Goal: Information Seeking & Learning: Learn about a topic

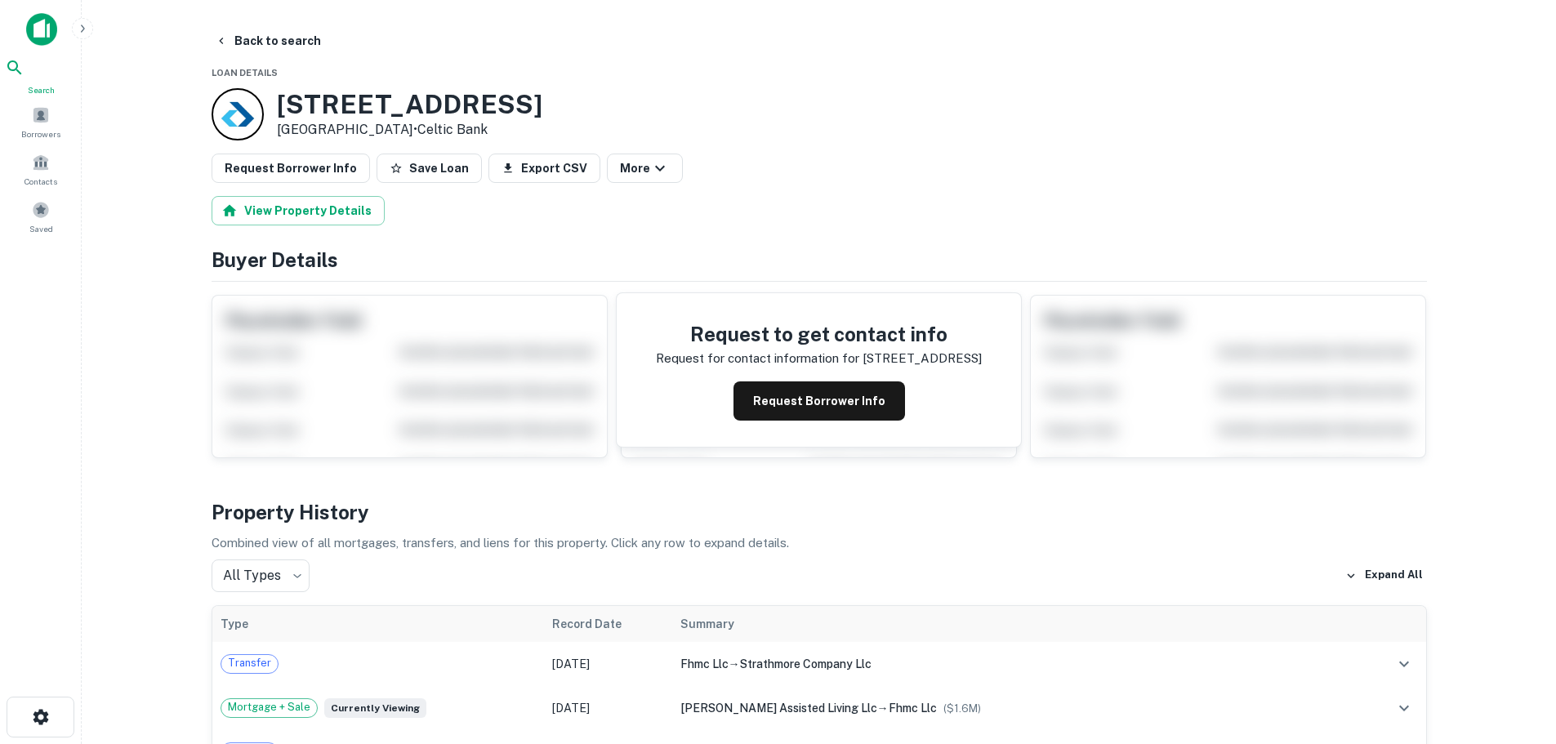
click at [25, 78] on icon at bounding box center [15, 68] width 20 height 20
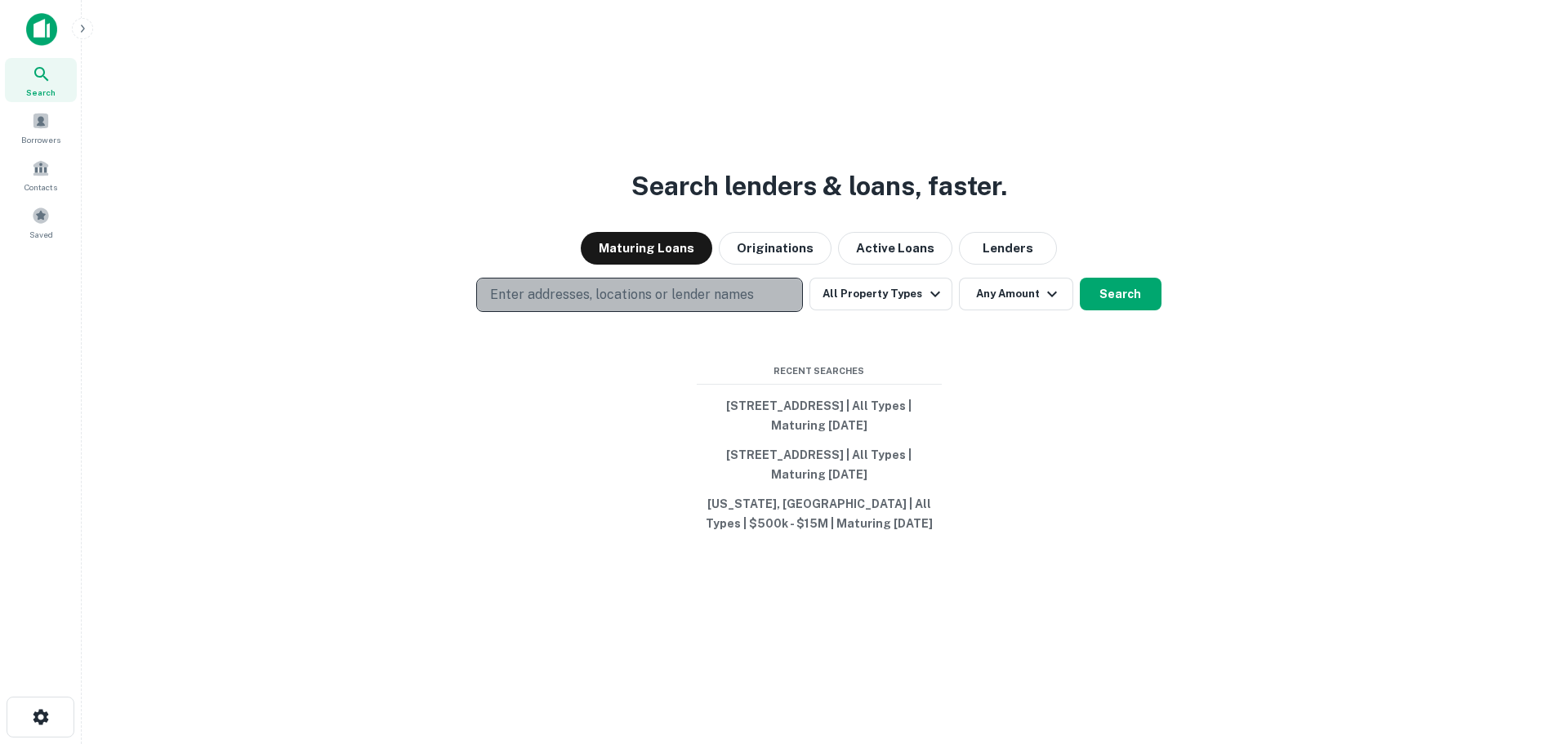
click at [702, 288] on p "Enter addresses, locations or lender names" at bounding box center [622, 295] width 264 height 20
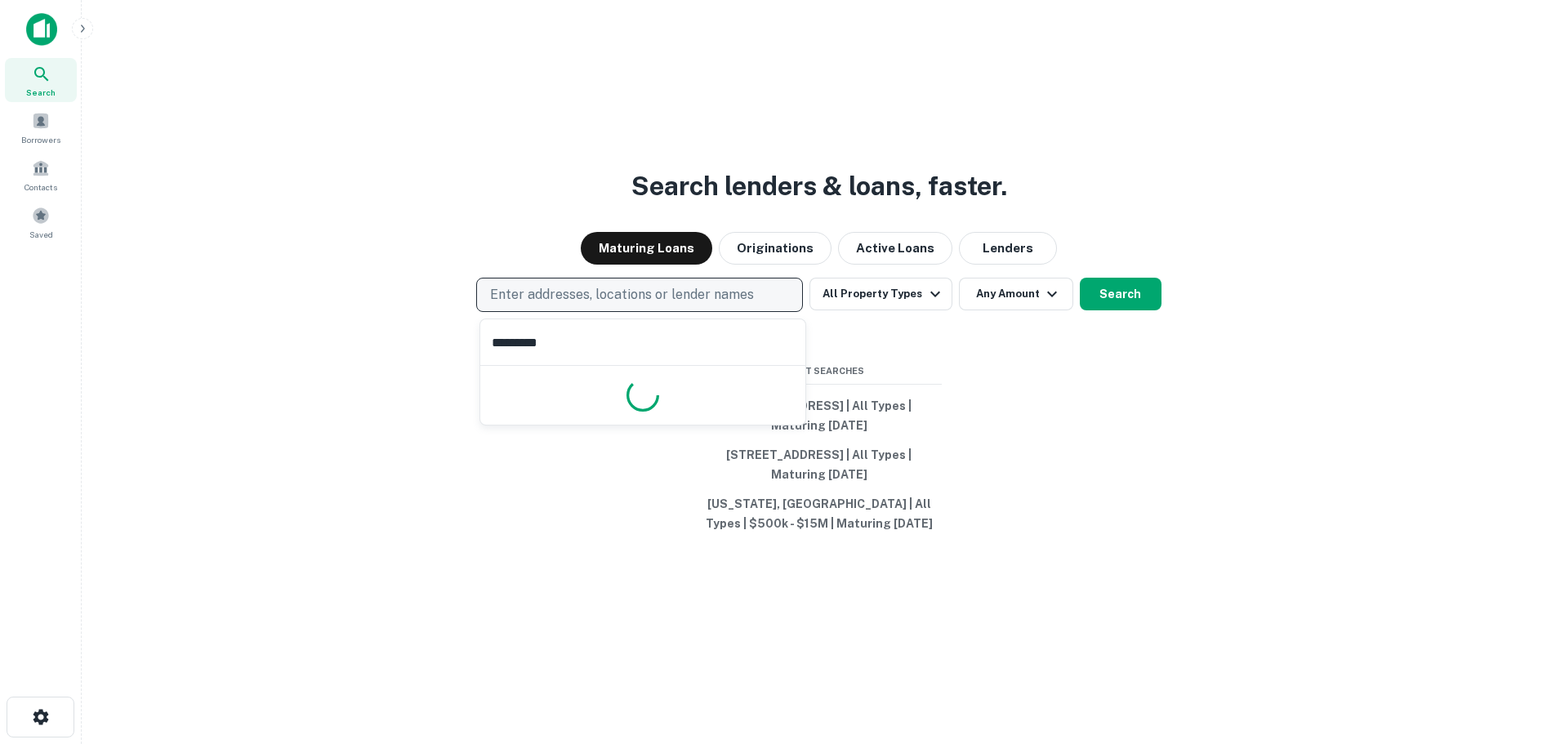
type input "**********"
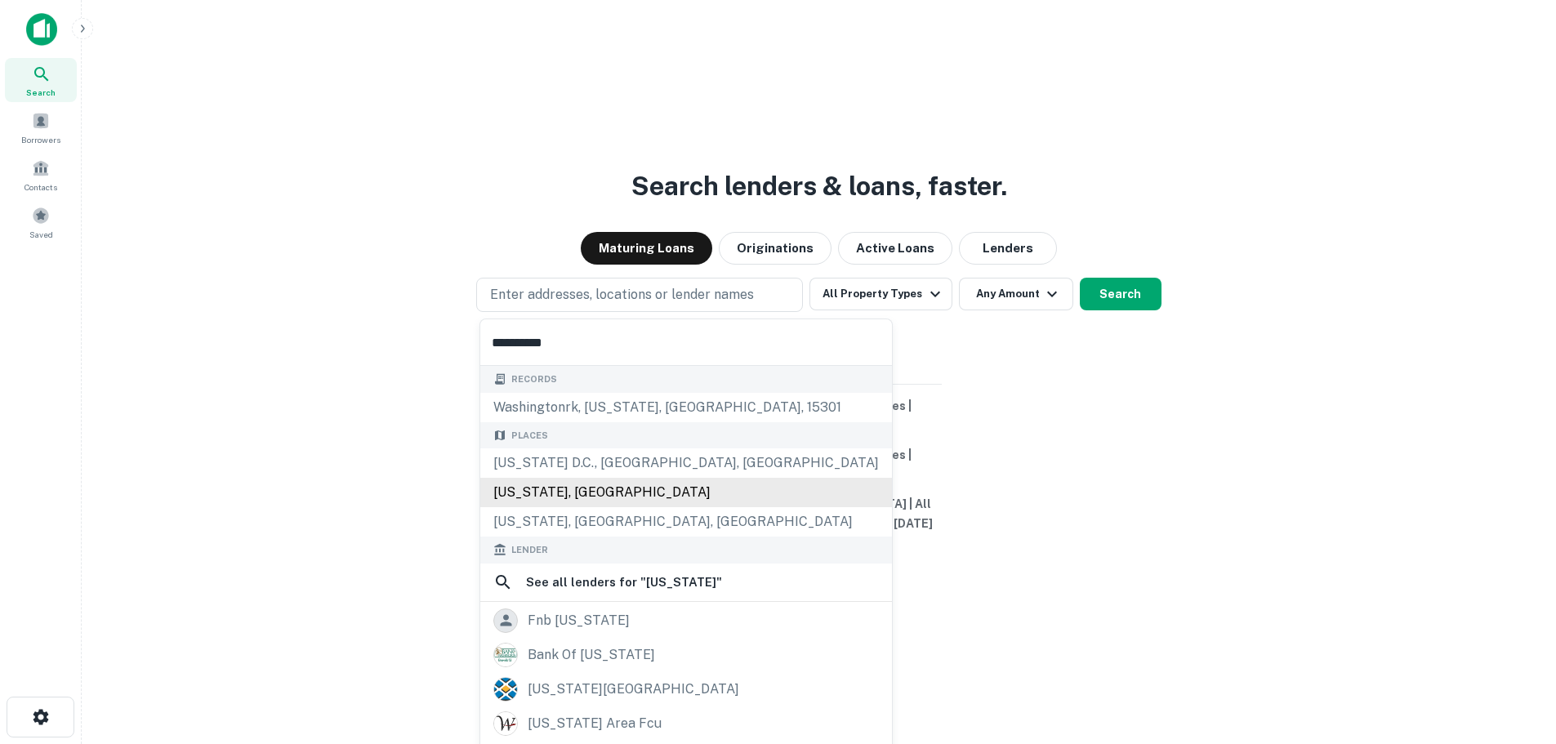
click at [555, 493] on div "[US_STATE], [GEOGRAPHIC_DATA]" at bounding box center [686, 492] width 412 height 29
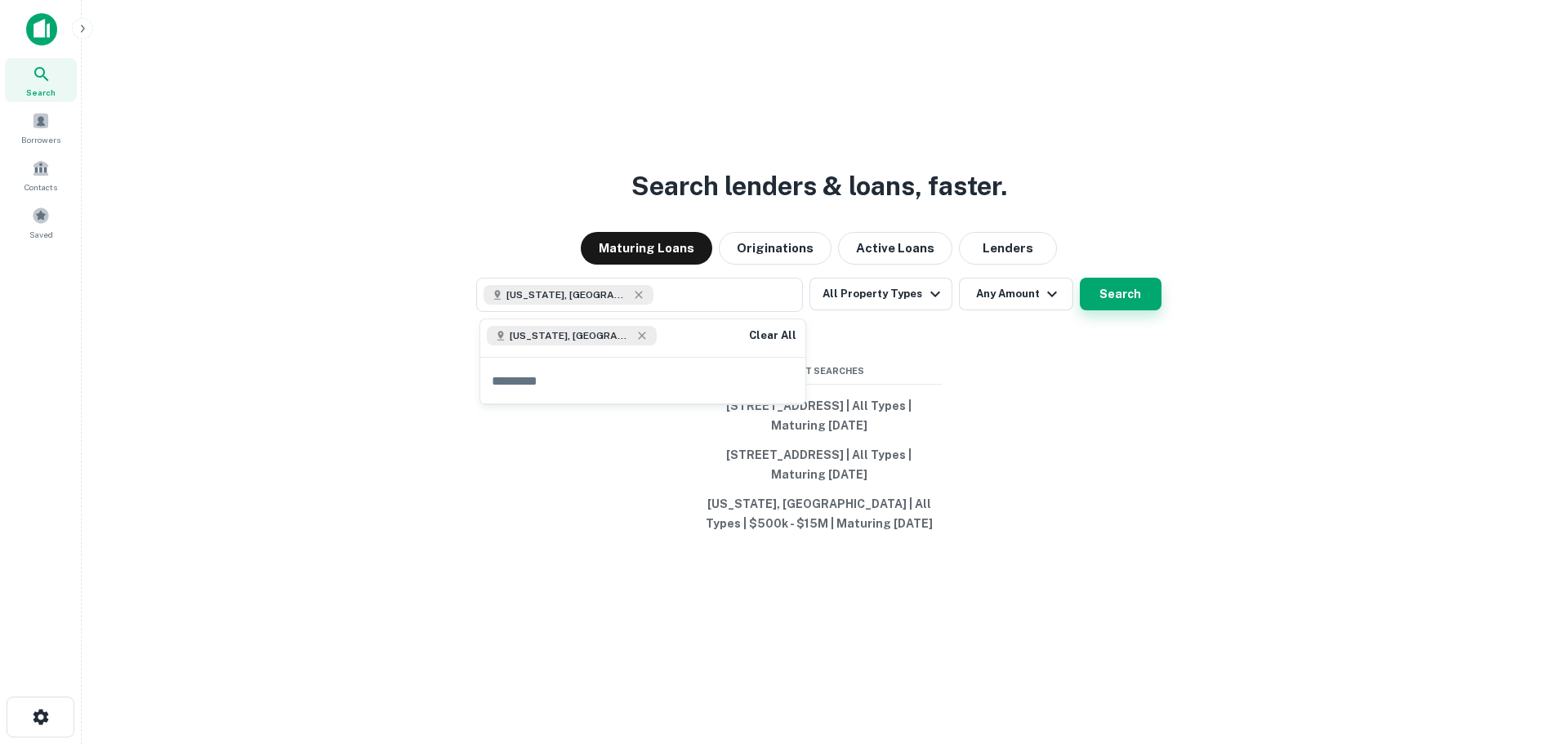
click at [1089, 296] on button "Search" at bounding box center [1121, 294] width 82 height 33
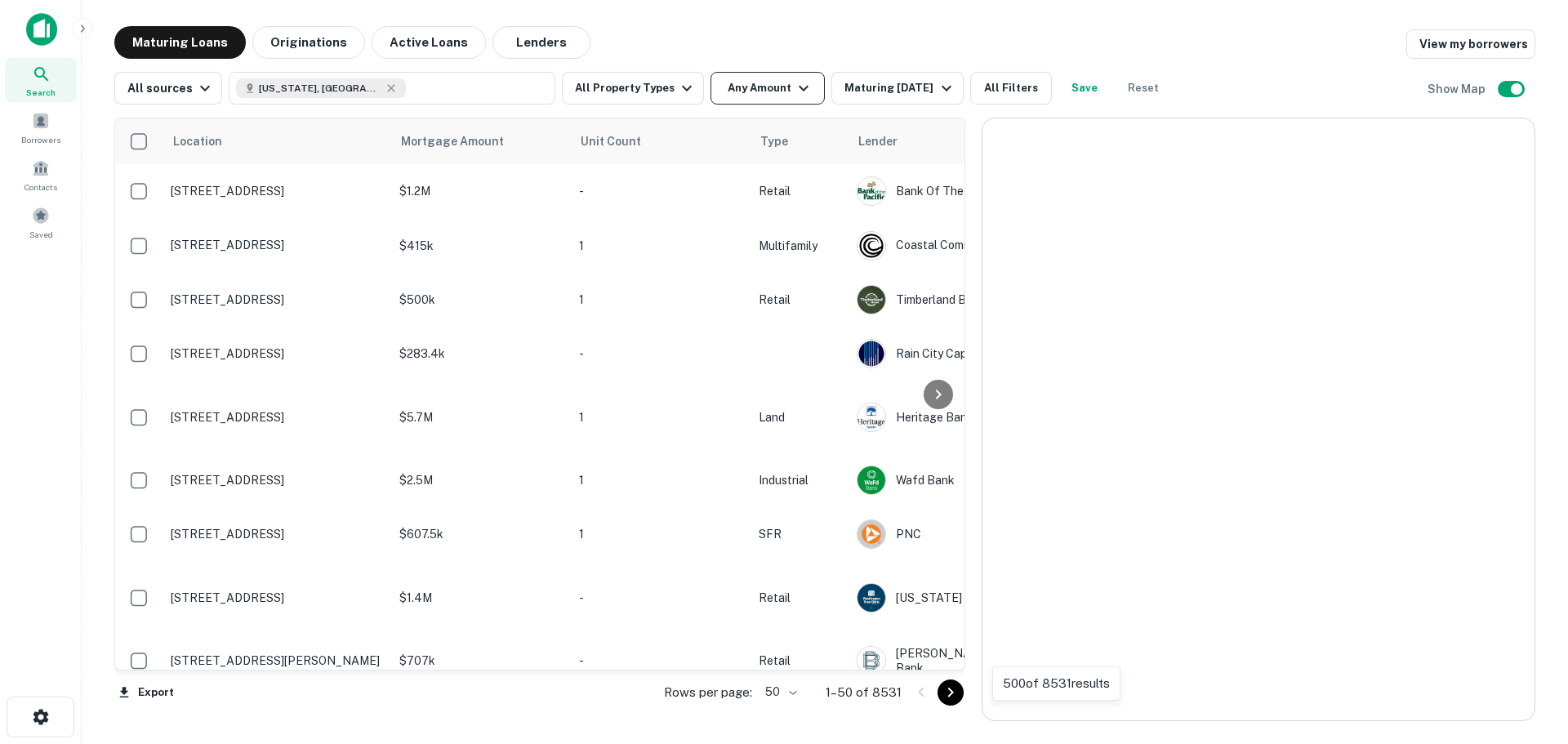
click at [743, 87] on button "Any Amount" at bounding box center [768, 88] width 114 height 33
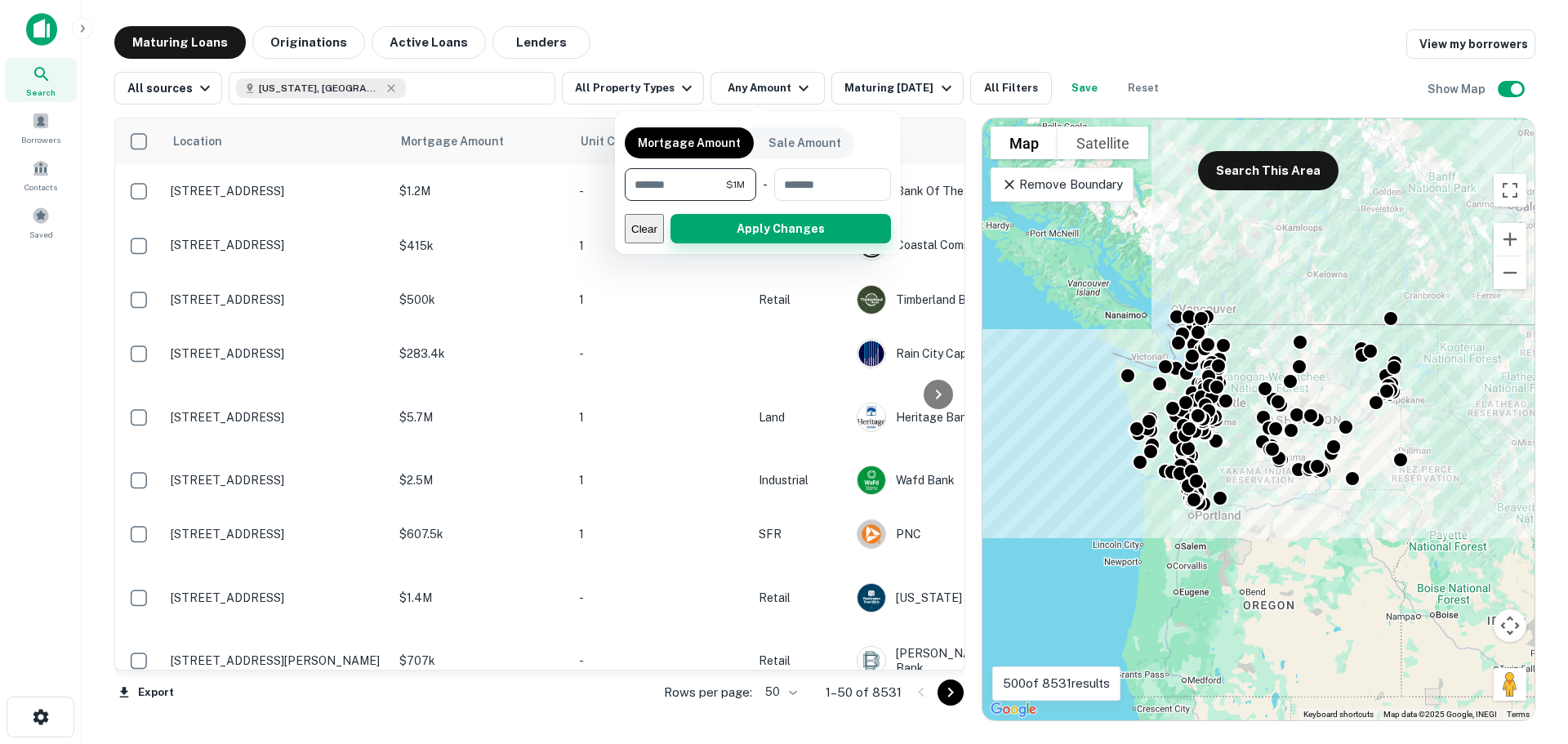
type input "*******"
click at [752, 231] on button "Apply Changes" at bounding box center [781, 228] width 221 height 29
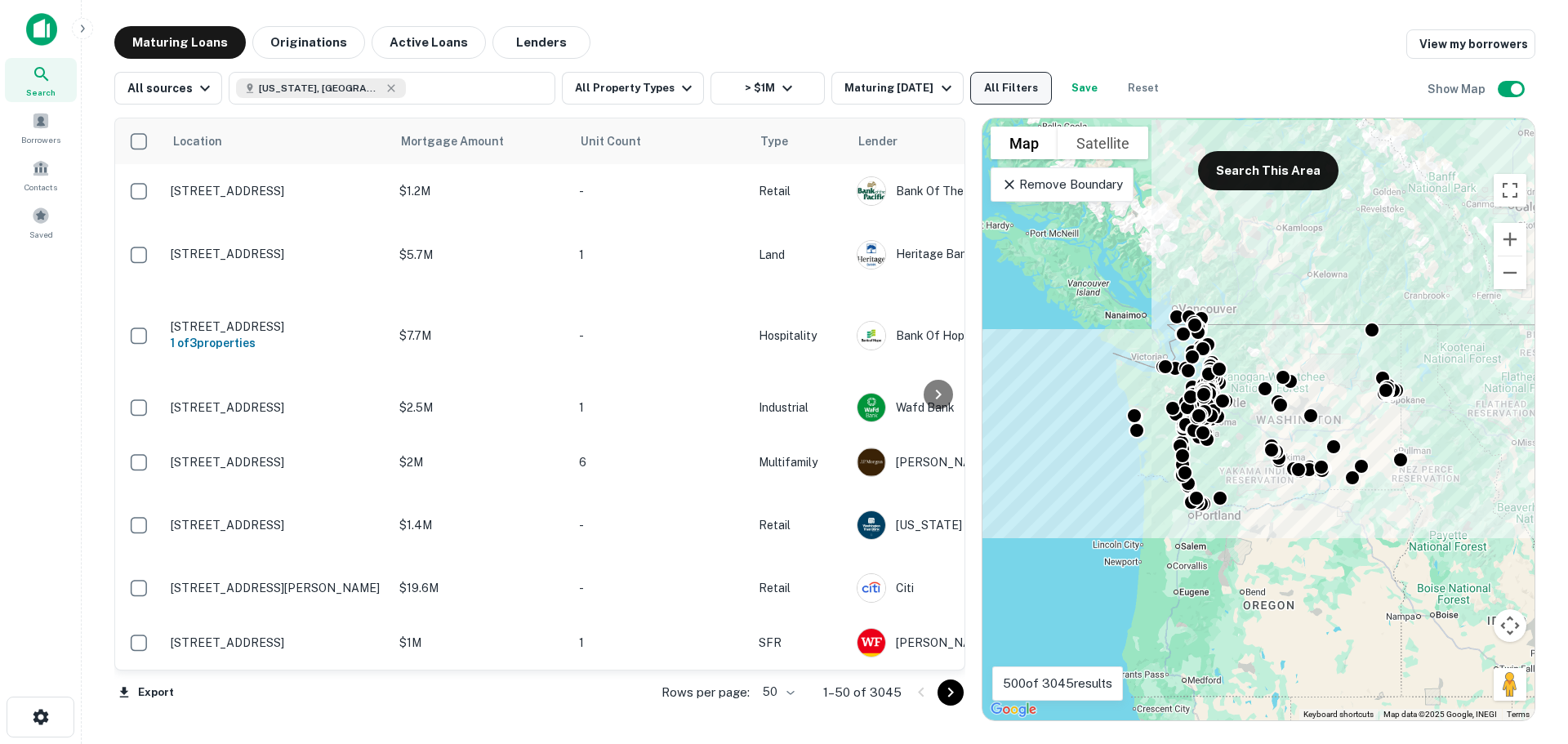
click at [996, 93] on button "All Filters" at bounding box center [1011, 88] width 82 height 33
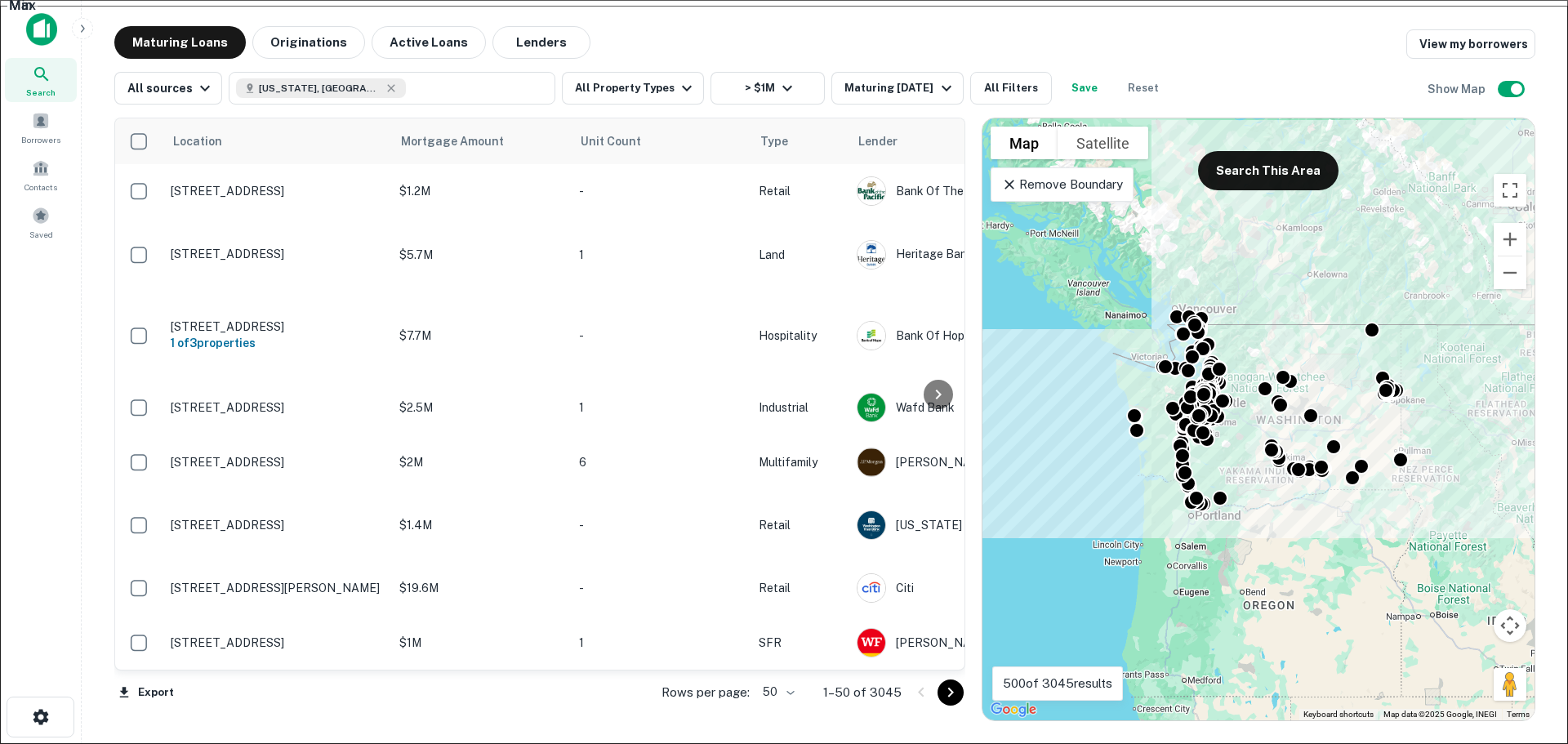
click at [727, 743] on div at bounding box center [784, 744] width 1568 height 0
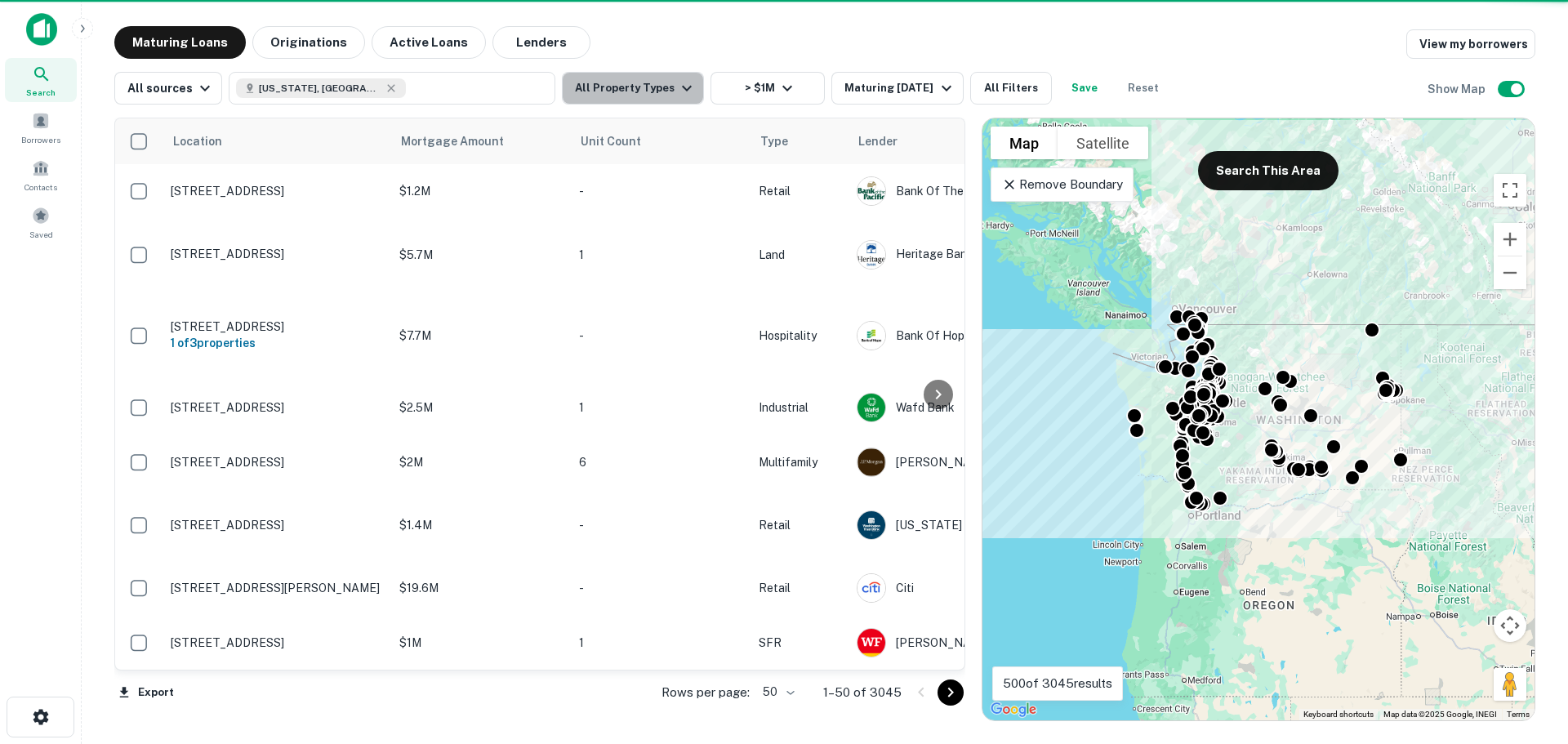
click at [638, 86] on button "All Property Types" at bounding box center [633, 88] width 142 height 33
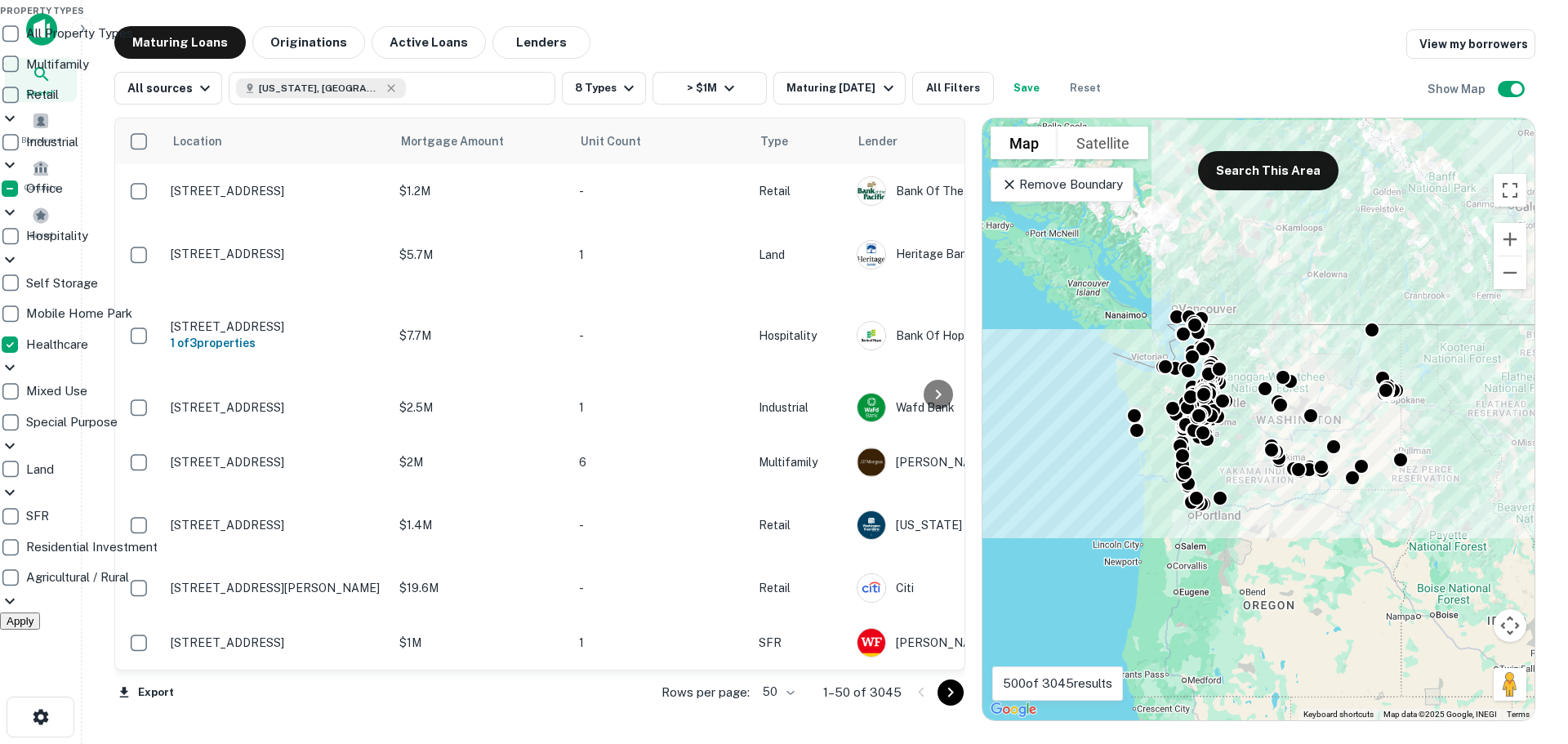
scroll to position [16, 0]
click at [40, 613] on button "Apply" at bounding box center [20, 621] width 40 height 17
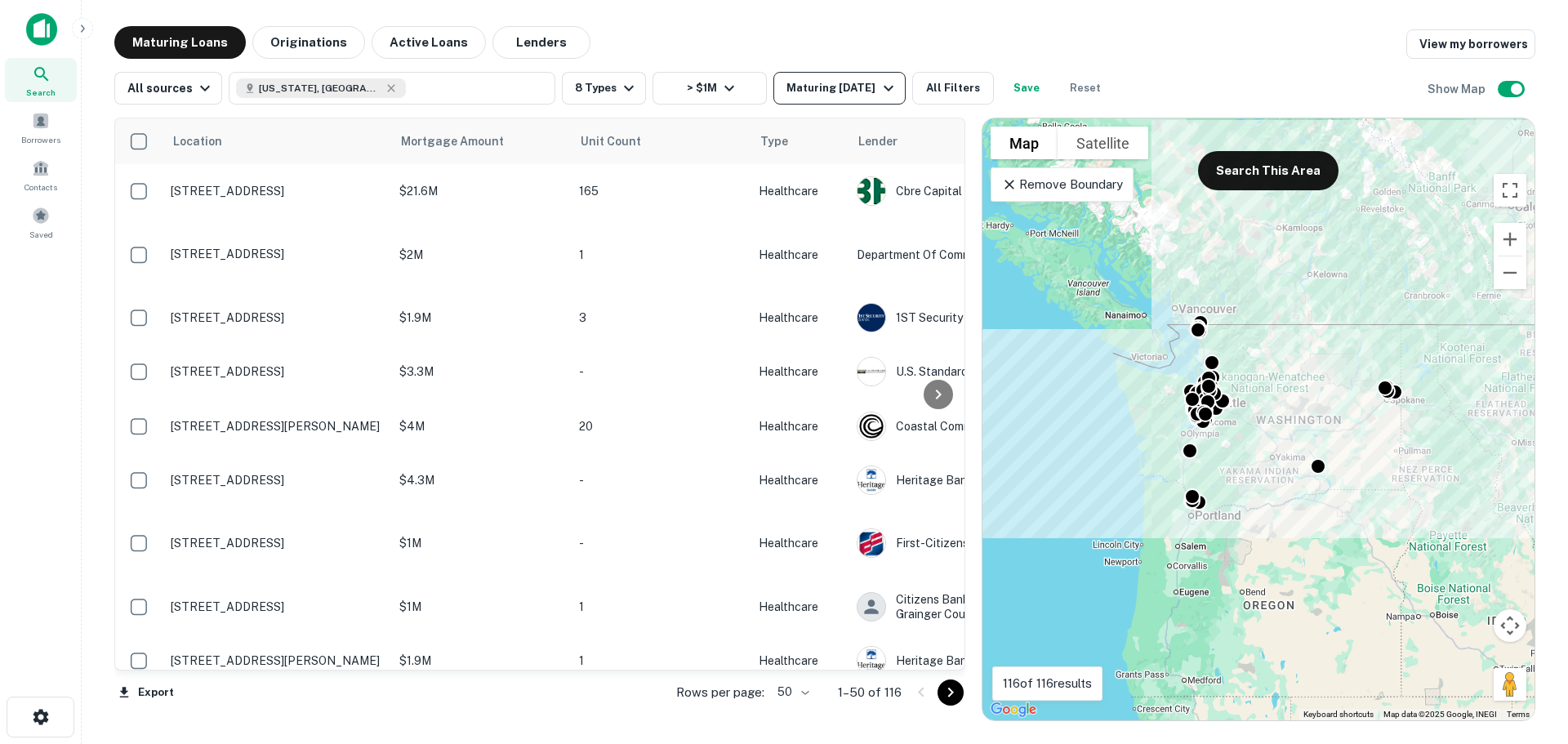
click at [805, 96] on div "Maturing [DATE]" at bounding box center [842, 88] width 111 height 20
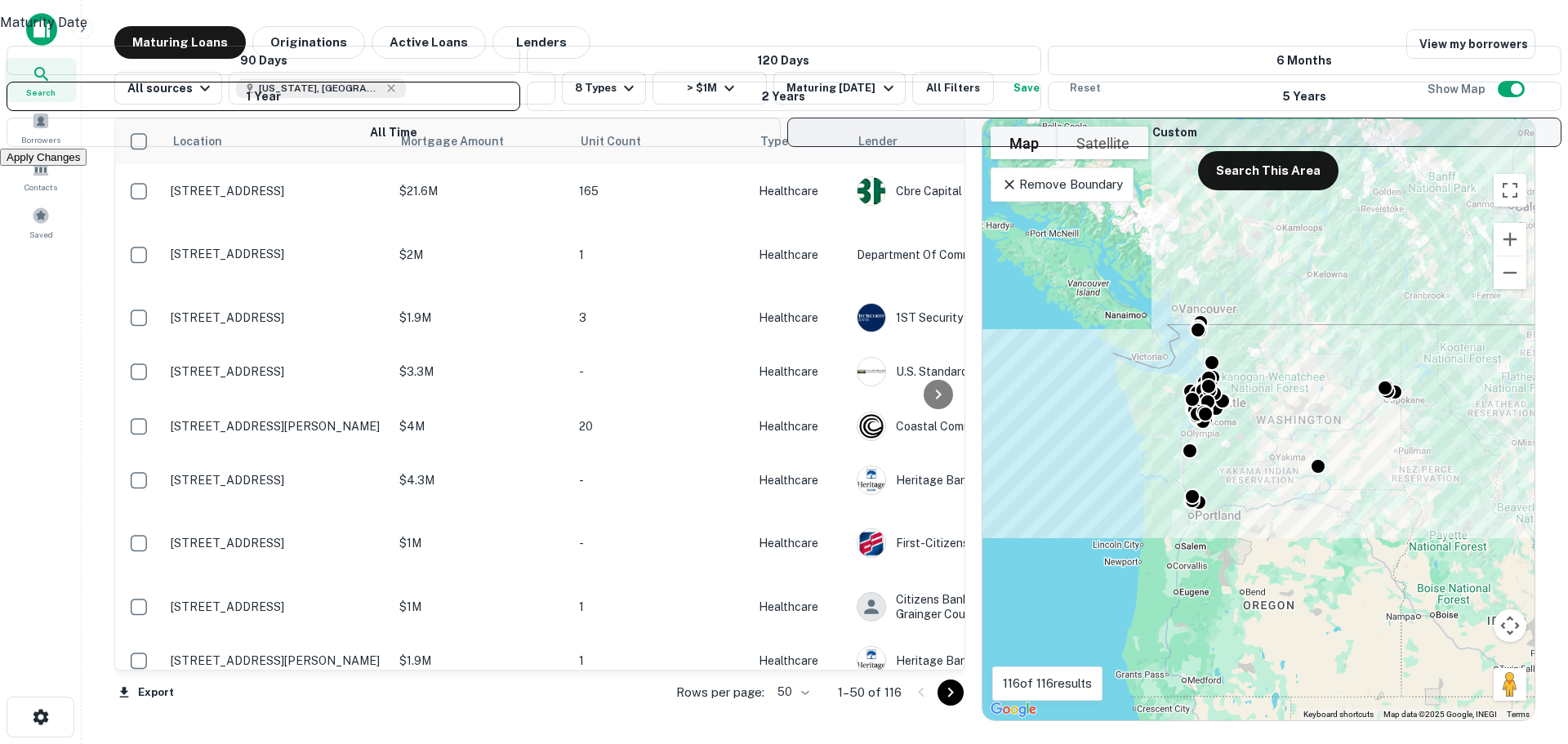
click at [811, 147] on button "Custom" at bounding box center [1174, 132] width 774 height 29
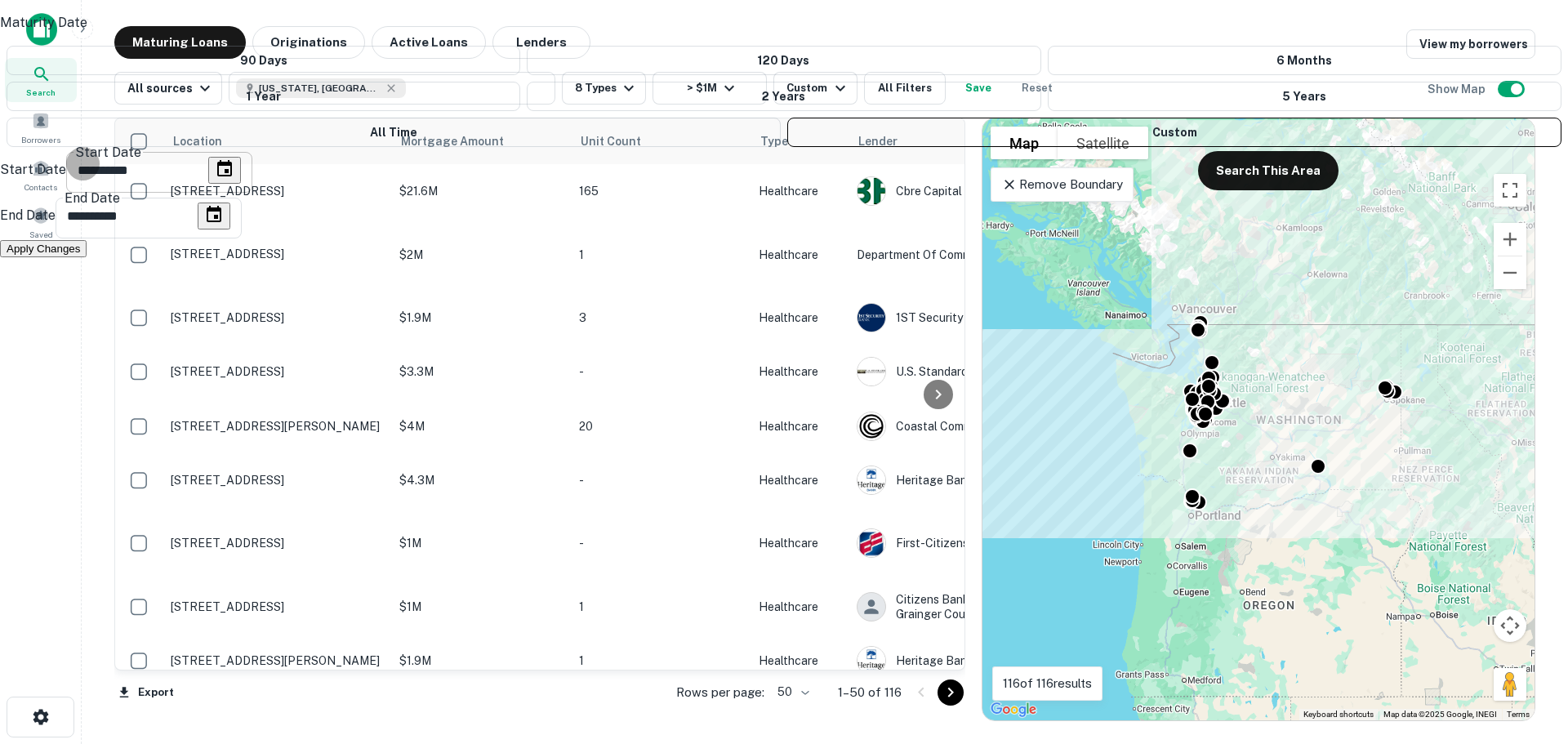
click at [241, 184] on button "Choose date, selected date is Sep 24, 2025" at bounding box center [224, 170] width 33 height 27
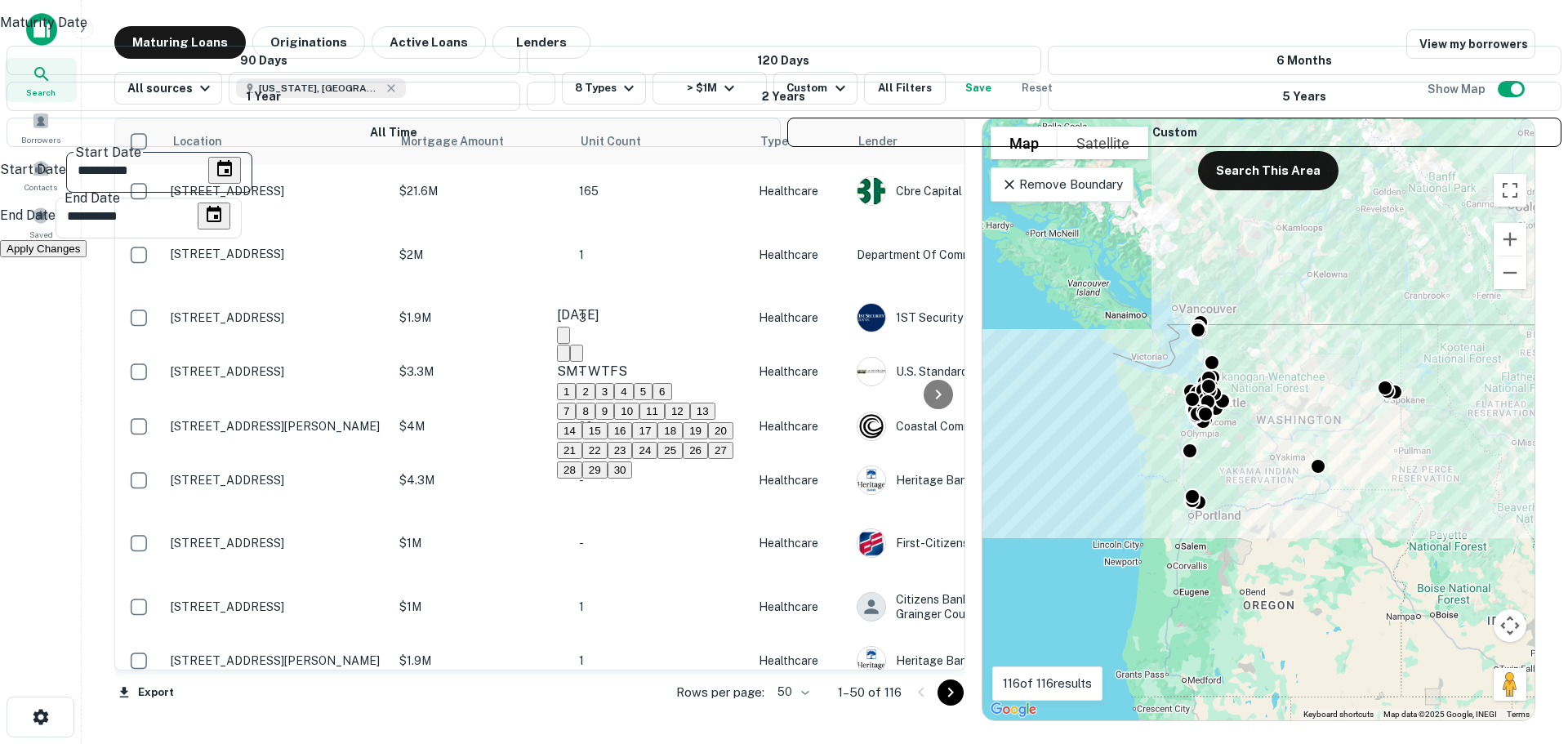
click at [577, 357] on icon "Next month" at bounding box center [577, 357] width 0 height 0
click at [582, 498] on button "30" at bounding box center [569, 489] width 25 height 17
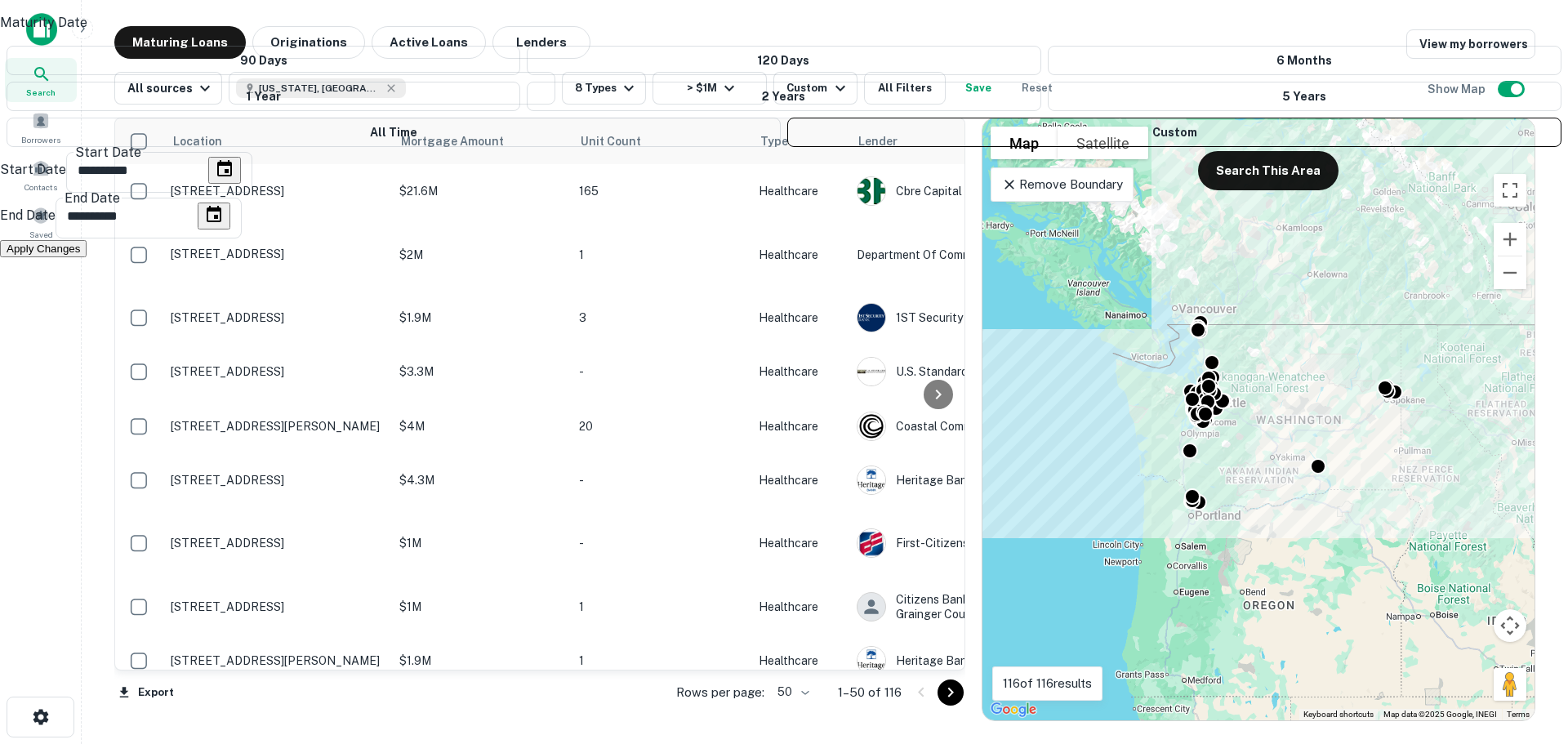
type input "**********"
click at [87, 257] on button "Apply Changes" at bounding box center [43, 248] width 87 height 17
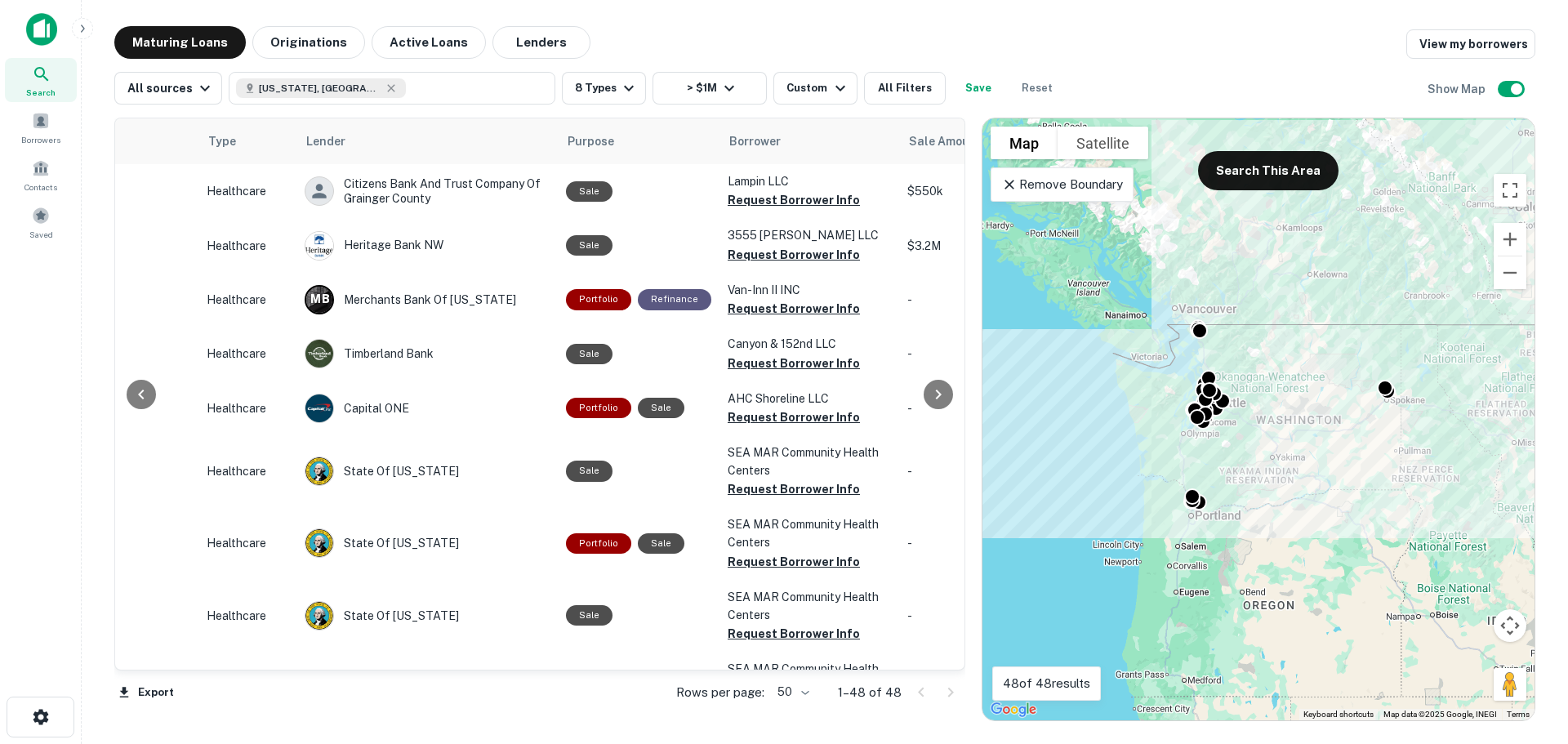
scroll to position [0, 549]
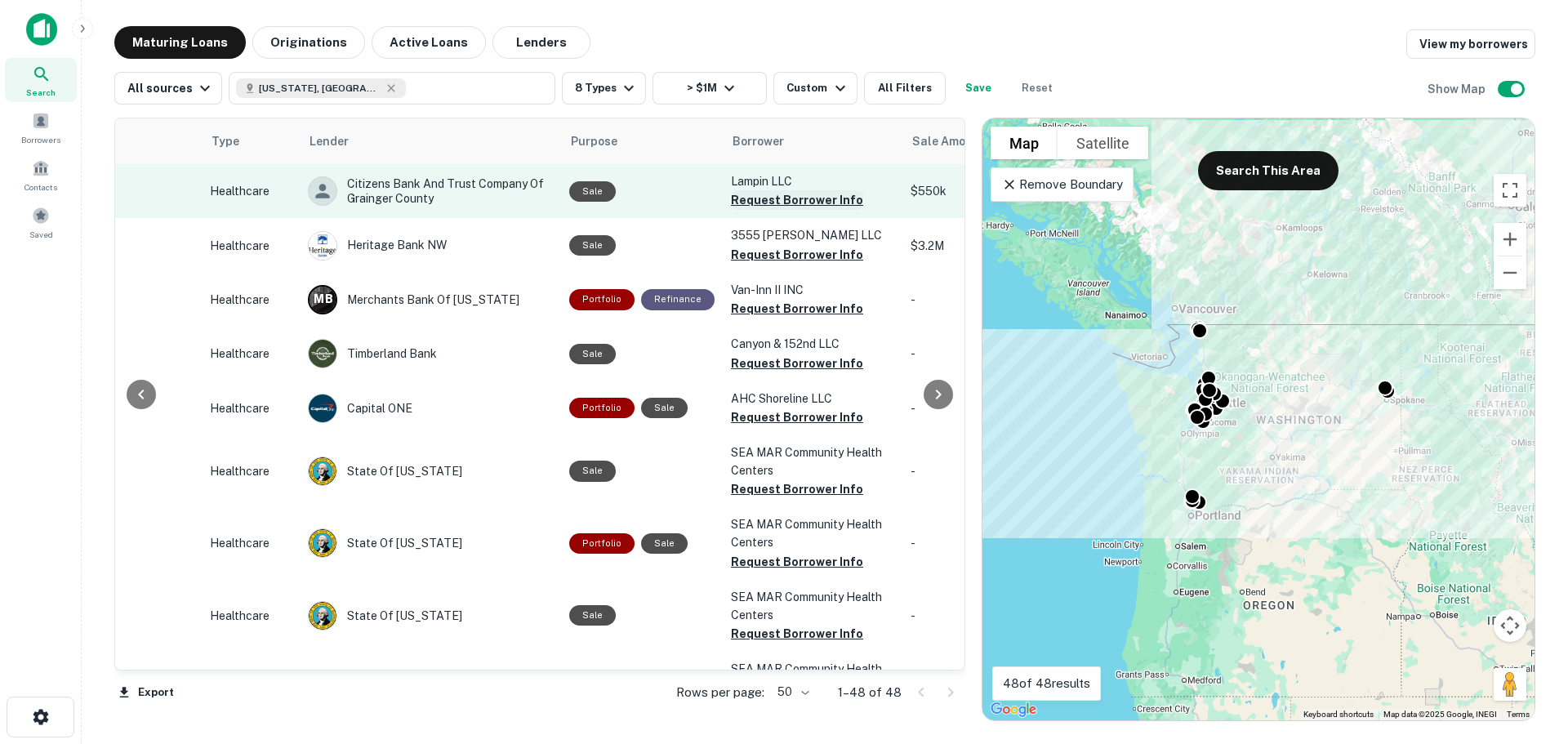
click at [772, 203] on button "Request Borrower Info" at bounding box center [797, 200] width 132 height 20
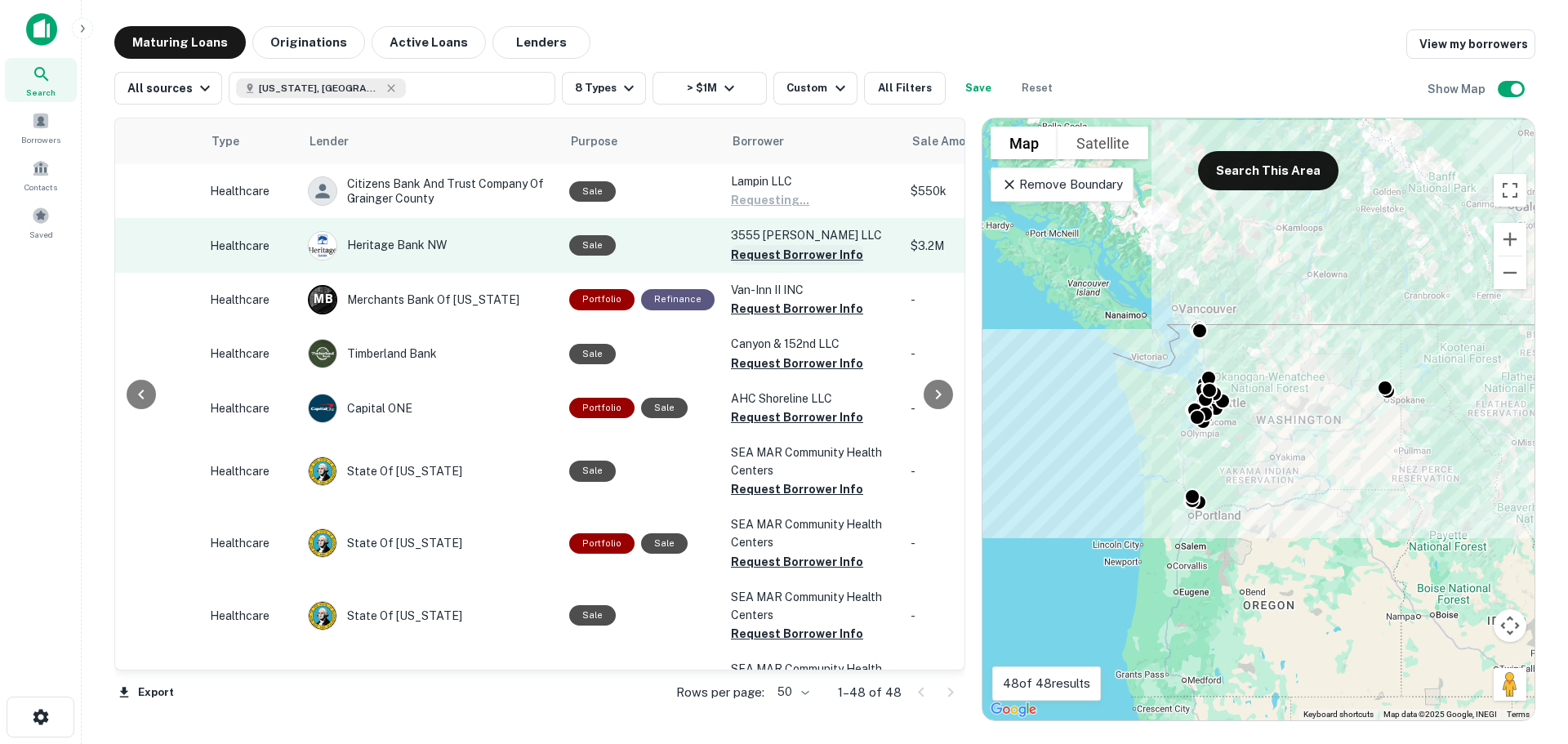
click at [768, 250] on button "Request Borrower Info" at bounding box center [797, 255] width 132 height 20
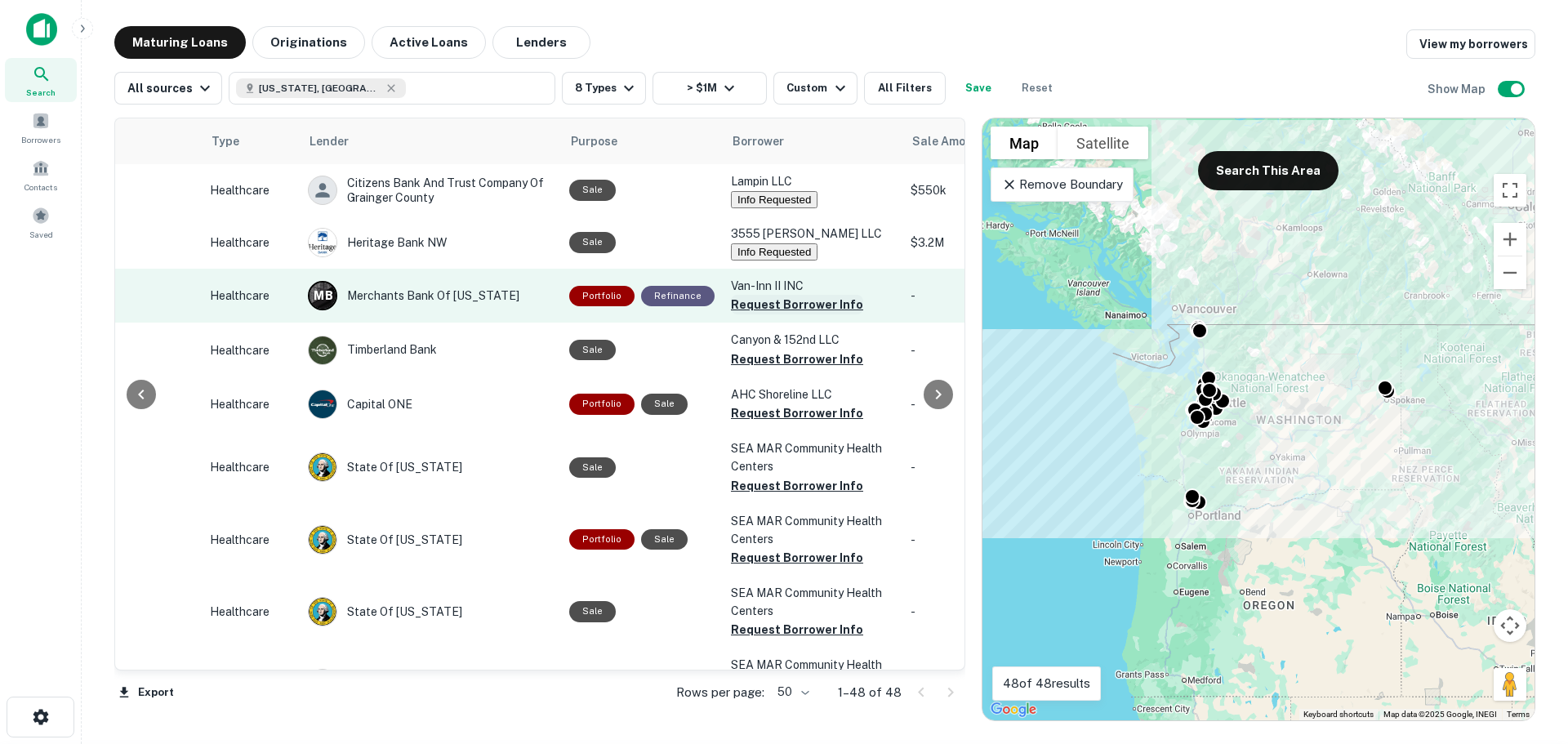
click at [759, 307] on button "Request Borrower Info" at bounding box center [797, 305] width 132 height 20
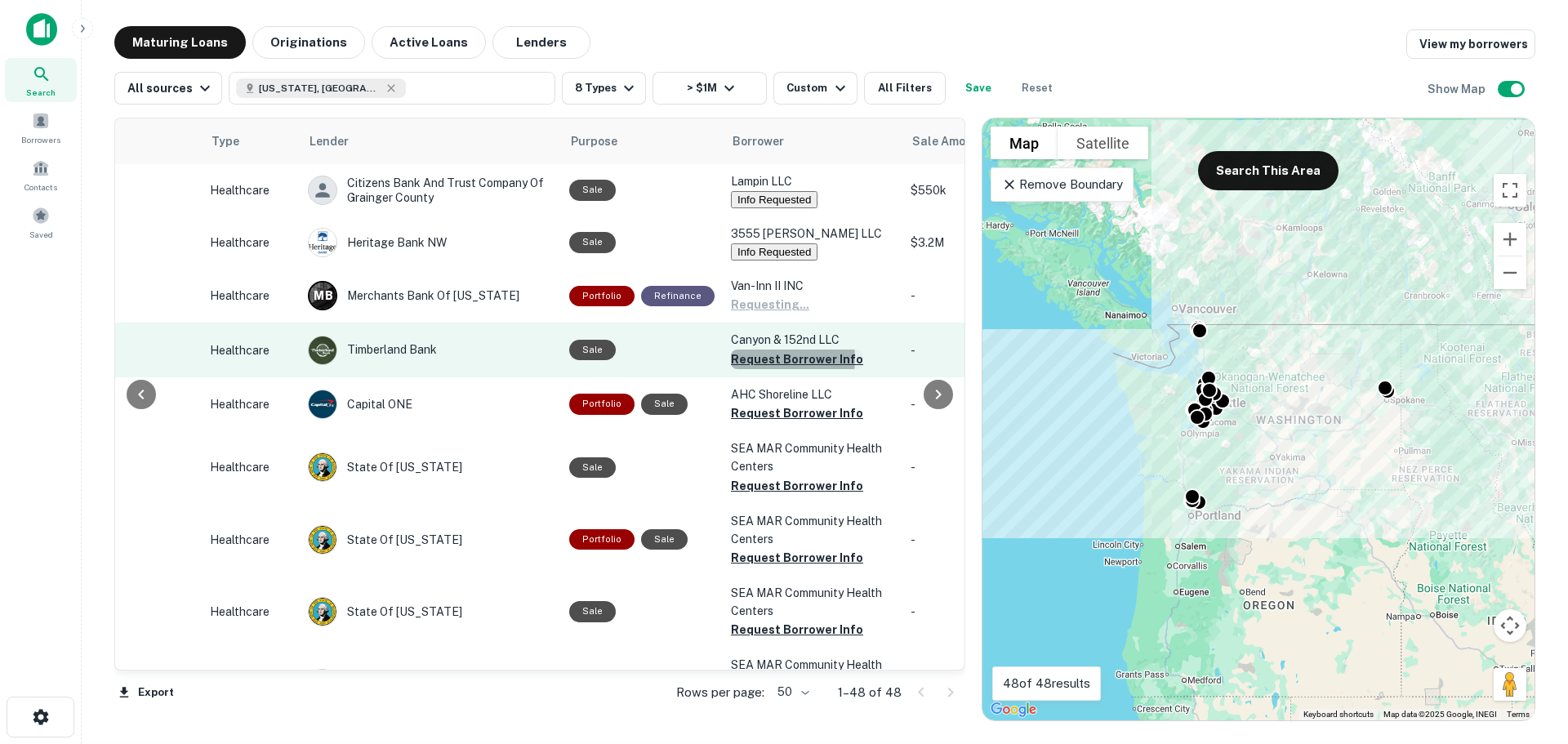
click at [751, 362] on button "Request Borrower Info" at bounding box center [797, 360] width 132 height 20
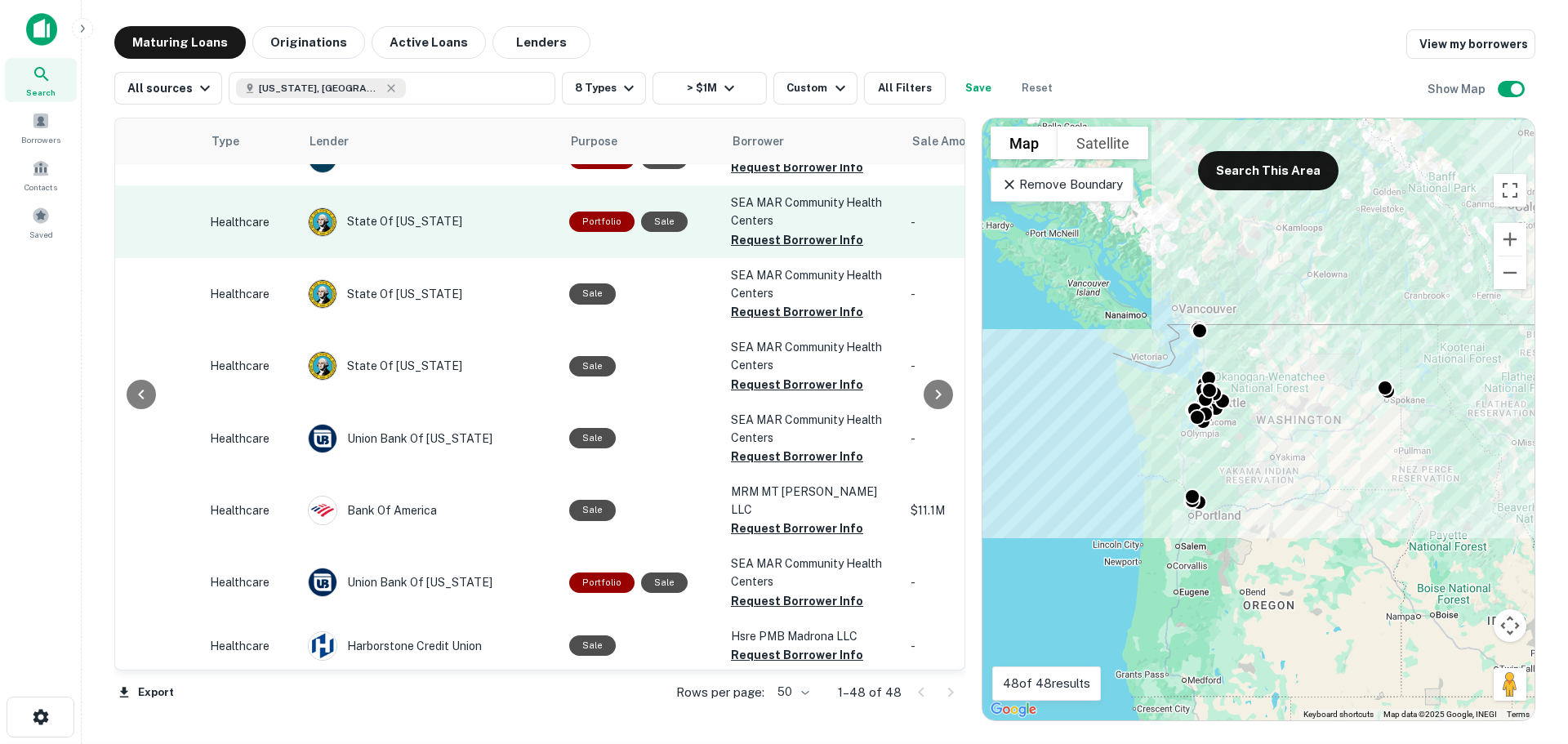
scroll to position [245, 549]
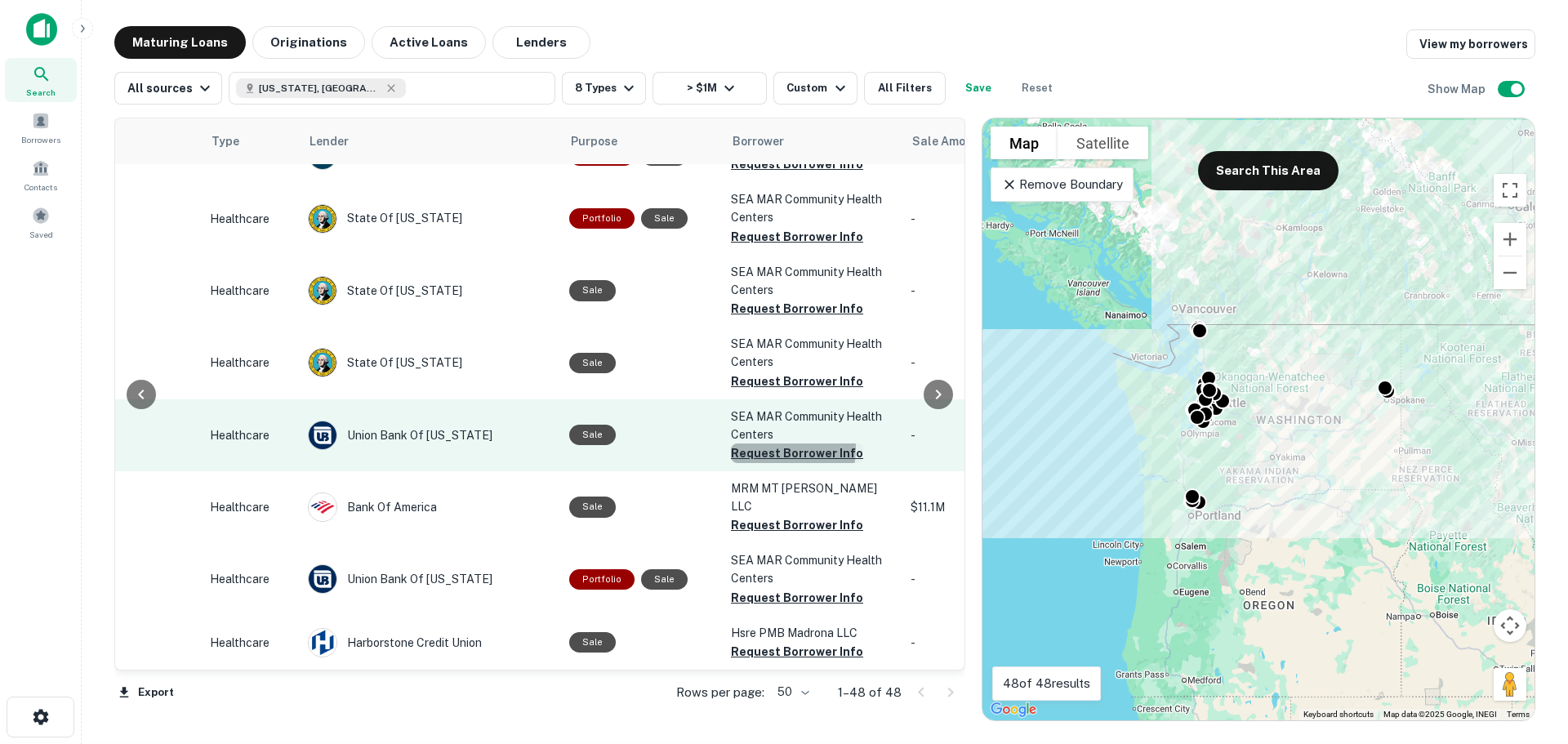
click at [760, 463] on button "Request Borrower Info" at bounding box center [797, 454] width 132 height 20
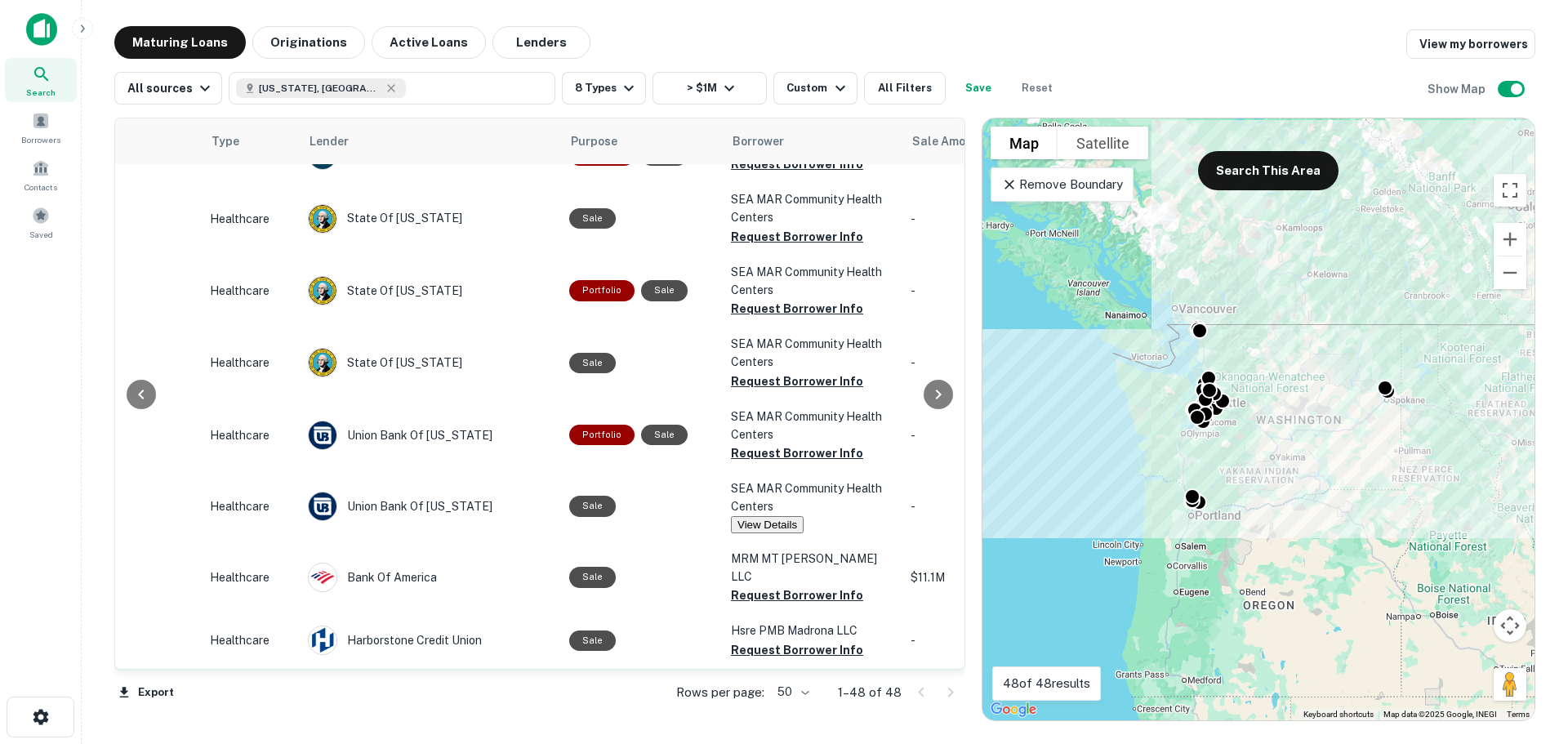
scroll to position [490, 549]
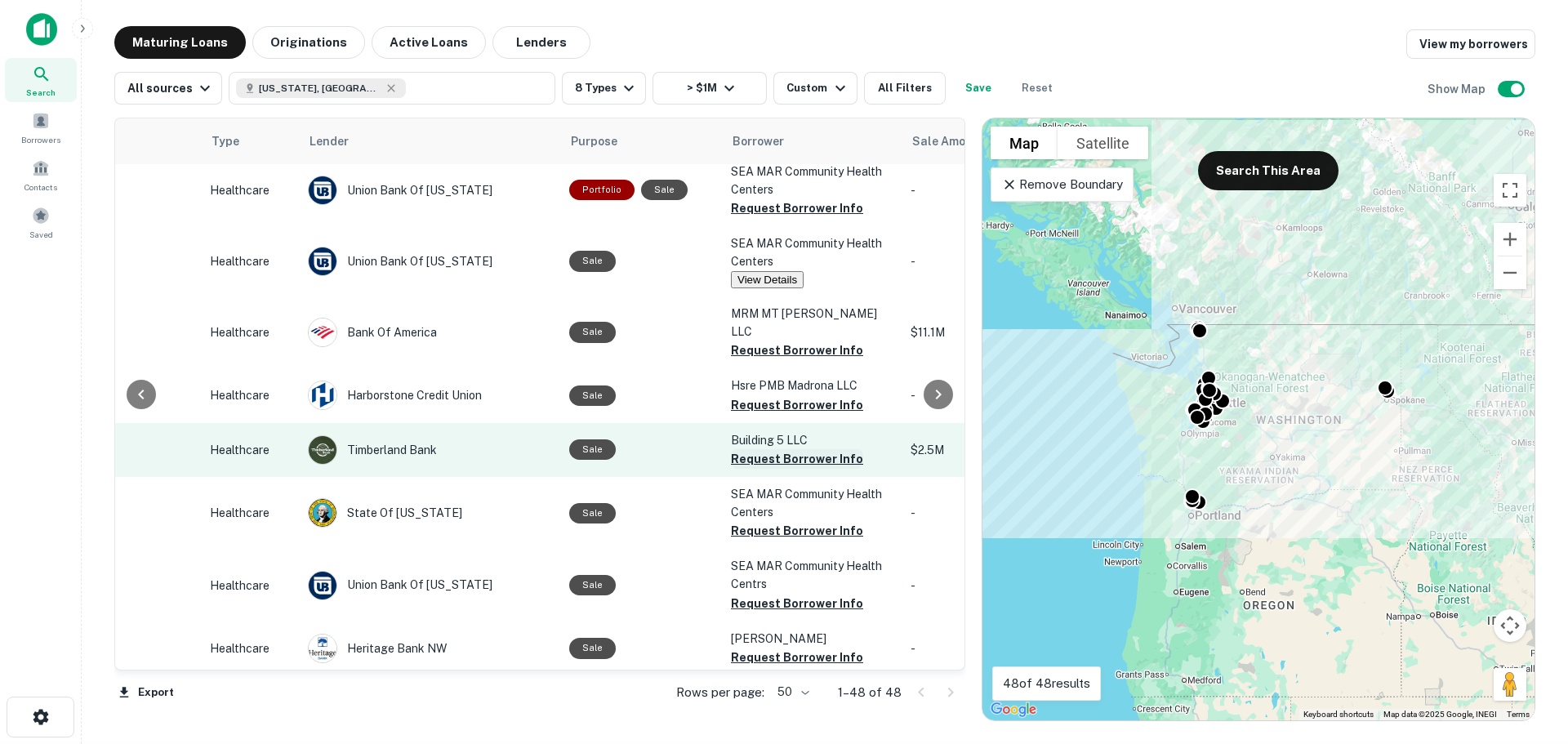
click at [762, 465] on button "Request Borrower Info" at bounding box center [797, 459] width 132 height 20
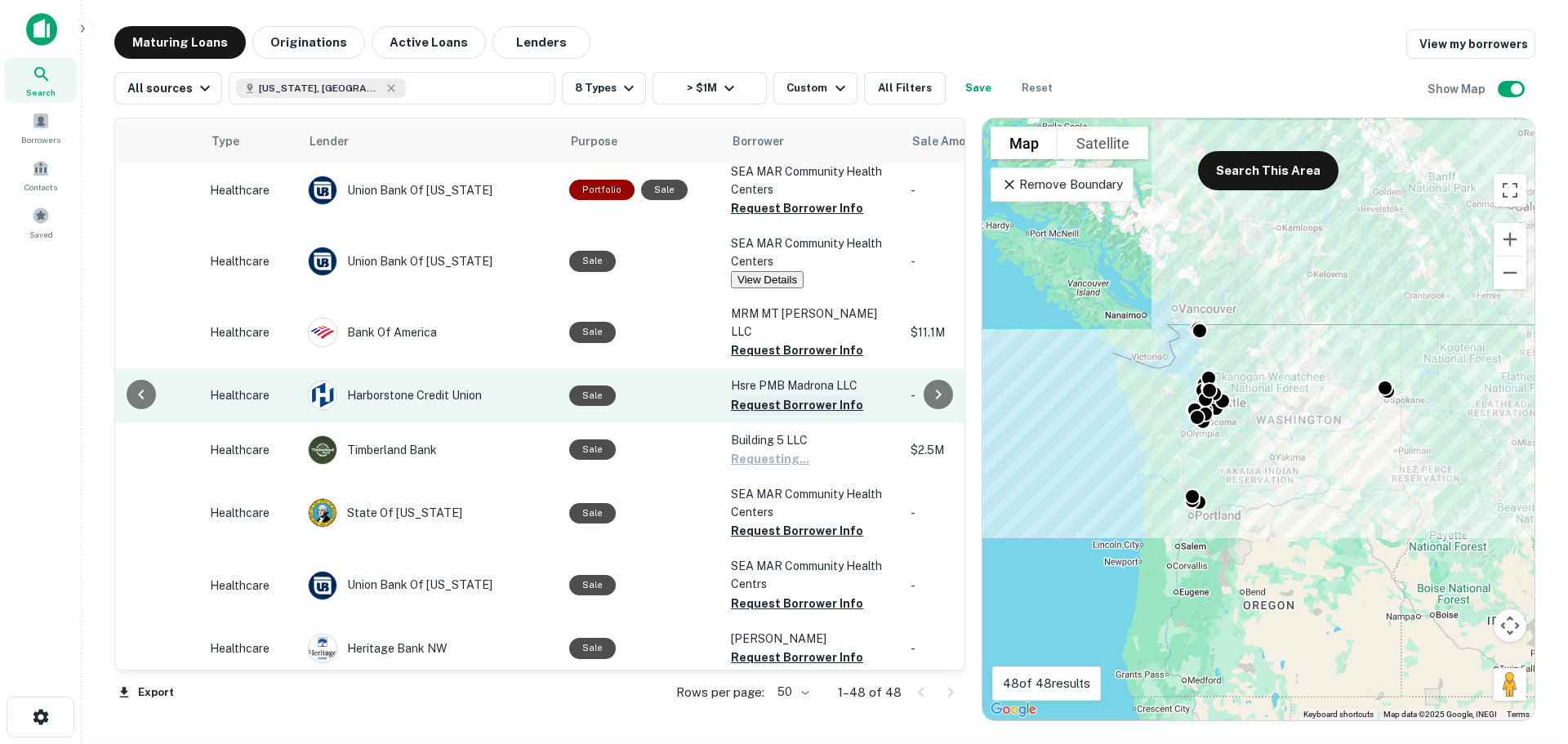
click at [769, 408] on button "Request Borrower Info" at bounding box center [797, 405] width 132 height 20
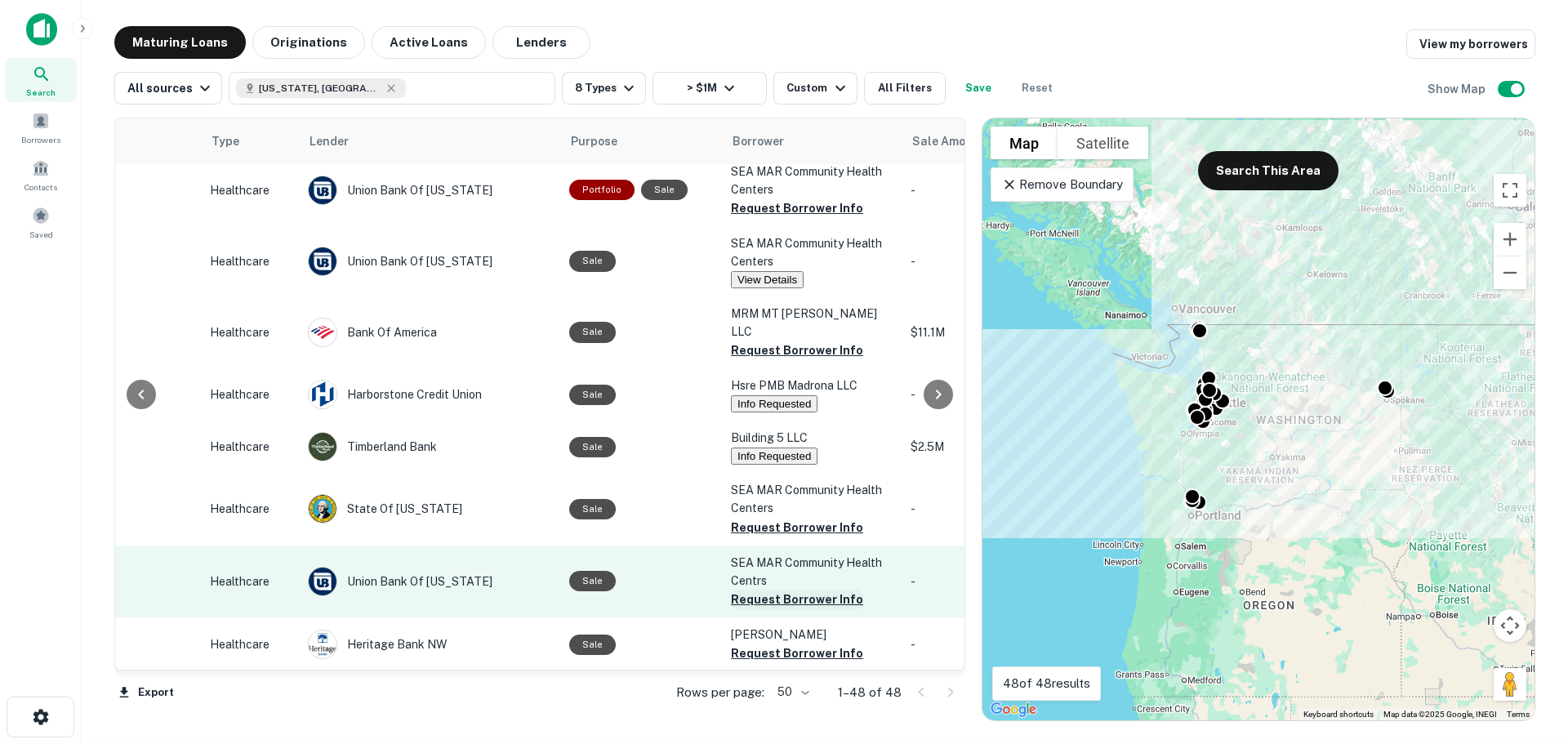
click at [746, 605] on button "Request Borrower Info" at bounding box center [797, 600] width 132 height 20
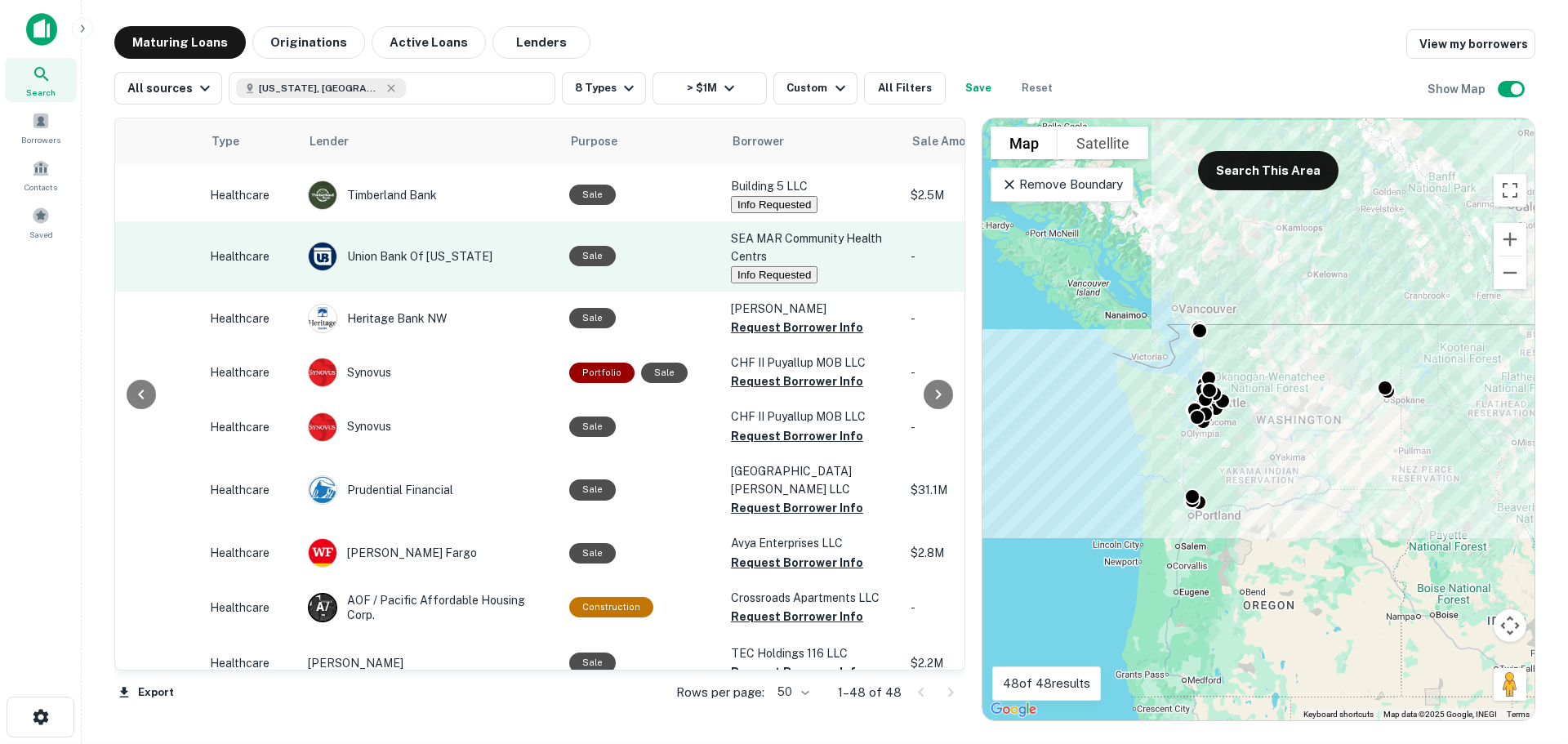
scroll to position [817, 549]
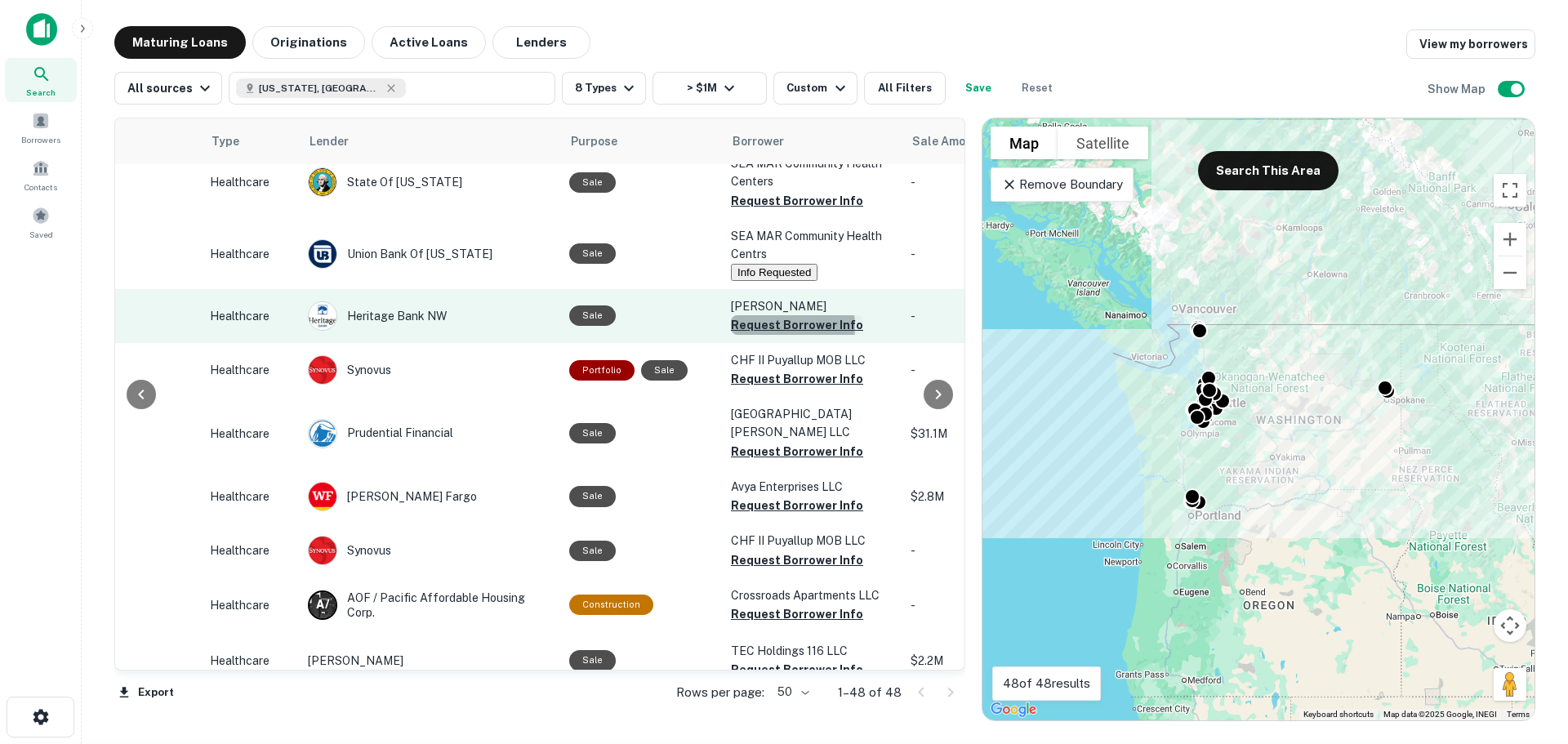
click at [766, 334] on button "Request Borrower Info" at bounding box center [797, 325] width 132 height 20
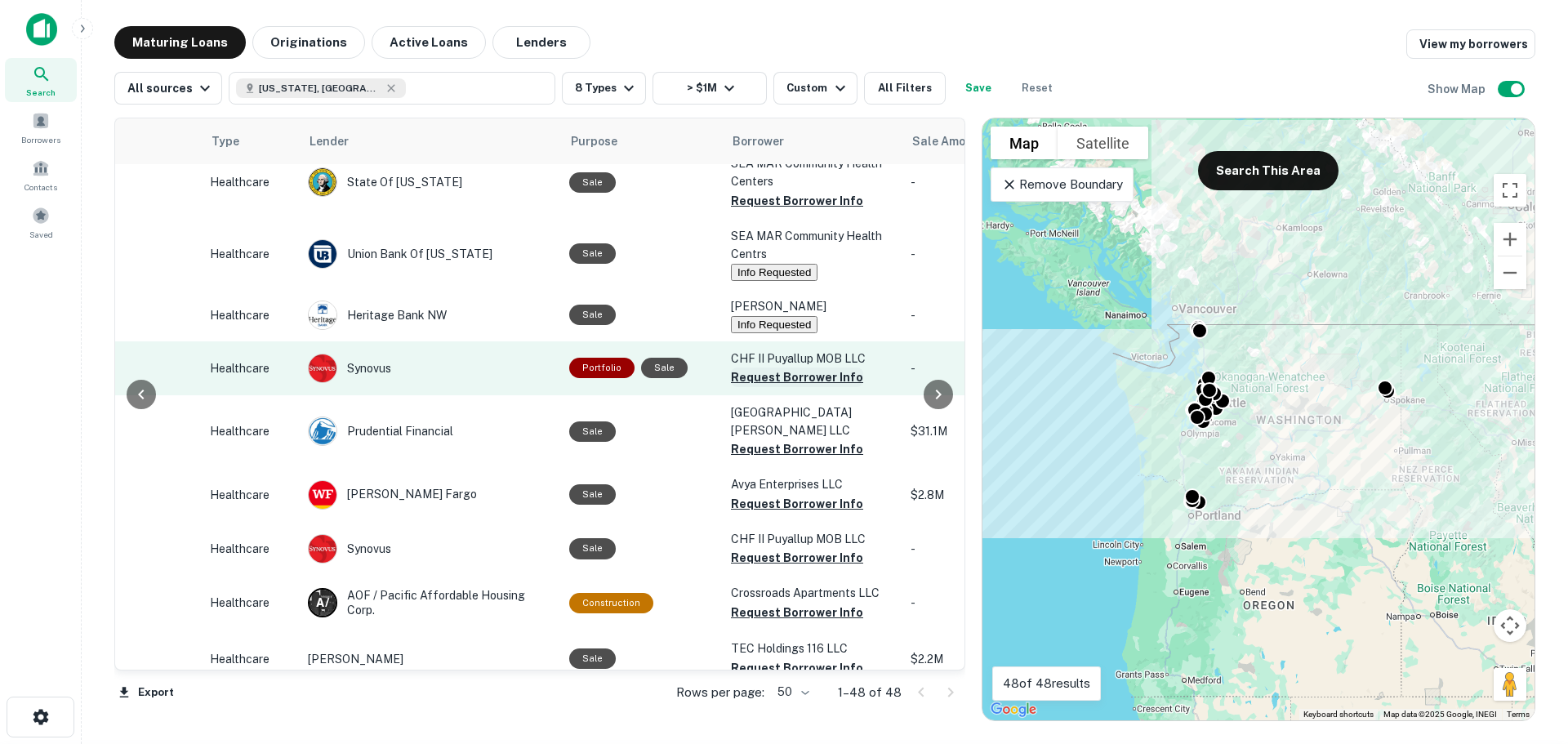
click at [752, 387] on button "Request Borrower Info" at bounding box center [797, 378] width 132 height 20
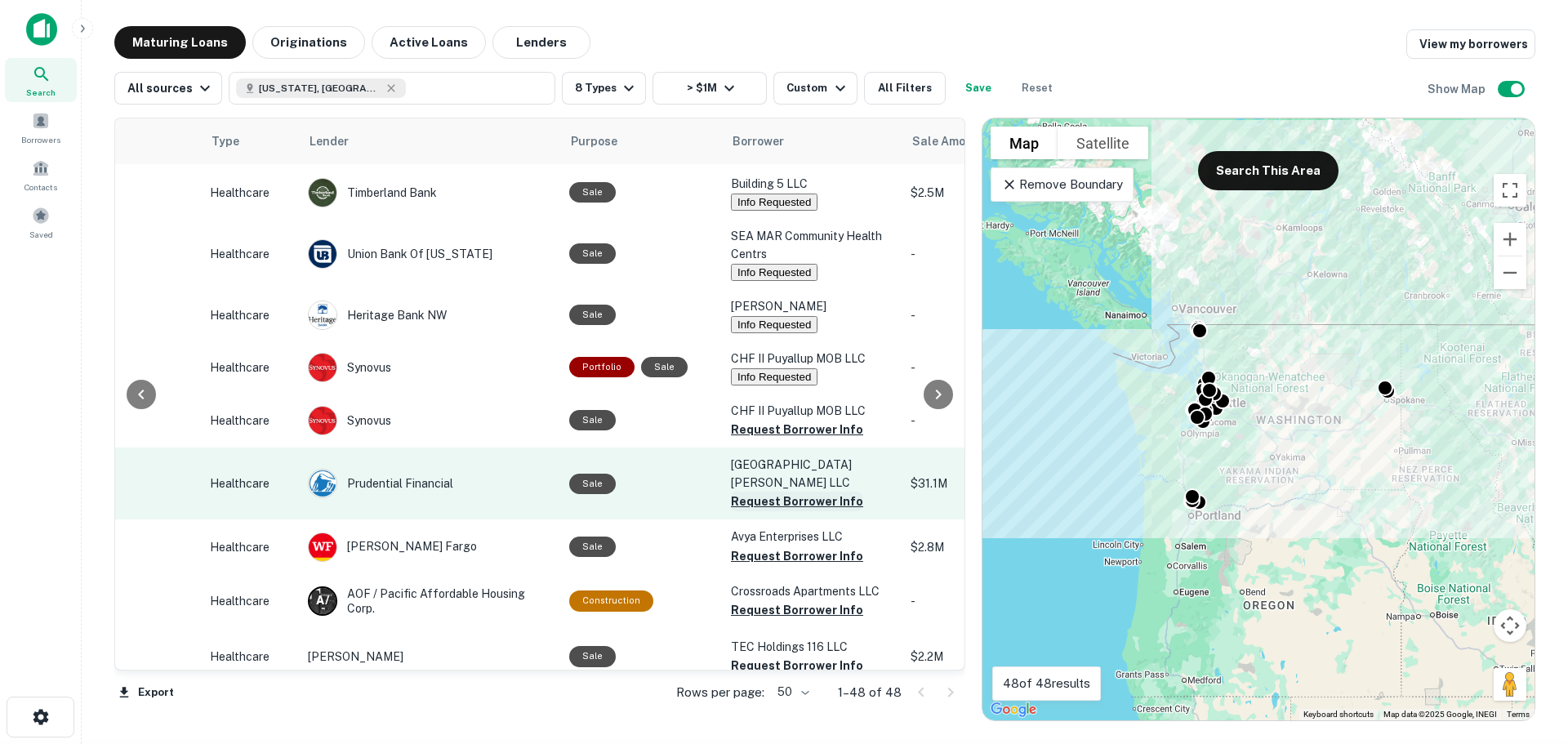
click at [747, 497] on button "Request Borrower Info" at bounding box center [797, 502] width 132 height 20
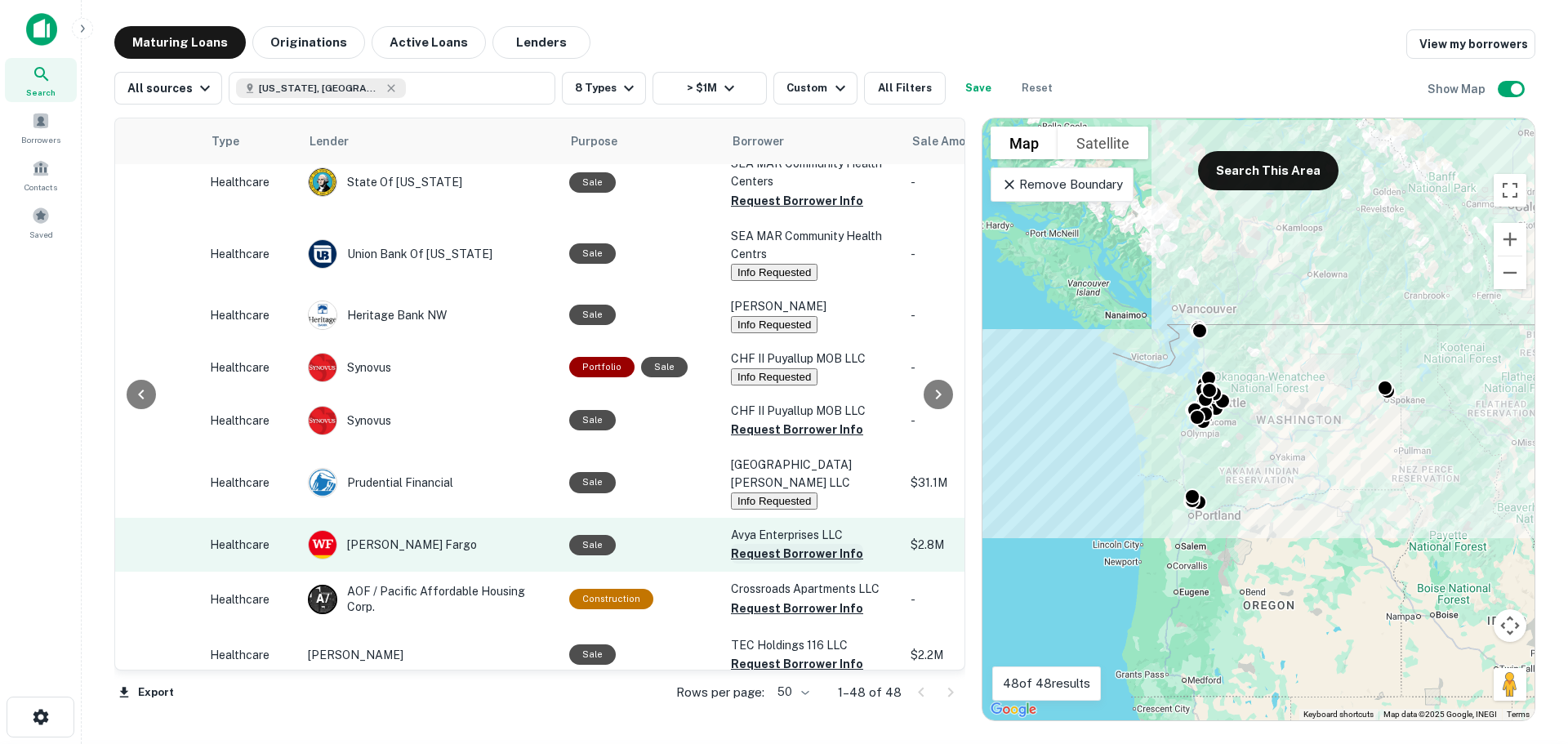
click at [747, 551] on button "Request Borrower Info" at bounding box center [797, 554] width 132 height 20
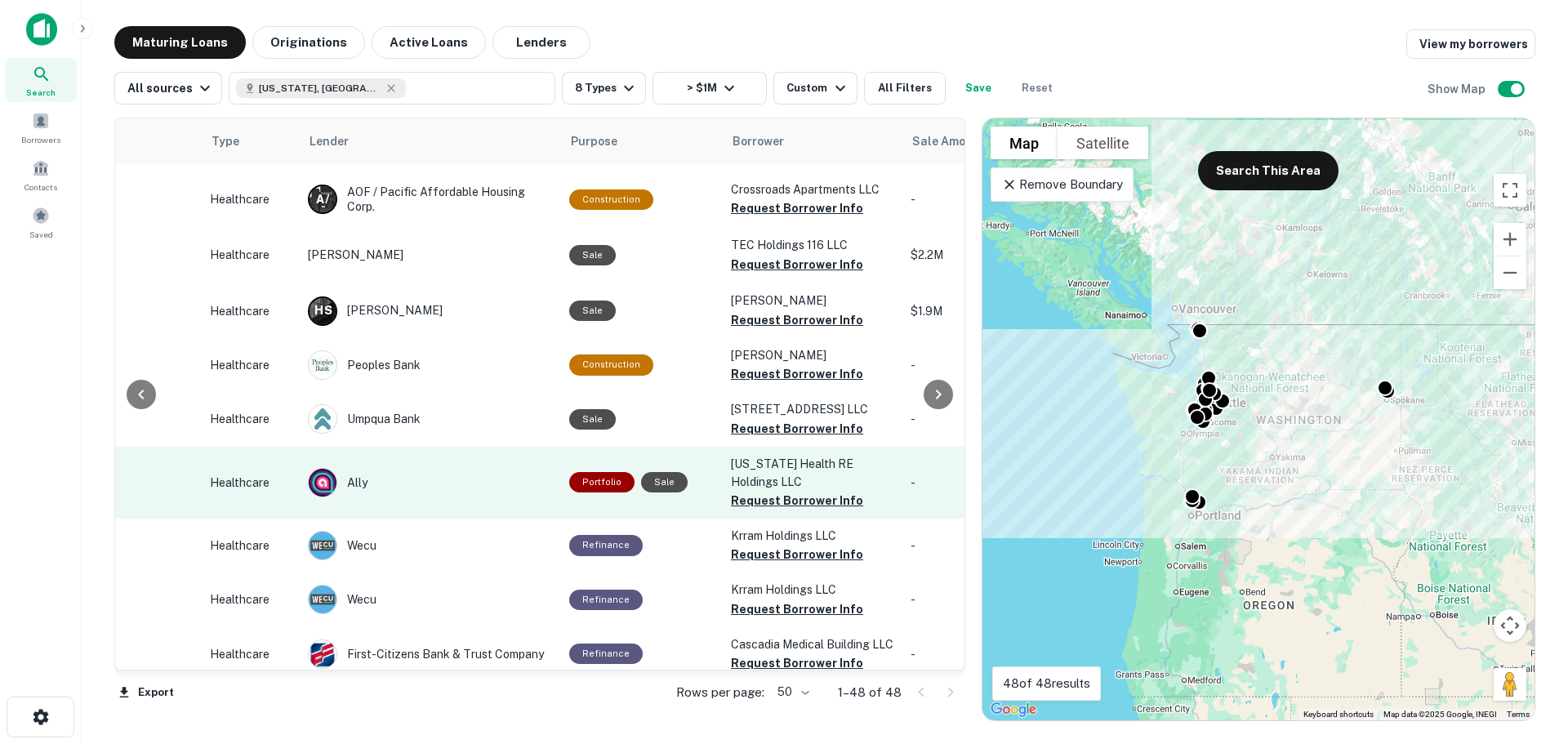
scroll to position [1225, 549]
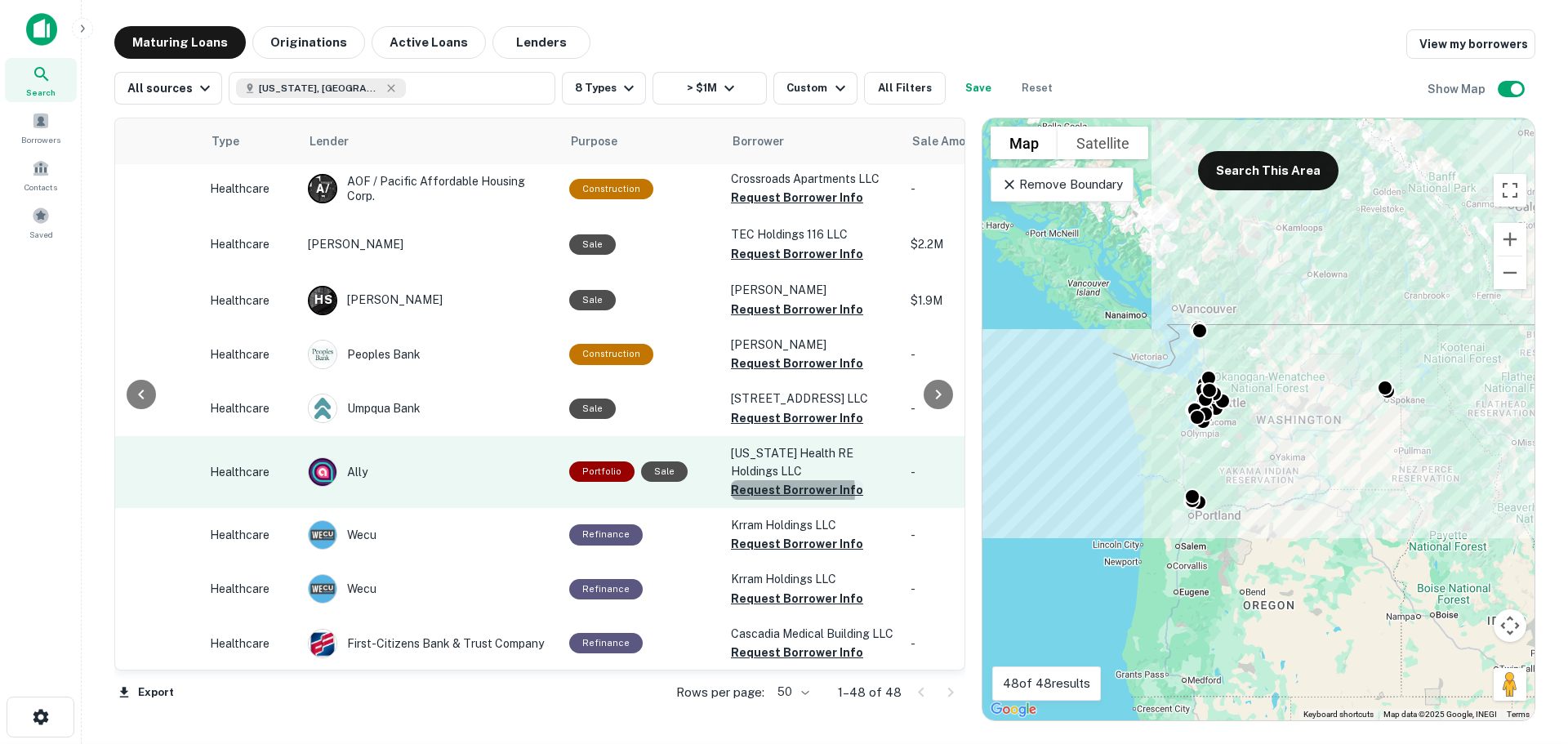
click at [757, 488] on button "Request Borrower Info" at bounding box center [797, 490] width 132 height 20
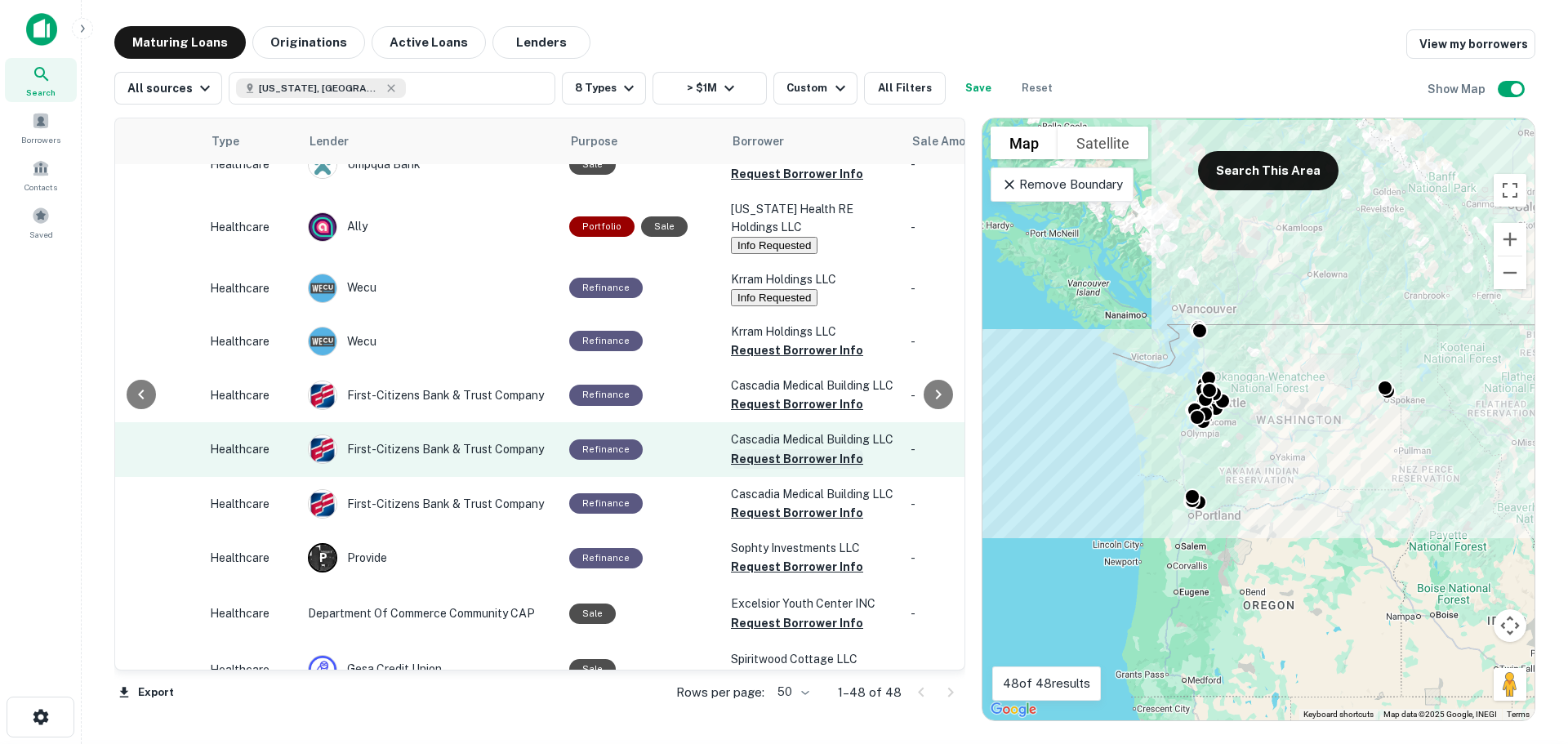
scroll to position [1470, 549]
click at [732, 468] on button "Request Borrower Info" at bounding box center [797, 458] width 132 height 20
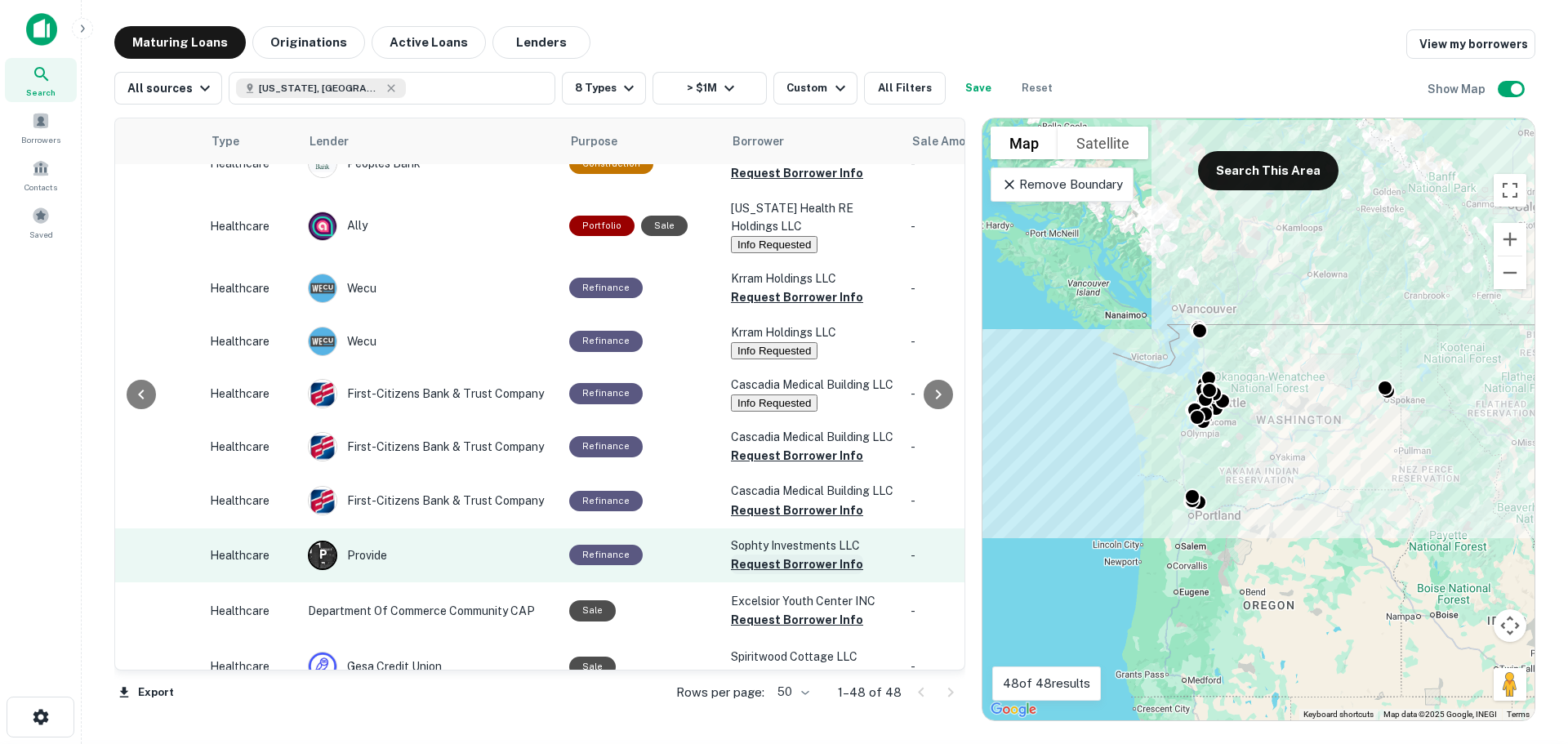
click at [751, 574] on button "Request Borrower Info" at bounding box center [797, 565] width 132 height 20
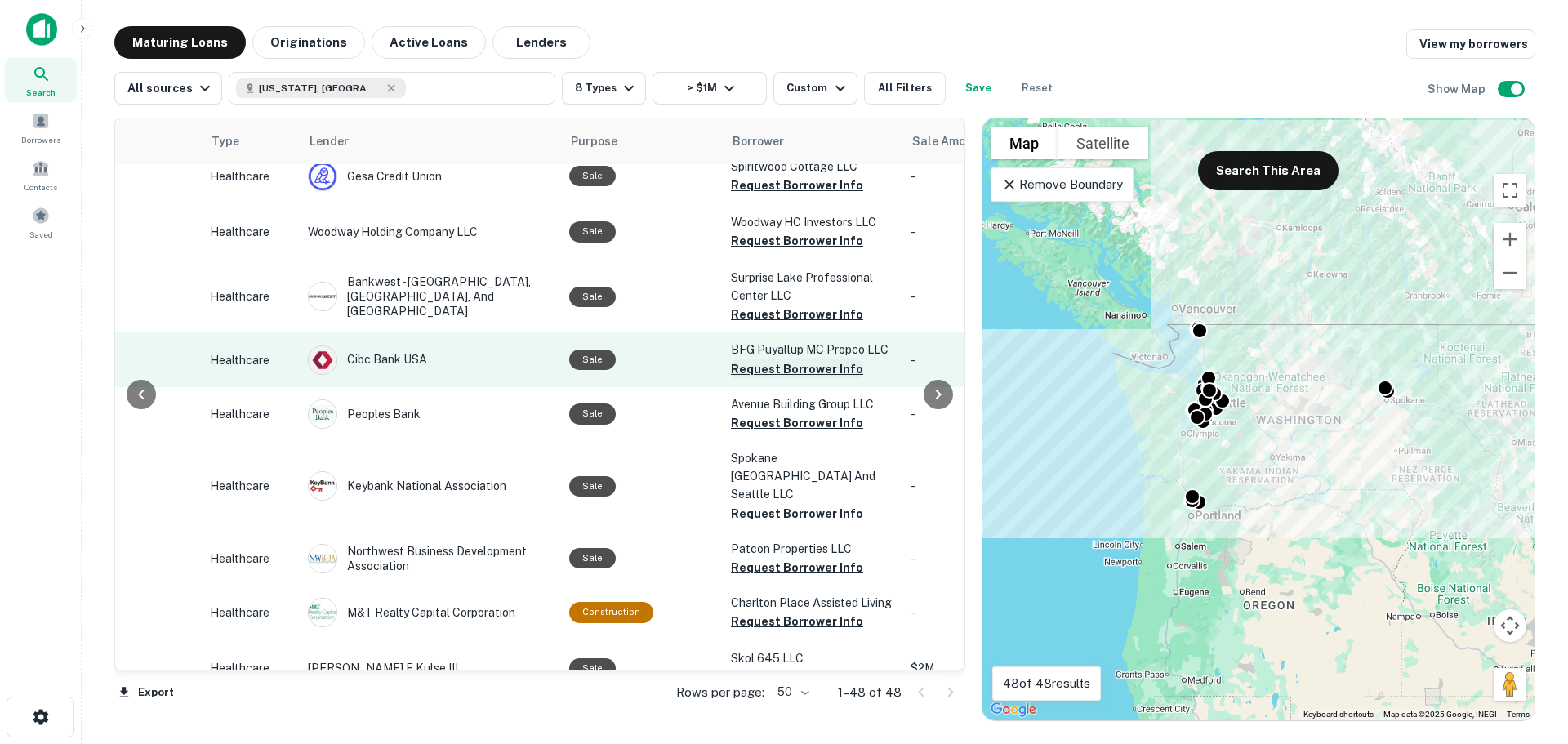
scroll to position [1960, 549]
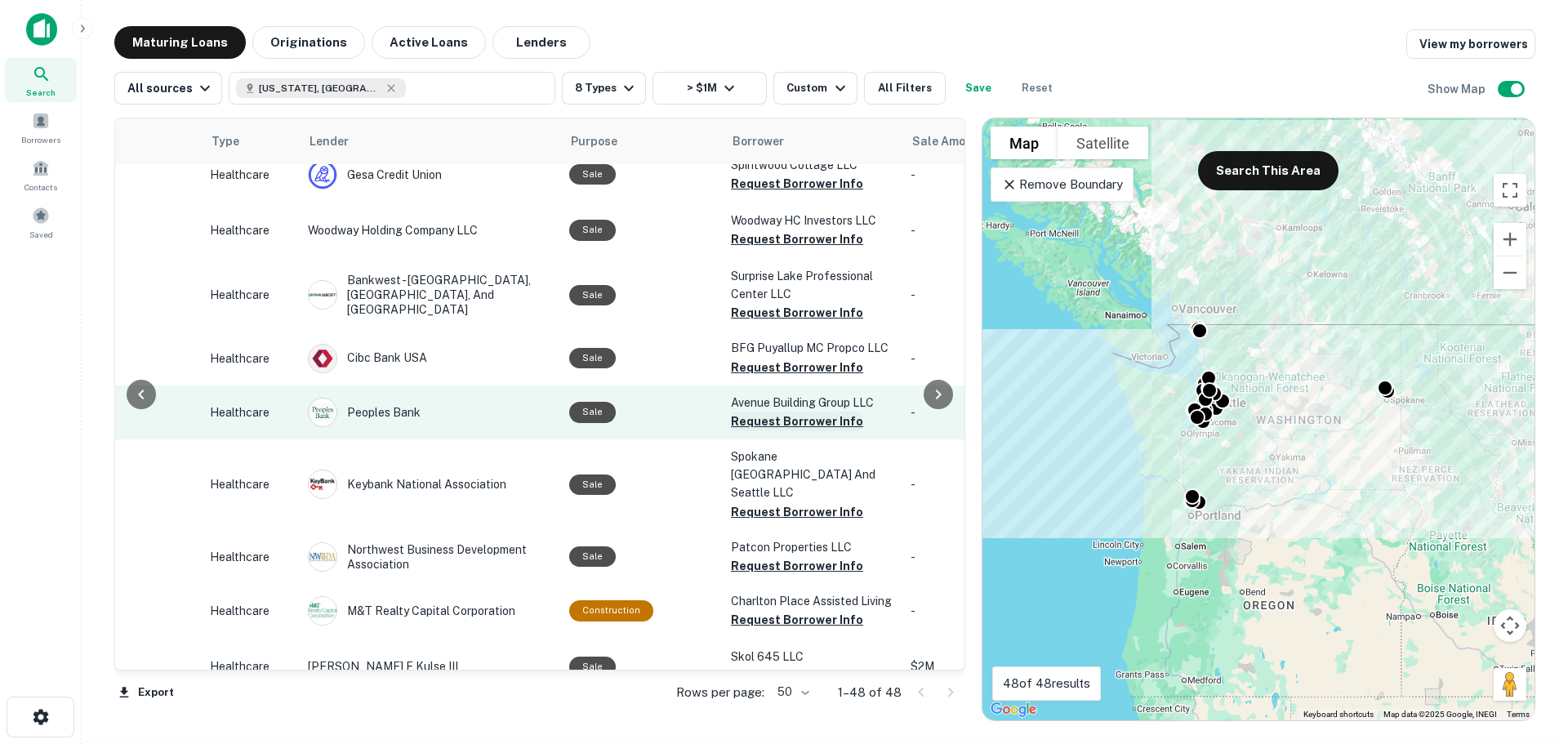
click at [760, 431] on button "Request Borrower Info" at bounding box center [797, 422] width 132 height 20
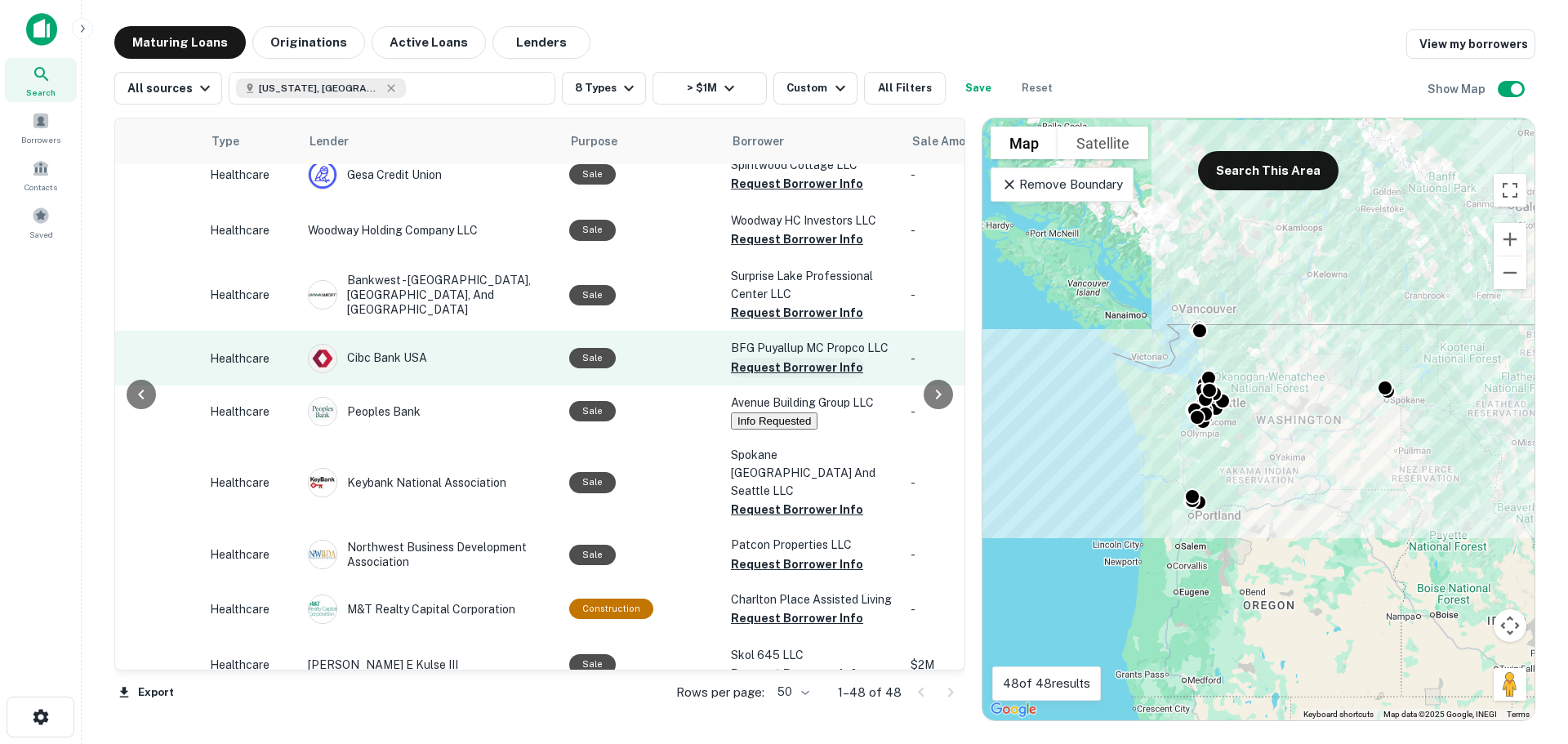
click at [767, 377] on button "Request Borrower Info" at bounding box center [797, 368] width 132 height 20
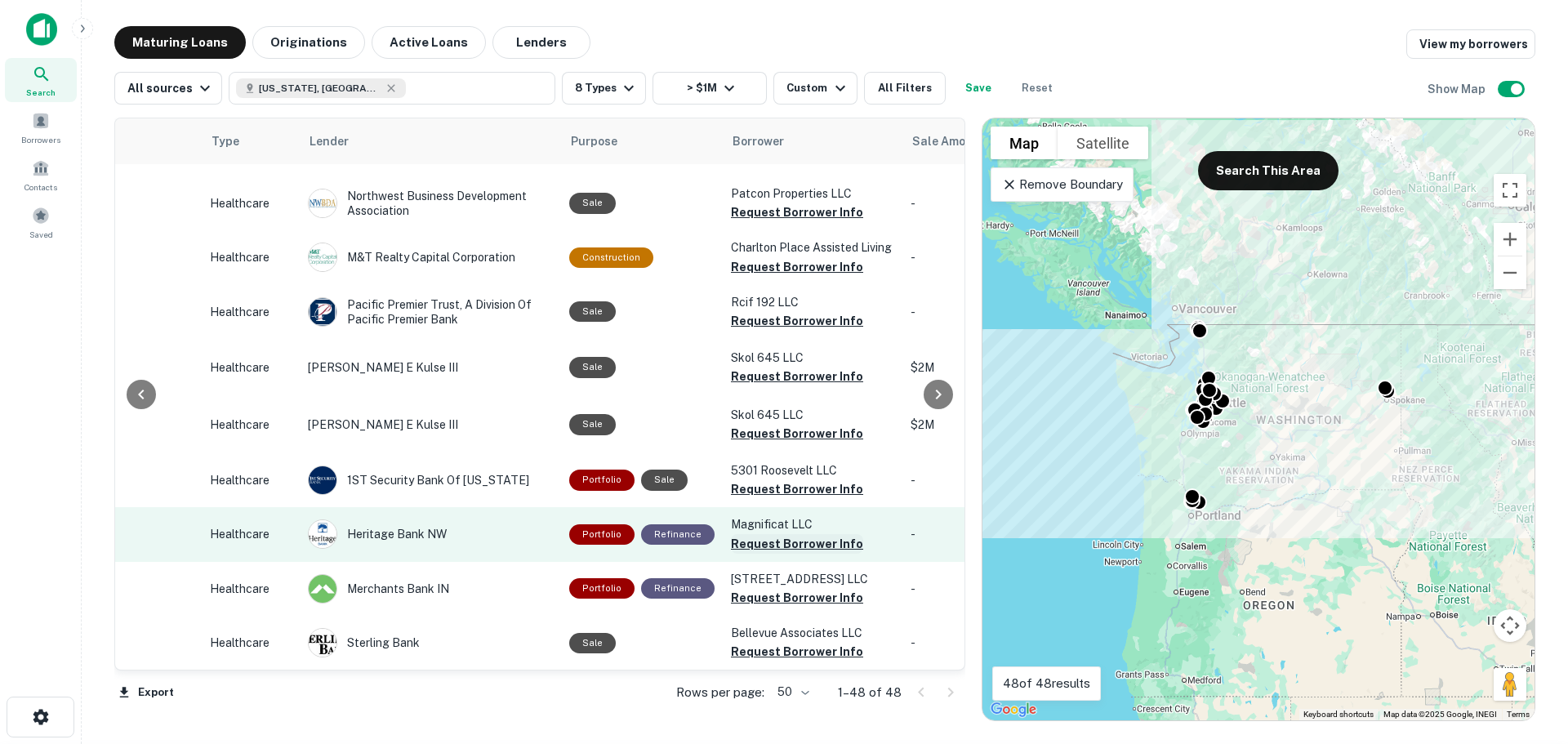
scroll to position [2396, 549]
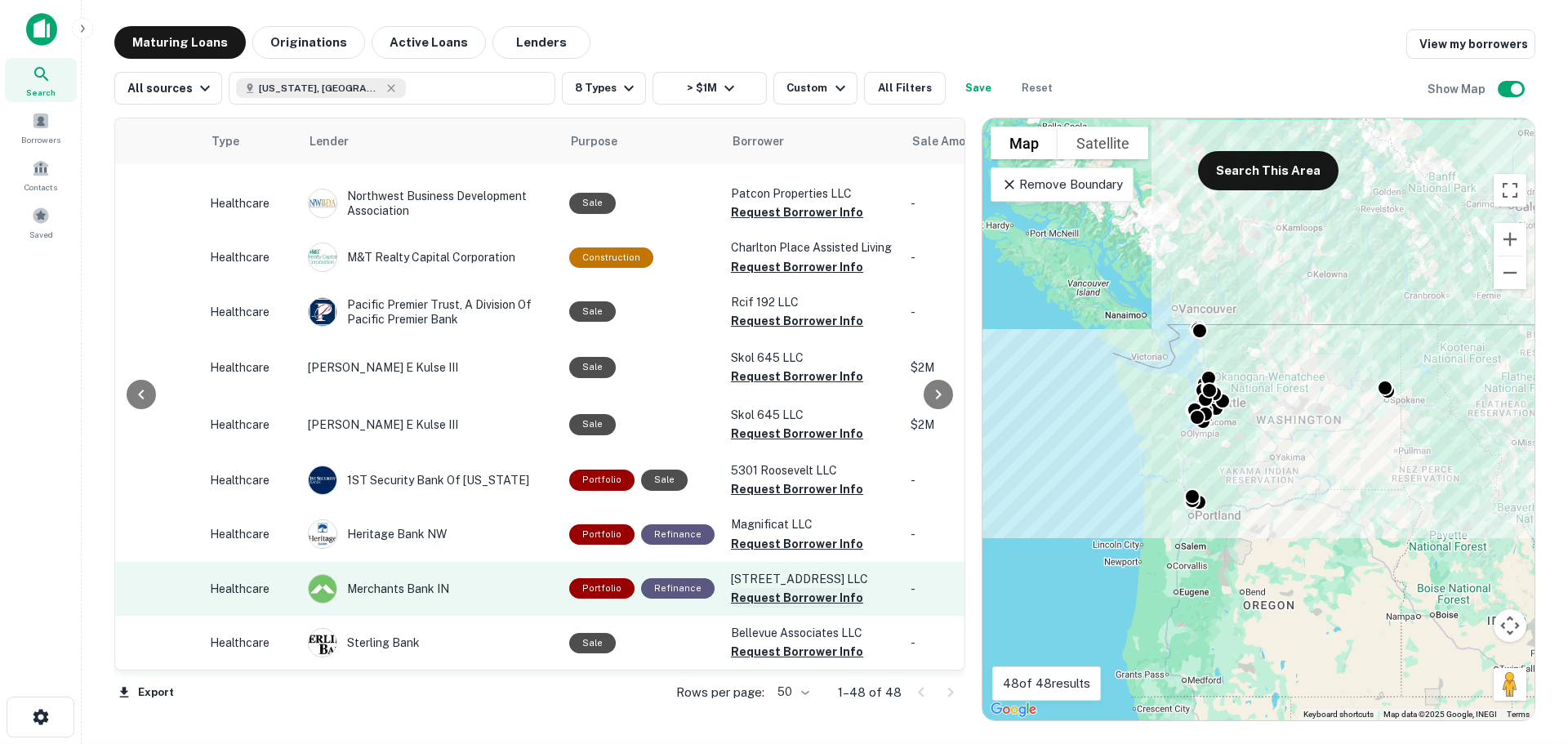
click at [757, 588] on button "Request Borrower Info" at bounding box center [797, 598] width 132 height 20
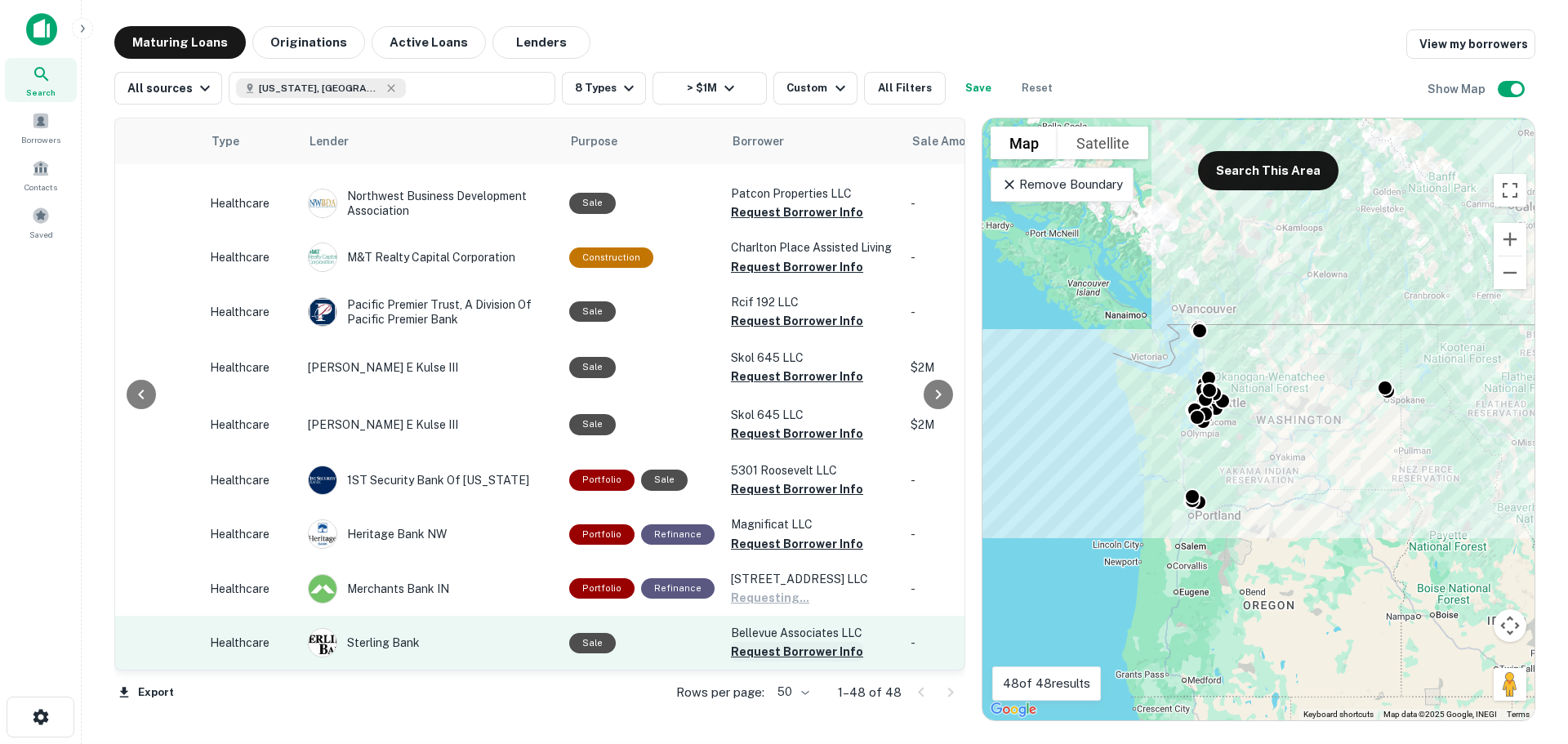
click at [758, 642] on button "Request Borrower Info" at bounding box center [797, 652] width 132 height 20
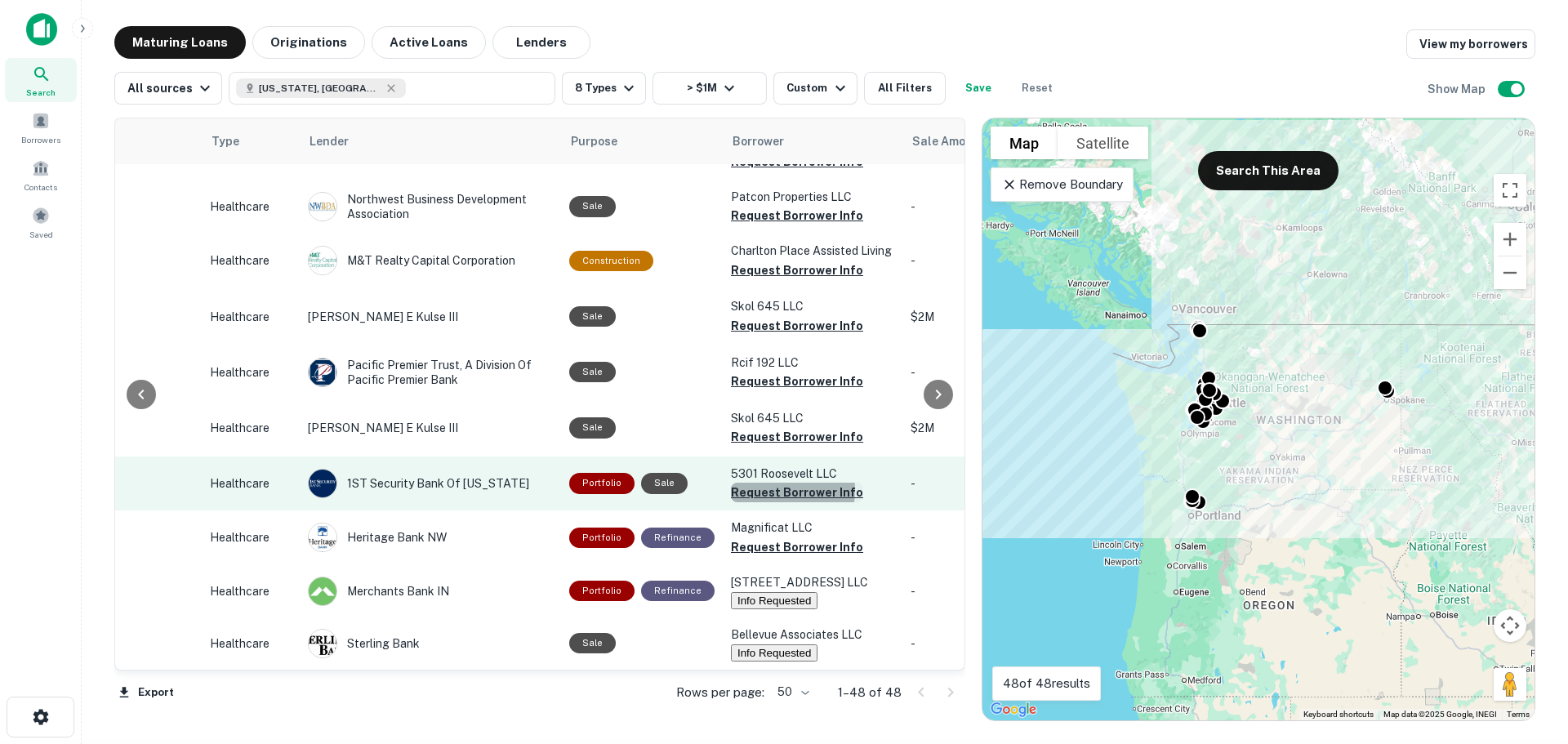
click at [757, 483] on button "Request Borrower Info" at bounding box center [797, 493] width 132 height 20
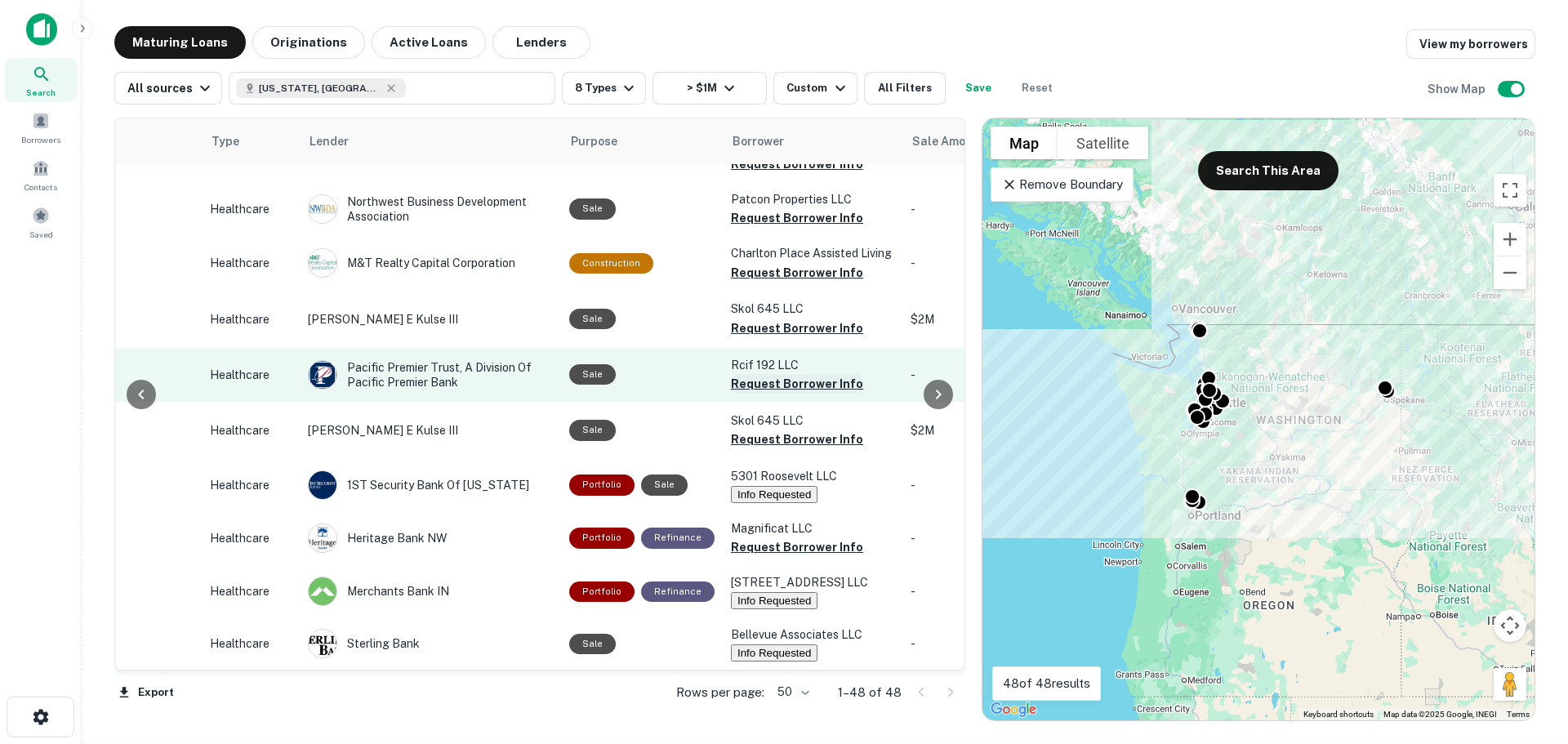
click at [756, 374] on button "Request Borrower Info" at bounding box center [797, 384] width 132 height 20
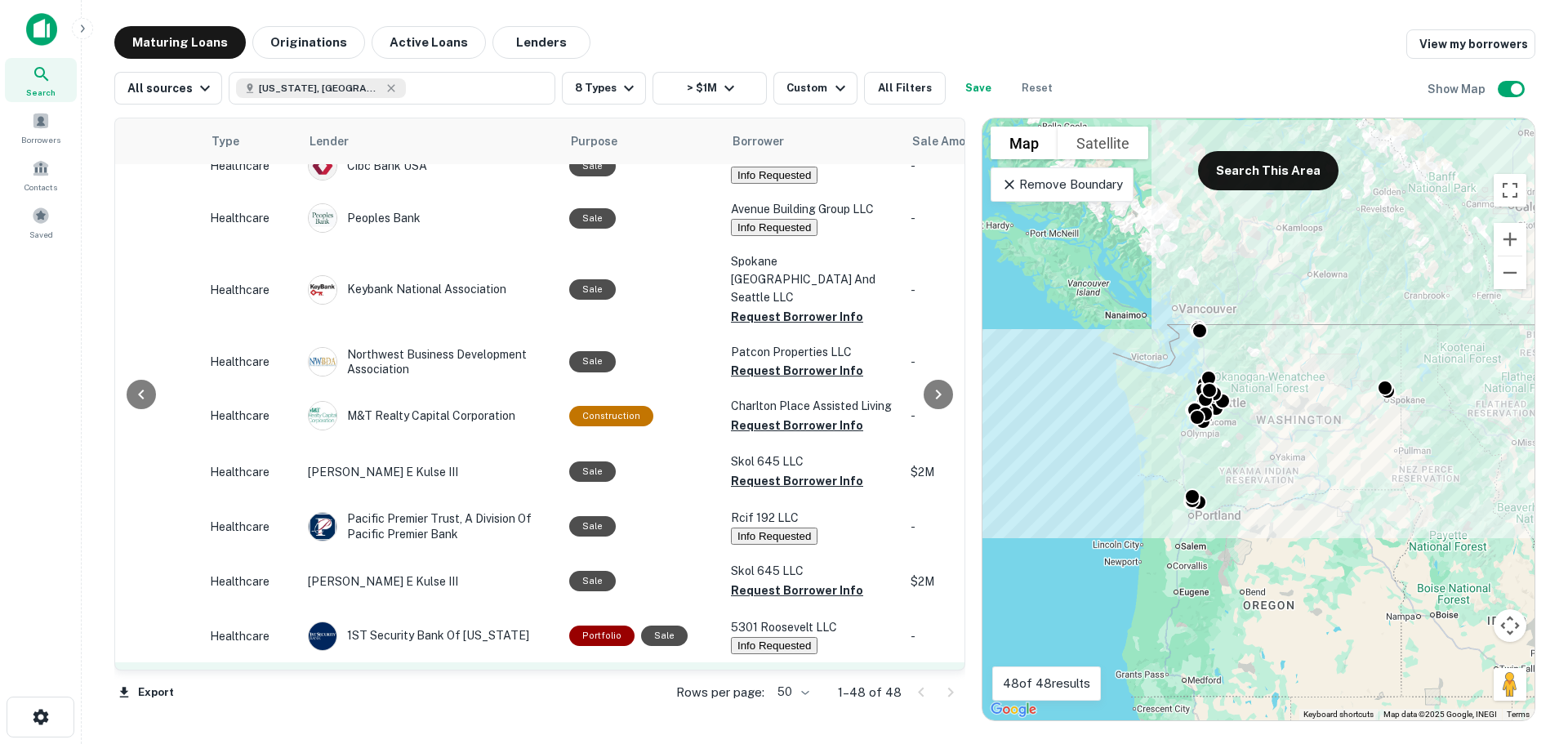
scroll to position [2070, 549]
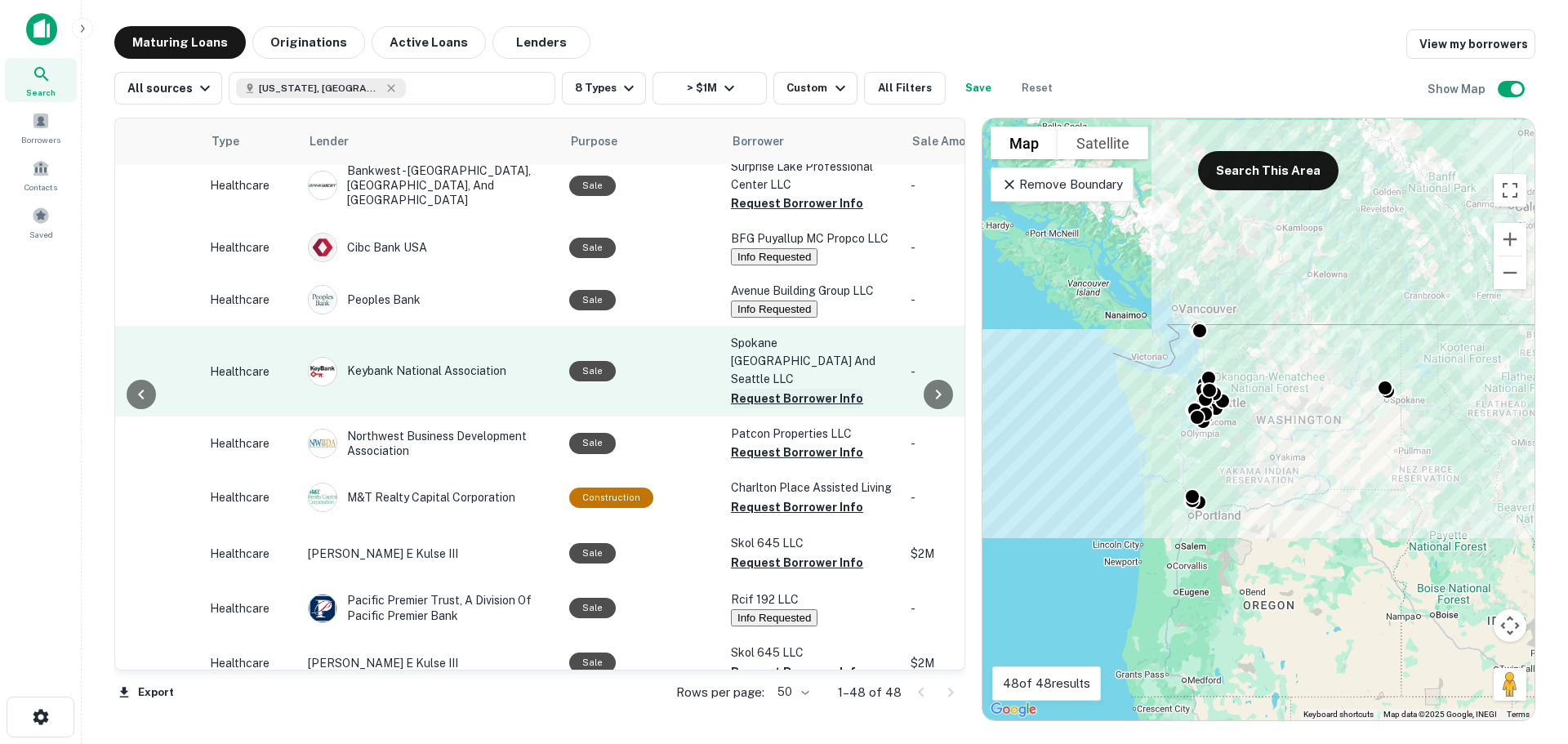
click at [769, 408] on button "Request Borrower Info" at bounding box center [797, 399] width 132 height 20
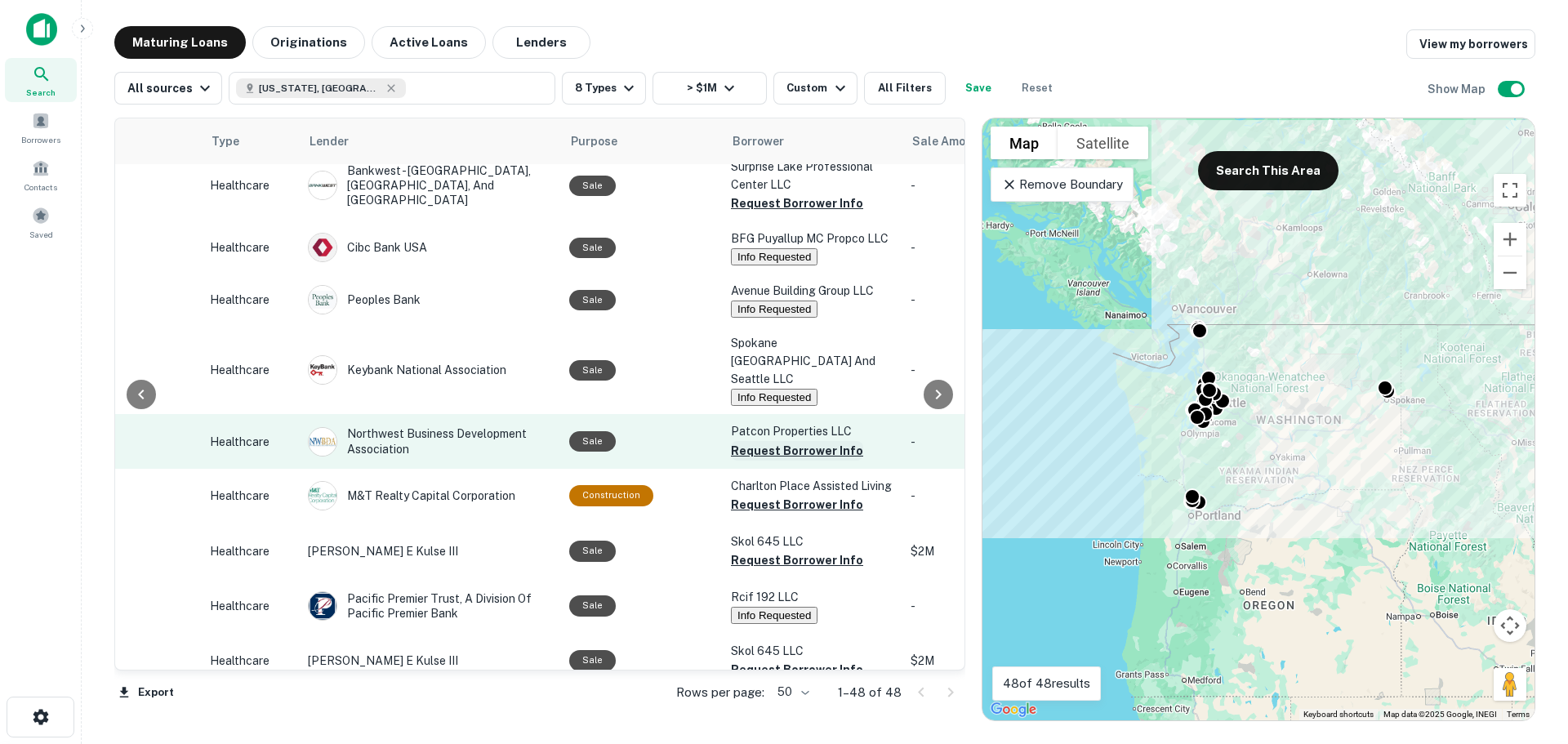
click at [760, 461] on button "Request Borrower Info" at bounding box center [797, 451] width 132 height 20
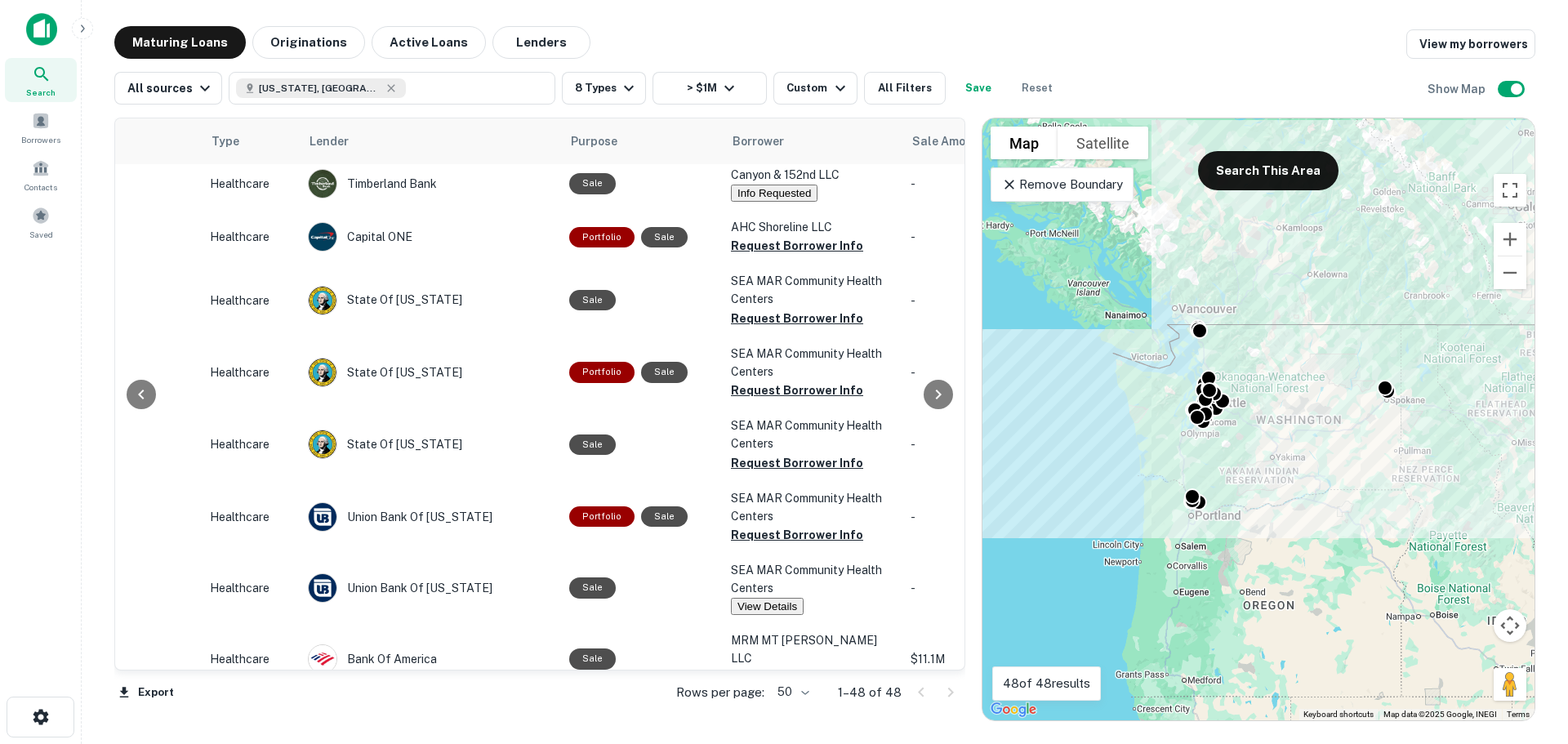
scroll to position [0, 549]
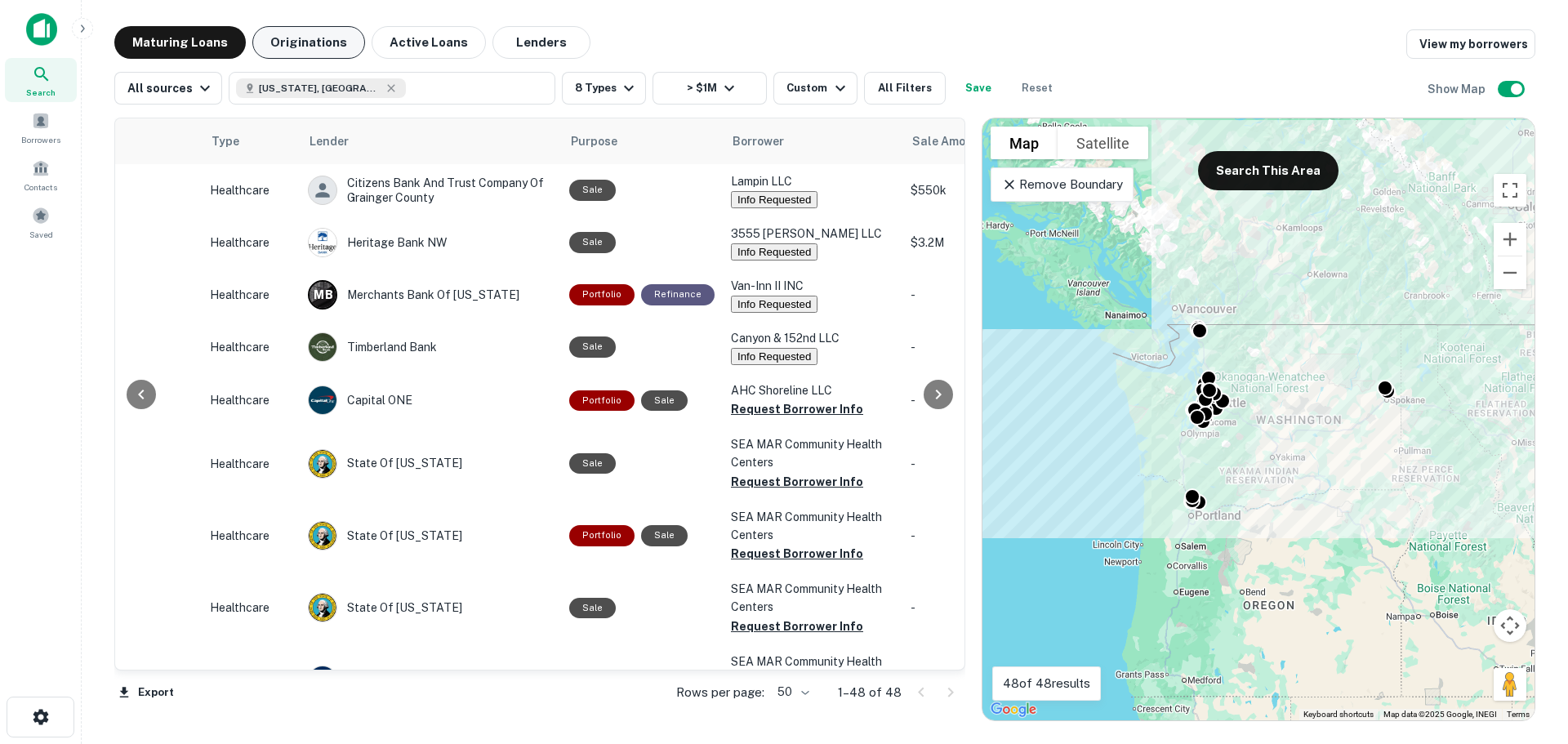
click at [295, 44] on button "Originations" at bounding box center [308, 42] width 113 height 33
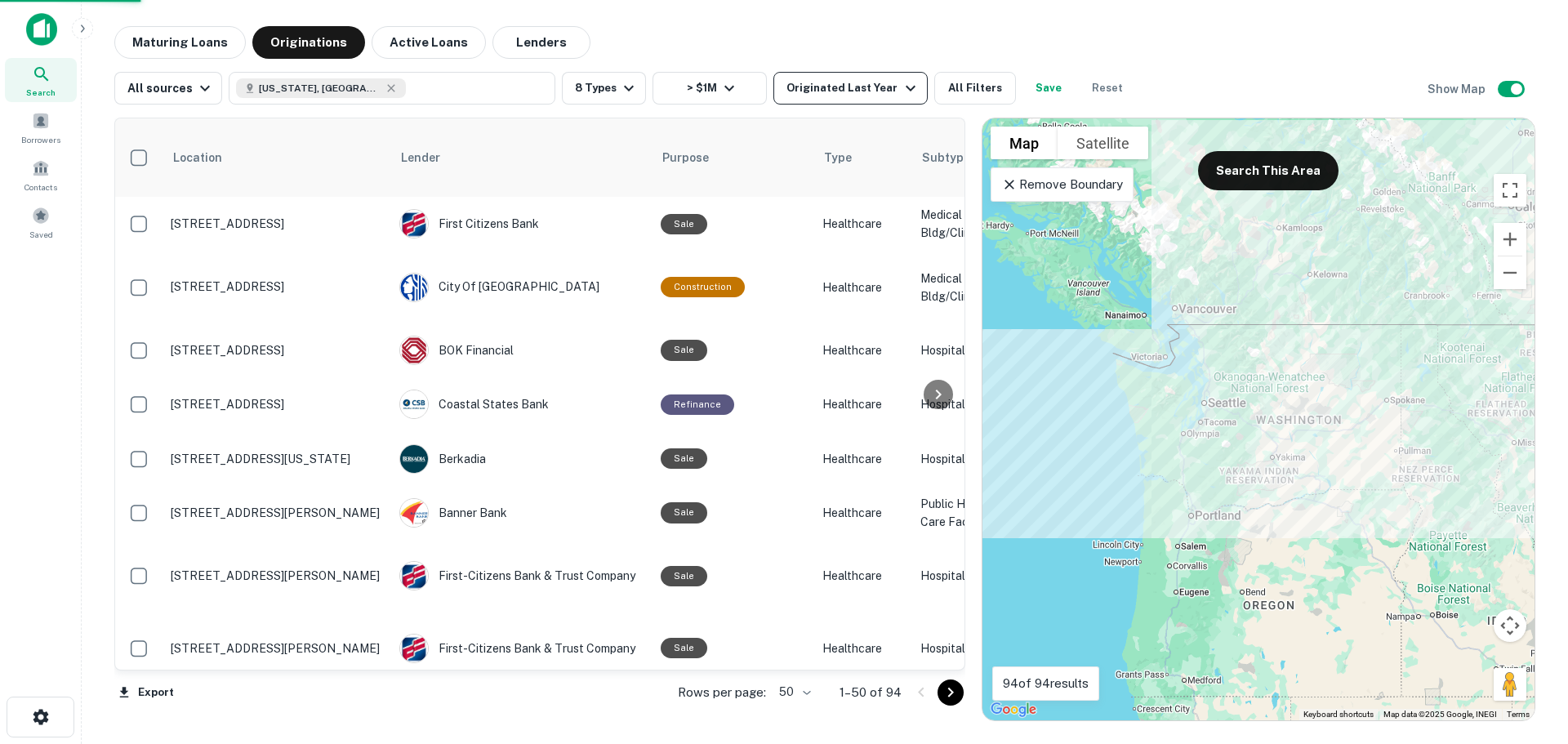
click at [820, 102] on button "Originated Last Year" at bounding box center [850, 88] width 154 height 33
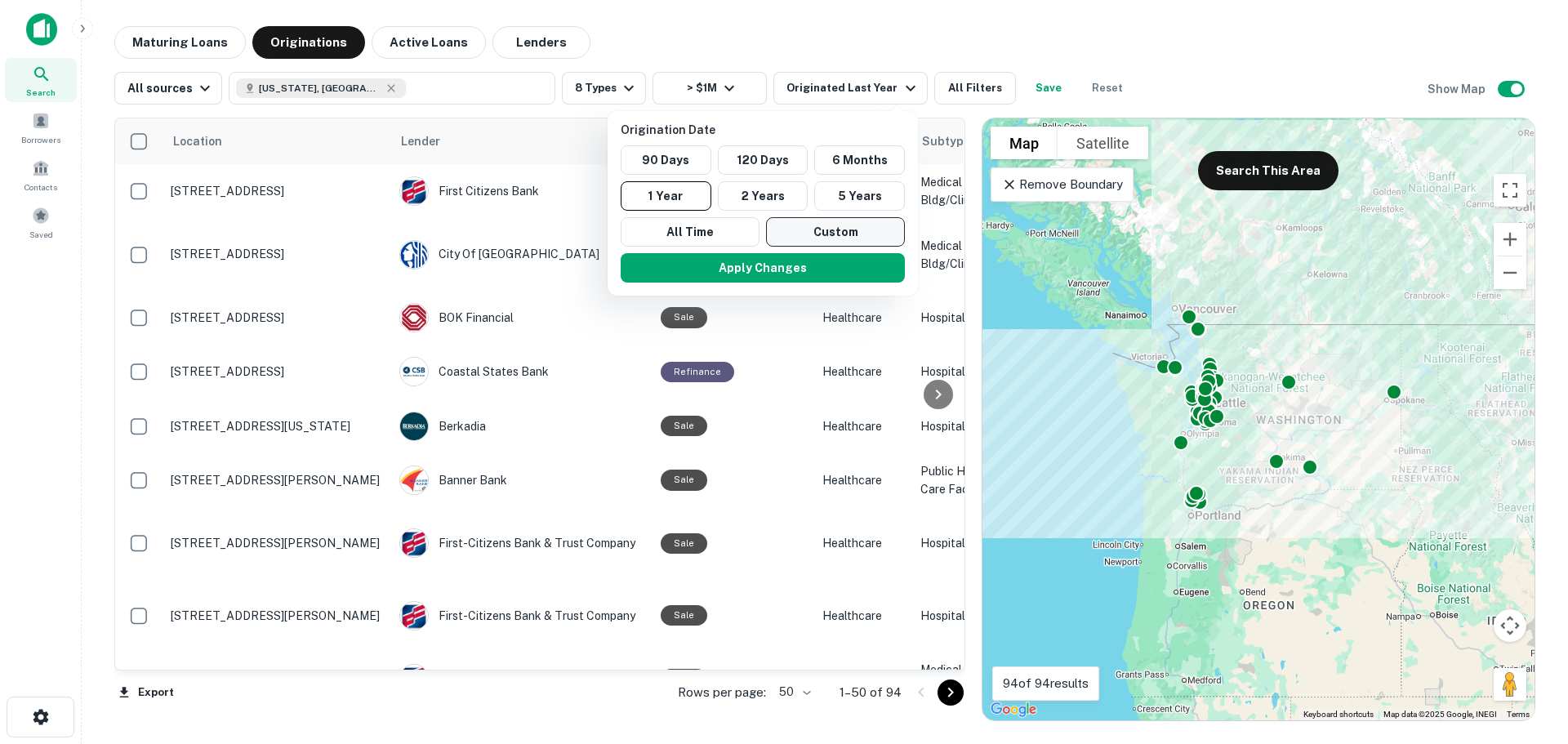
click at [806, 237] on button "Custom" at bounding box center [835, 231] width 139 height 29
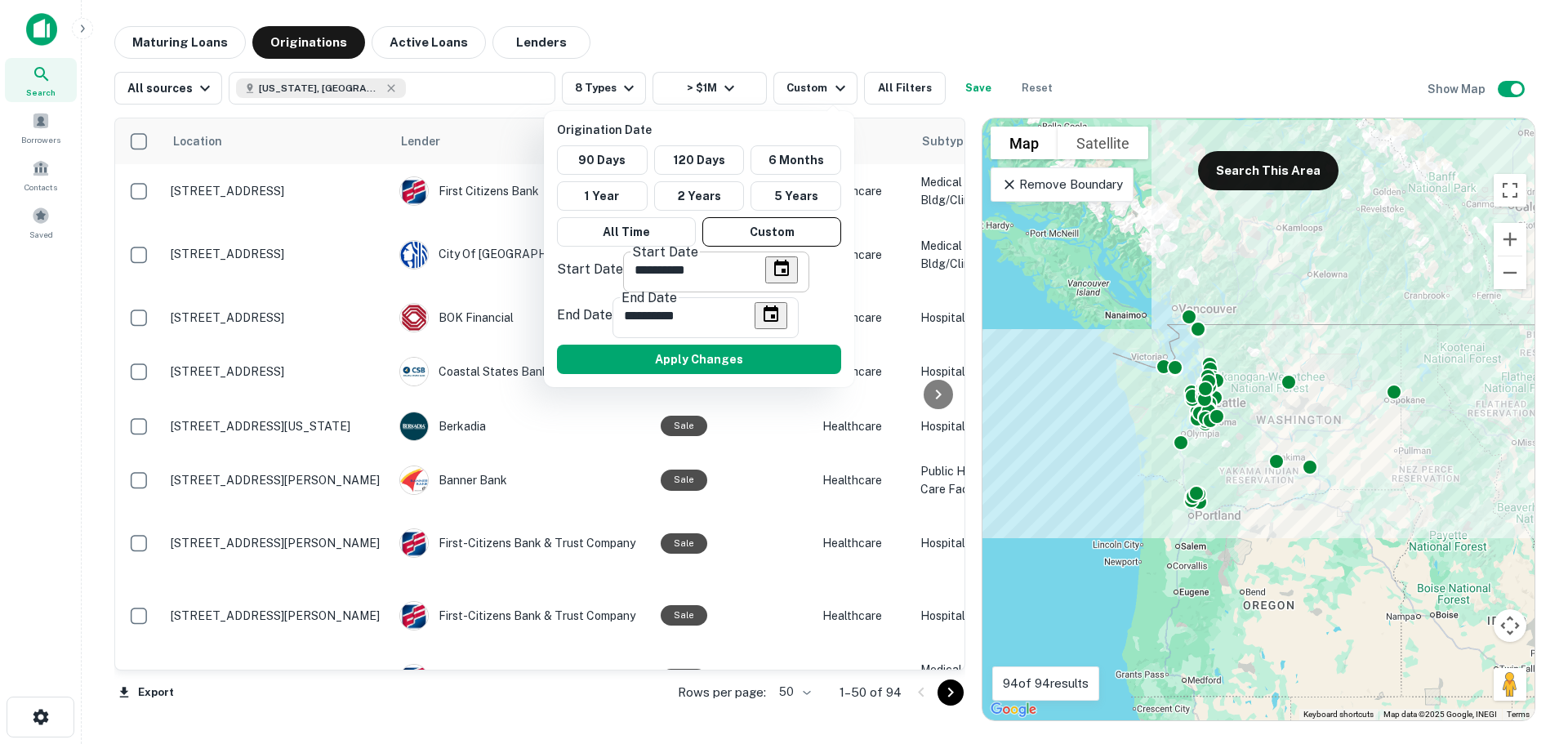
click at [641, 288] on input "**********" at bounding box center [694, 270] width 142 height 46
click at [774, 276] on icon "Choose date, selected date is Mar 28, 2025" at bounding box center [781, 268] width 15 height 16
drag, startPoint x: 707, startPoint y: 27, endPoint x: 640, endPoint y: 91, distance: 92.4
click at [707, 26] on div at bounding box center [784, 372] width 1568 height 744
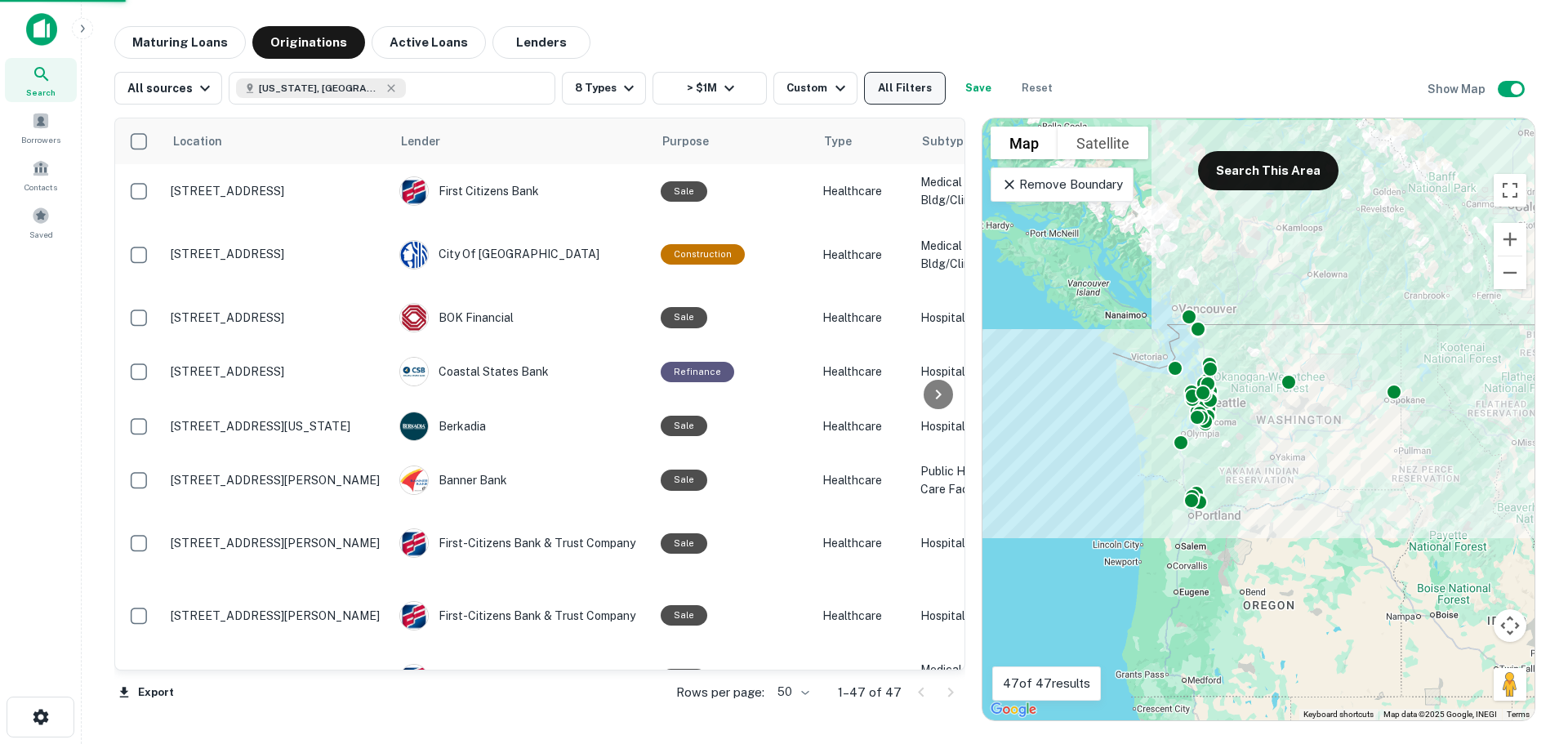
click at [903, 89] on button "All Filters" at bounding box center [905, 88] width 82 height 33
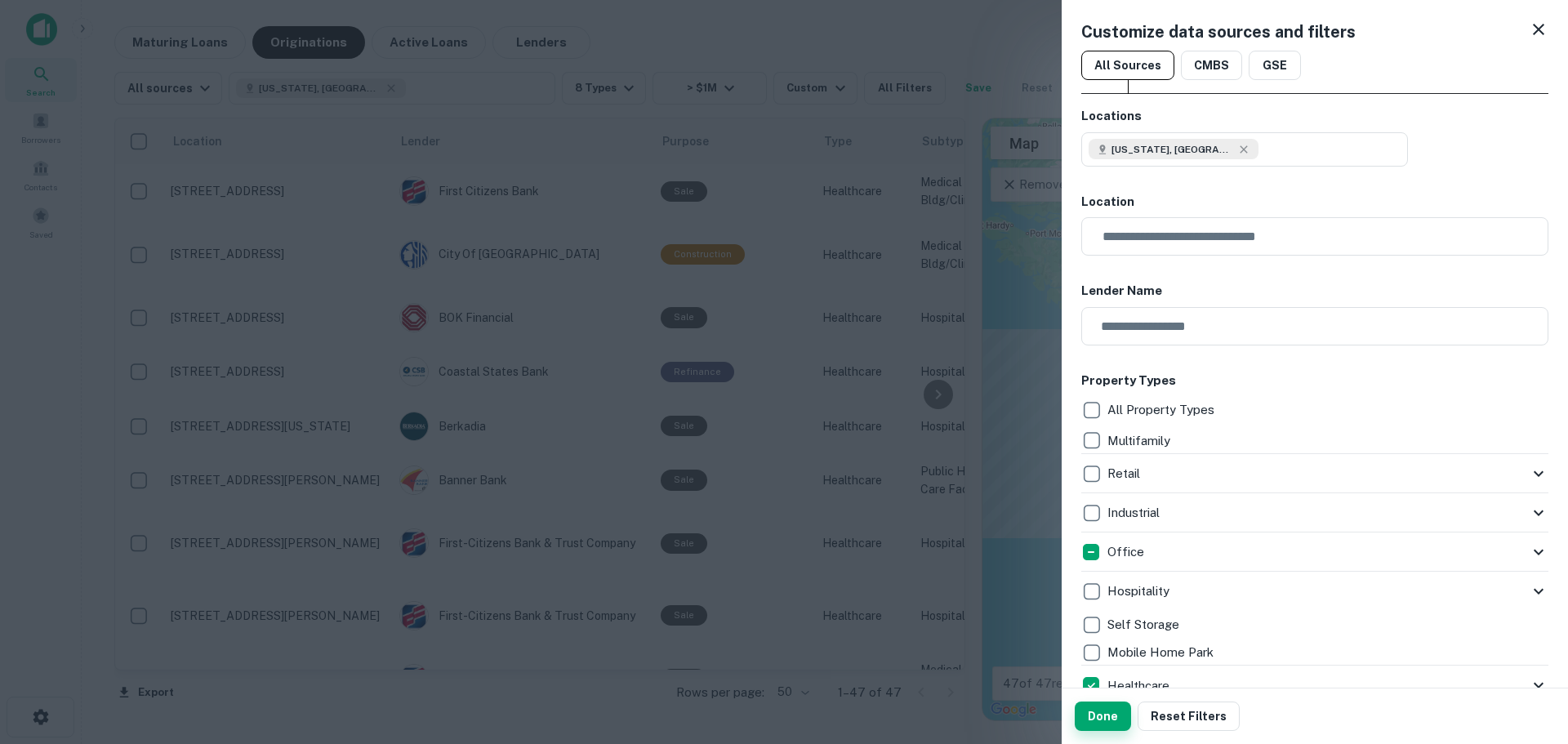
click at [1097, 708] on button "Done" at bounding box center [1103, 716] width 56 height 29
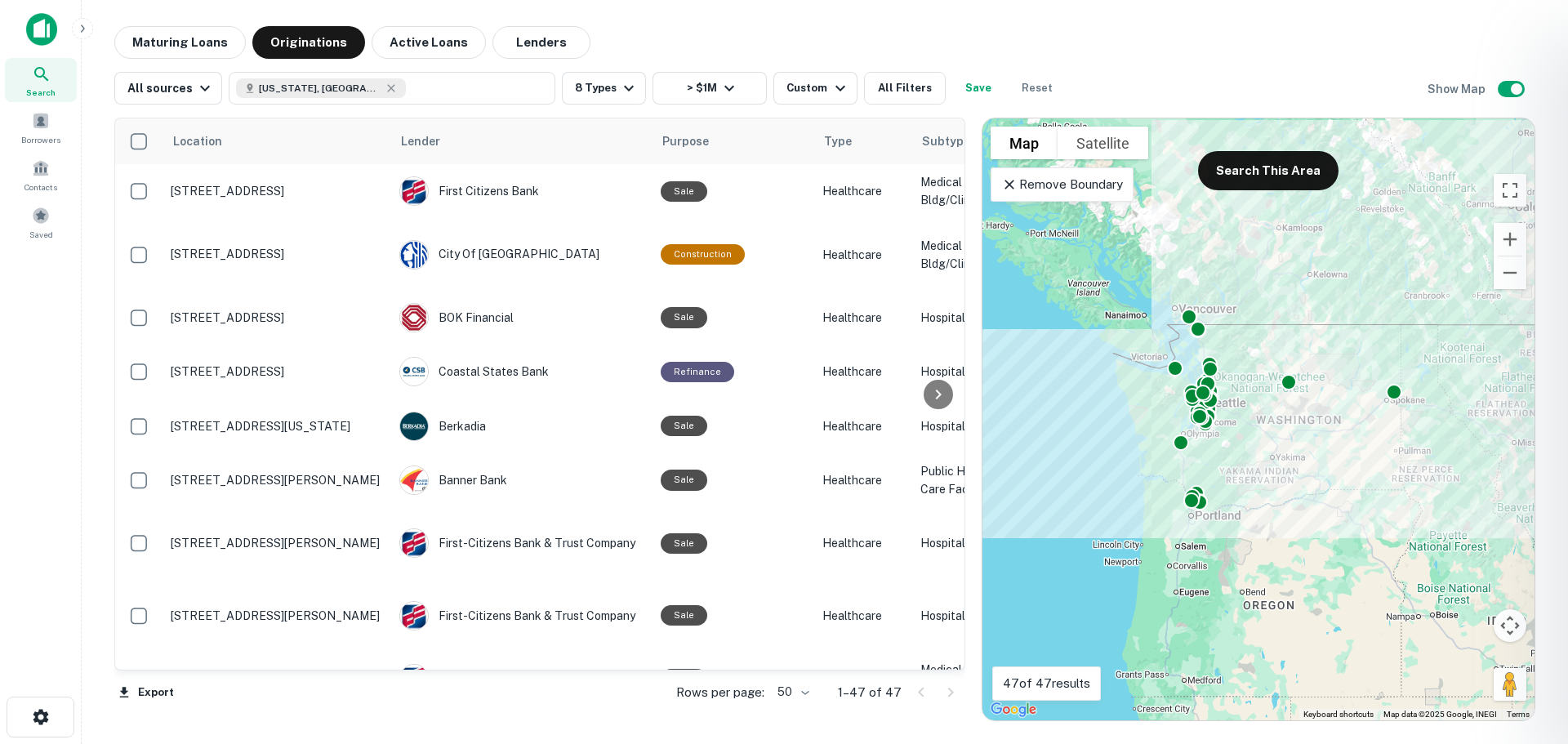
drag, startPoint x: 363, startPoint y: 661, endPoint x: 353, endPoint y: 667, distance: 12.5
click at [411, 658] on div at bounding box center [784, 372] width 1568 height 744
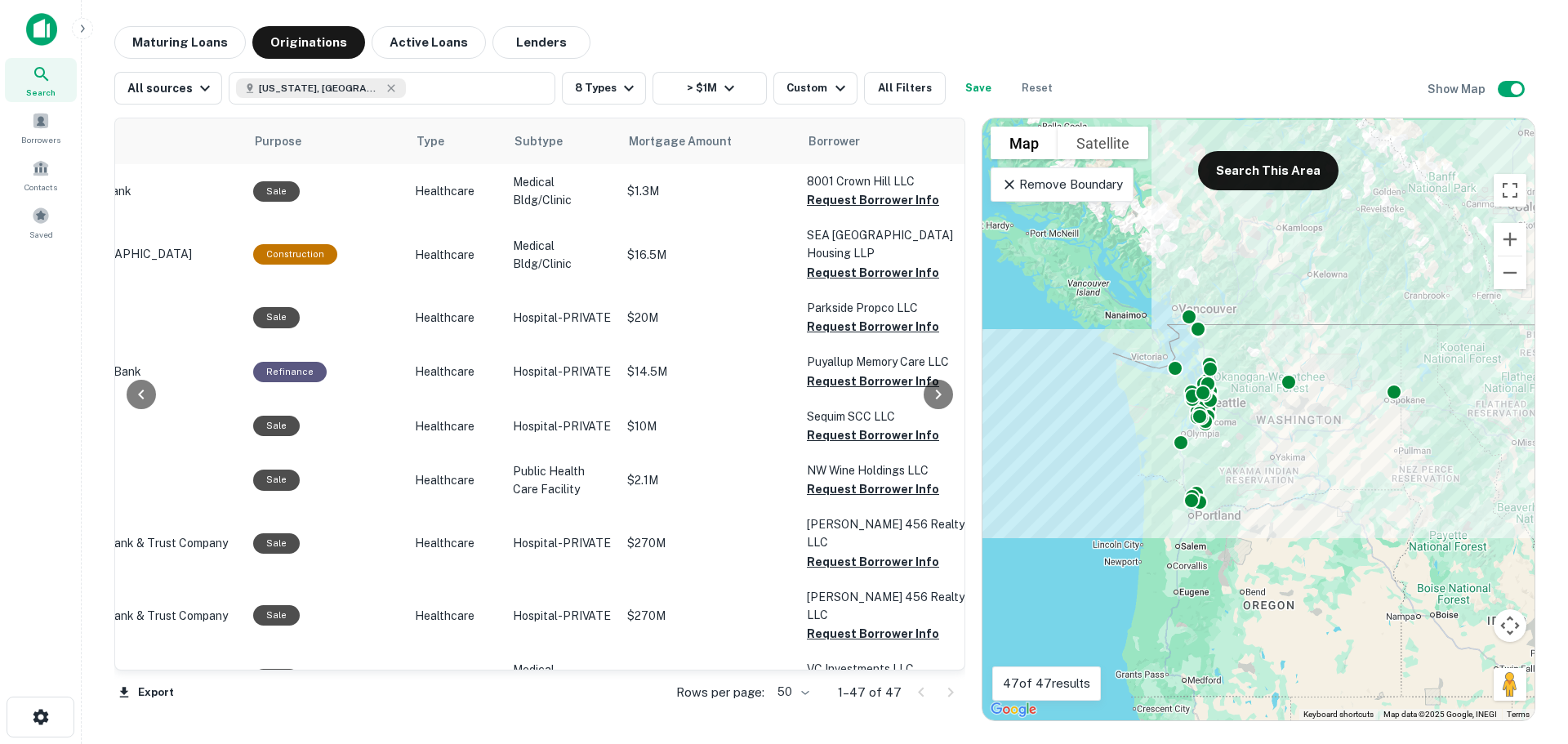
scroll to position [0, 435]
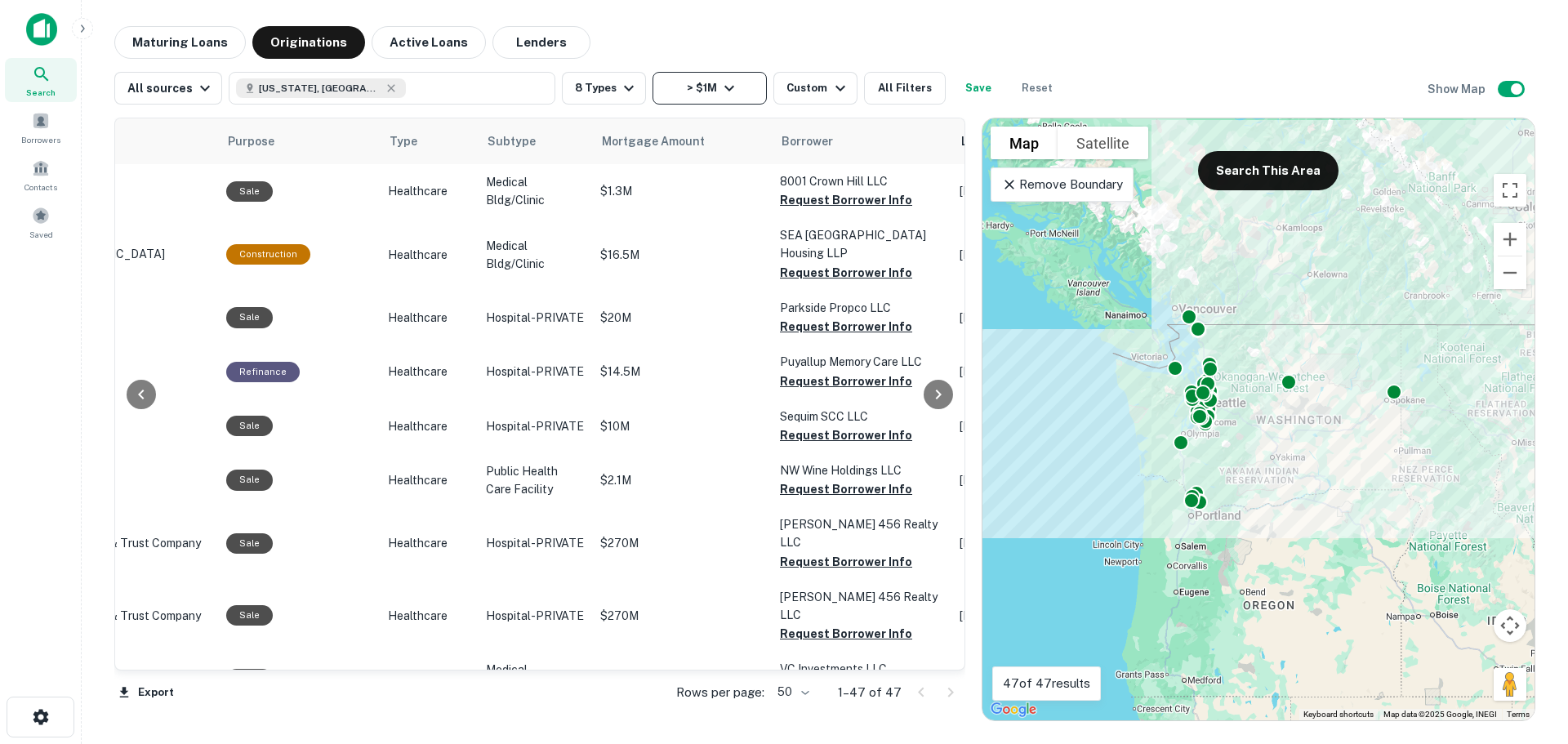
click at [740, 98] on button "> $1M" at bounding box center [710, 88] width 114 height 33
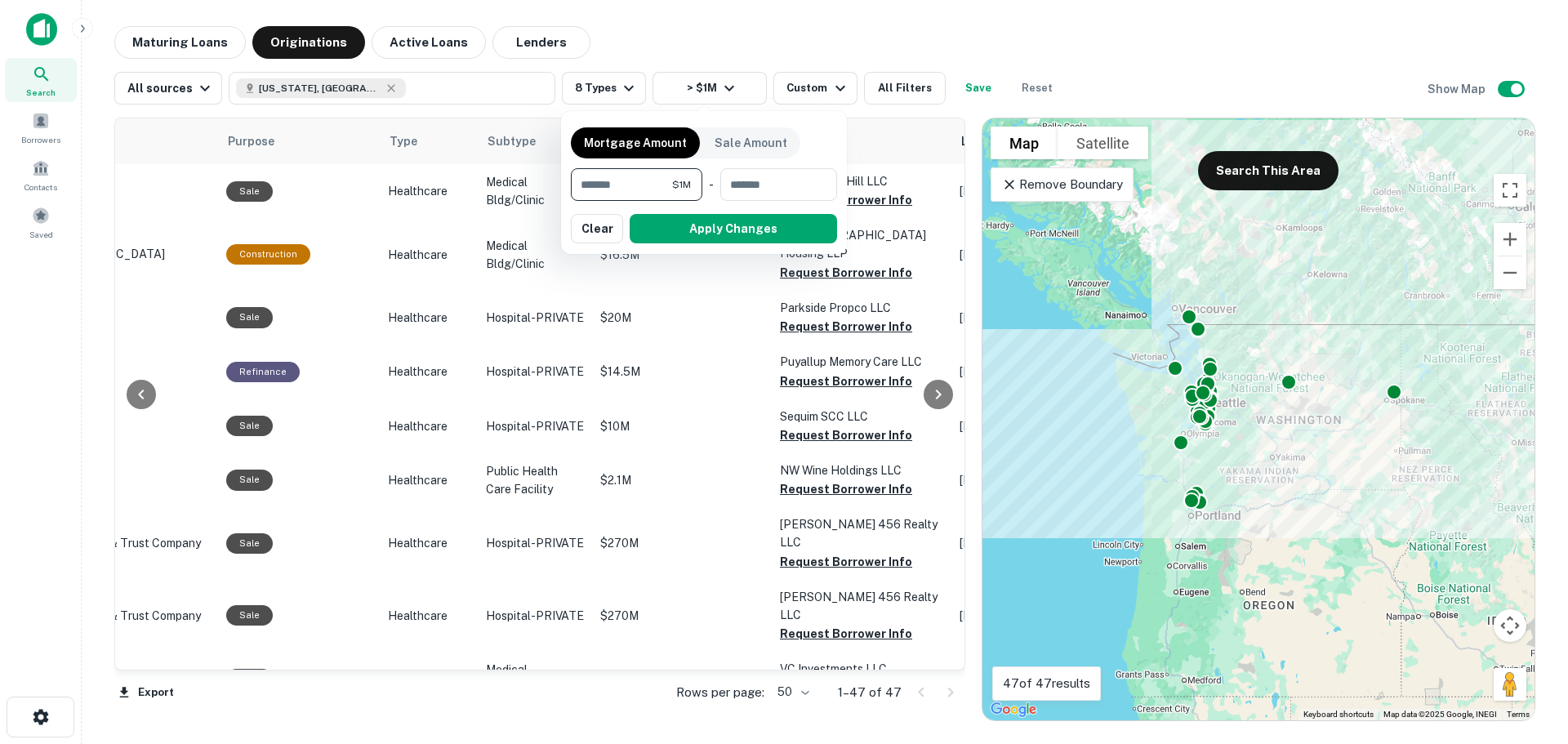
click at [800, 133] on div "Mortgage Amount Sale Amount ******* $1M ​ - ​ Apply Changes Clear" at bounding box center [704, 182] width 266 height 123
click at [694, 333] on div at bounding box center [784, 372] width 1568 height 744
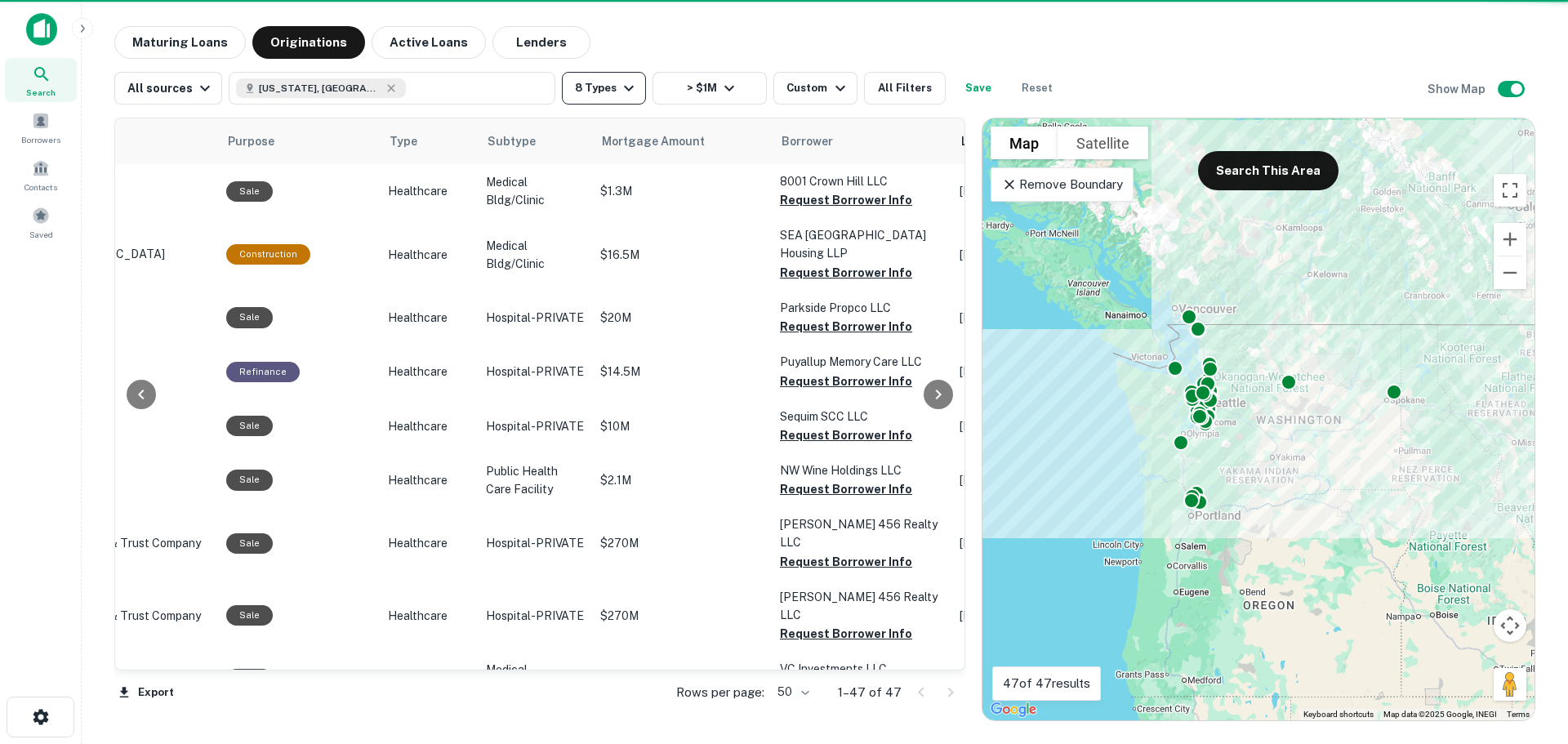
click at [582, 91] on button "8 Types" at bounding box center [604, 88] width 84 height 33
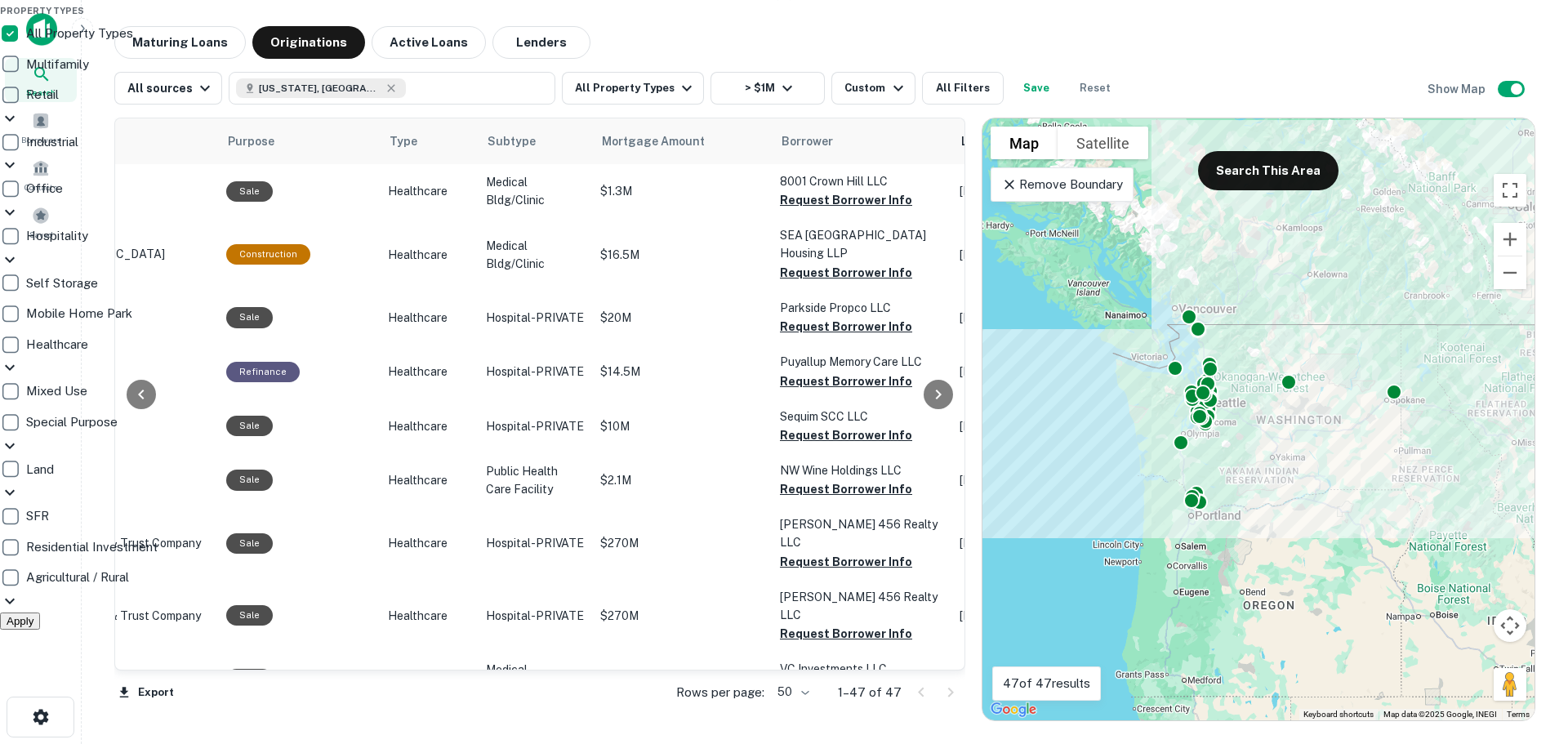
click at [191, 51] on div at bounding box center [784, 372] width 1568 height 744
click at [177, 46] on div at bounding box center [784, 372] width 1568 height 744
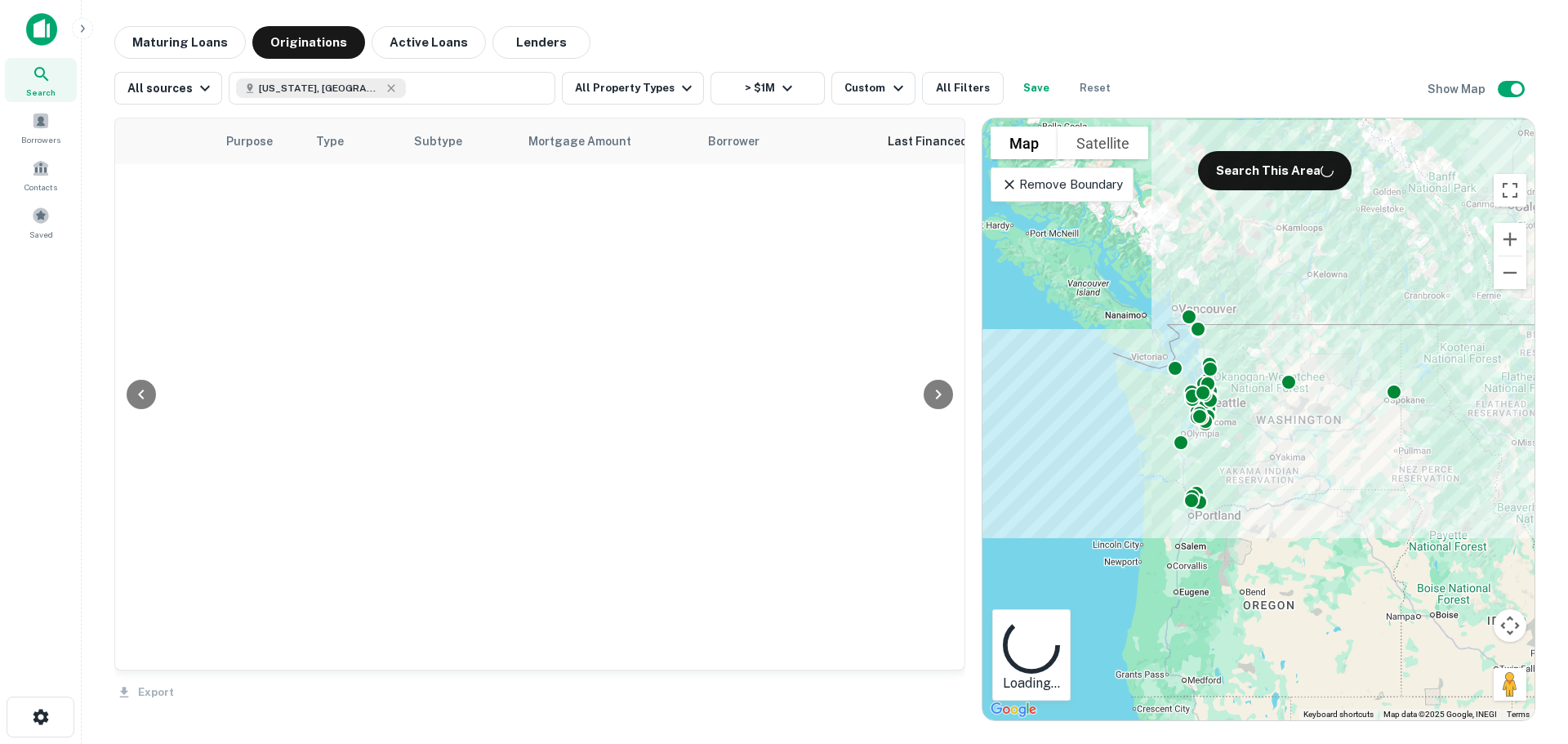
click at [177, 46] on div "Property Types All Property Types Multifamily Retail Storefront Auto Shop Bar S…" at bounding box center [784, 372] width 1568 height 744
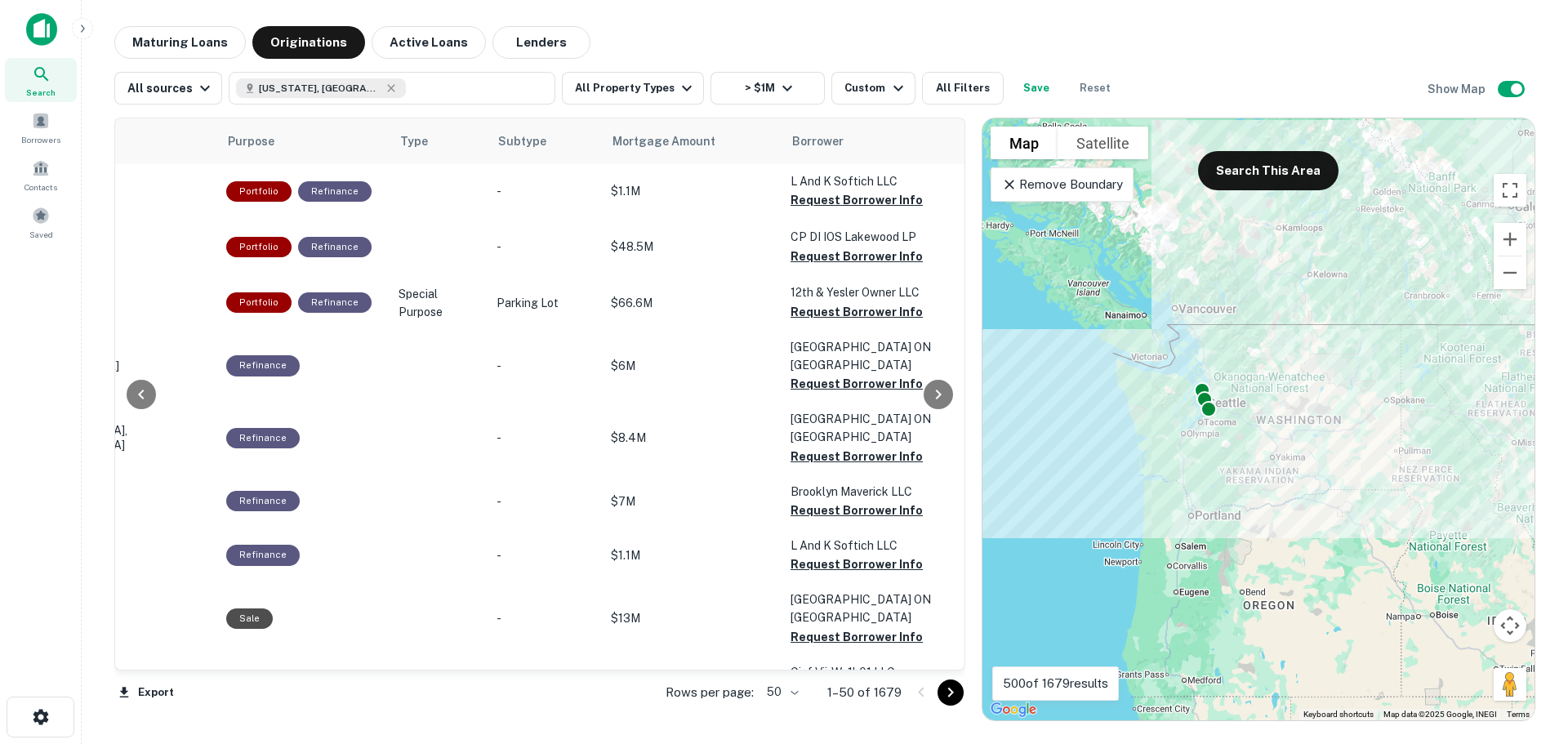
click at [177, 46] on button "Maturing Loans" at bounding box center [180, 42] width 132 height 33
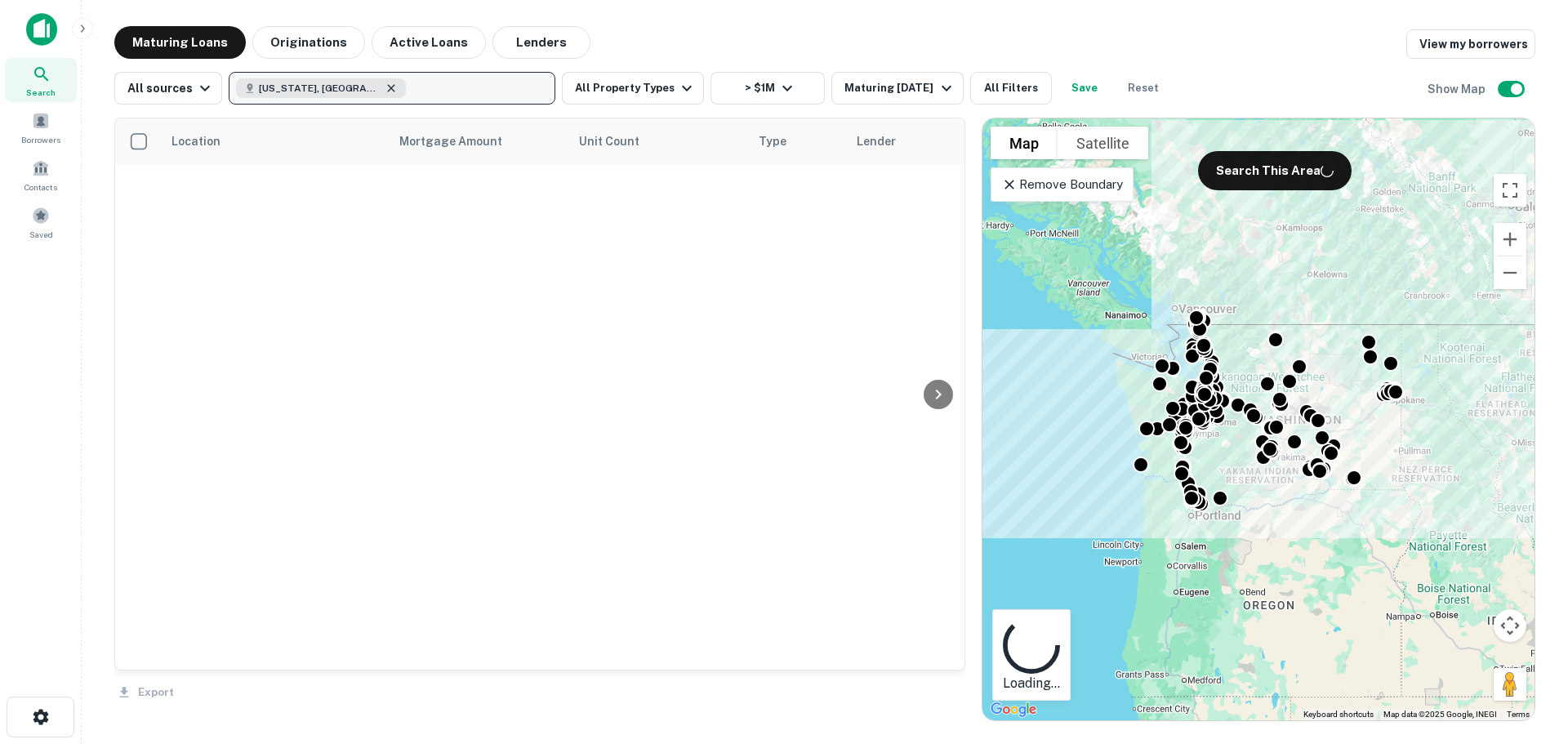
click at [385, 88] on icon "button" at bounding box center [391, 88] width 13 height 13
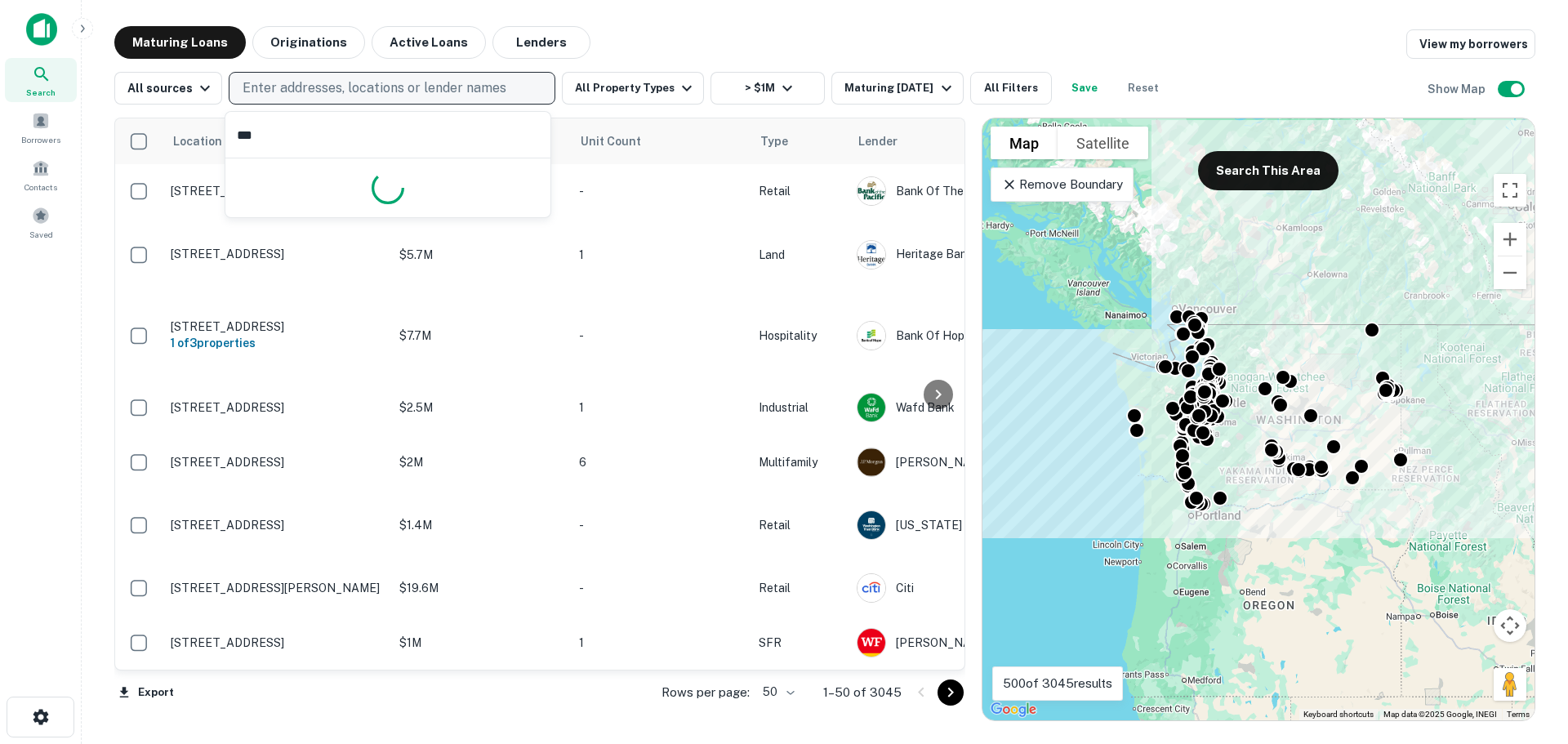
type input "****"
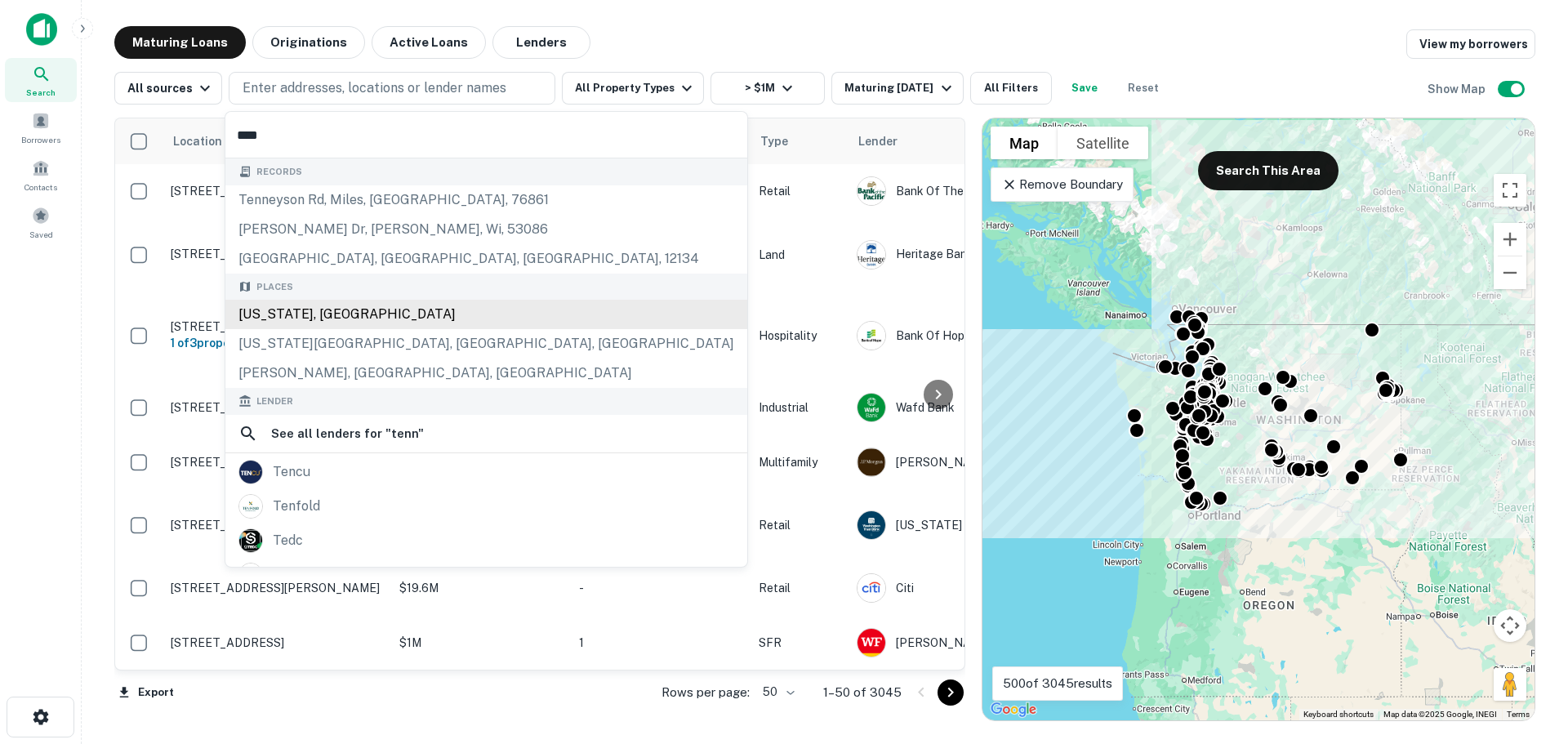
click at [292, 308] on div "[US_STATE], [GEOGRAPHIC_DATA]" at bounding box center [486, 314] width 522 height 29
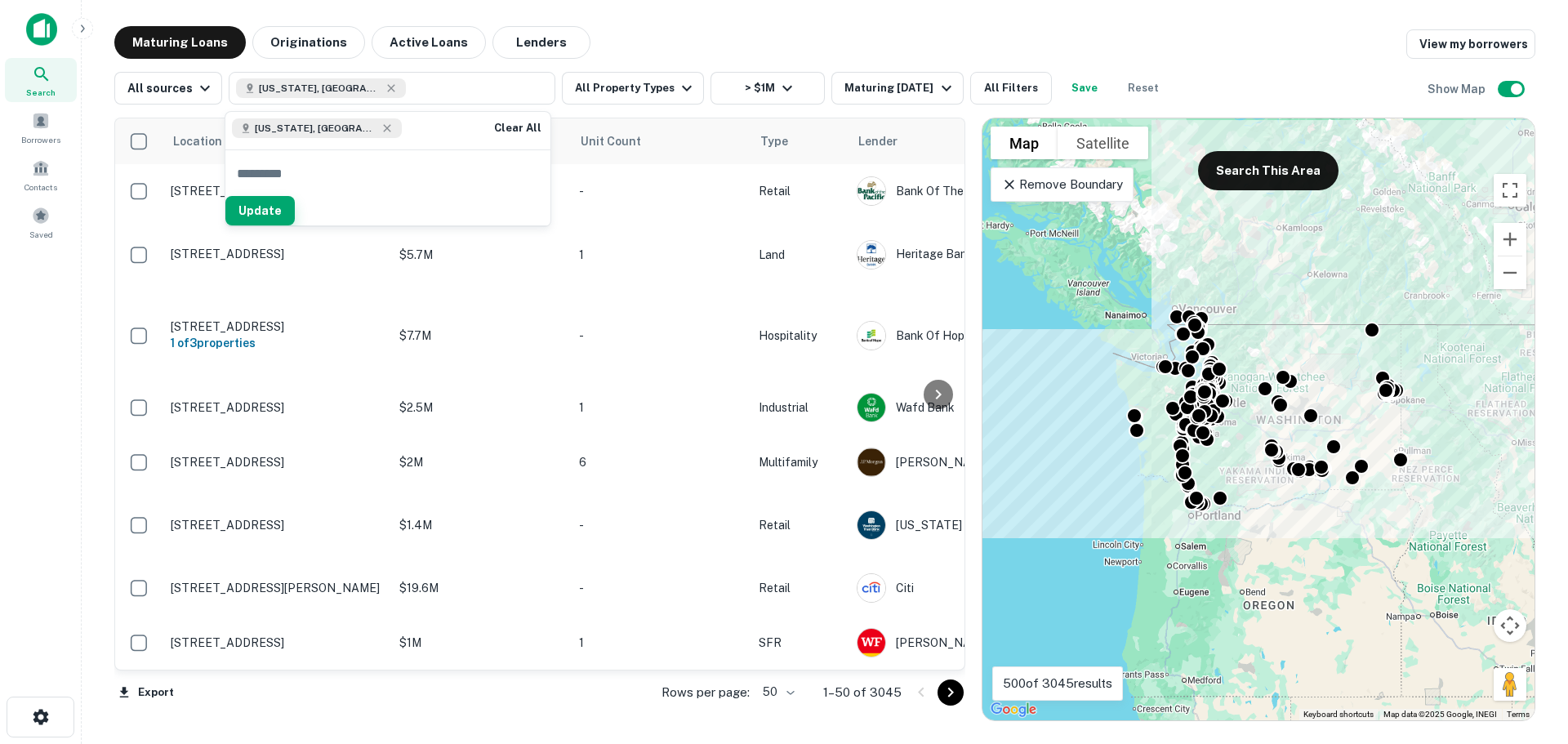
click at [295, 207] on button "Update" at bounding box center [259, 210] width 69 height 29
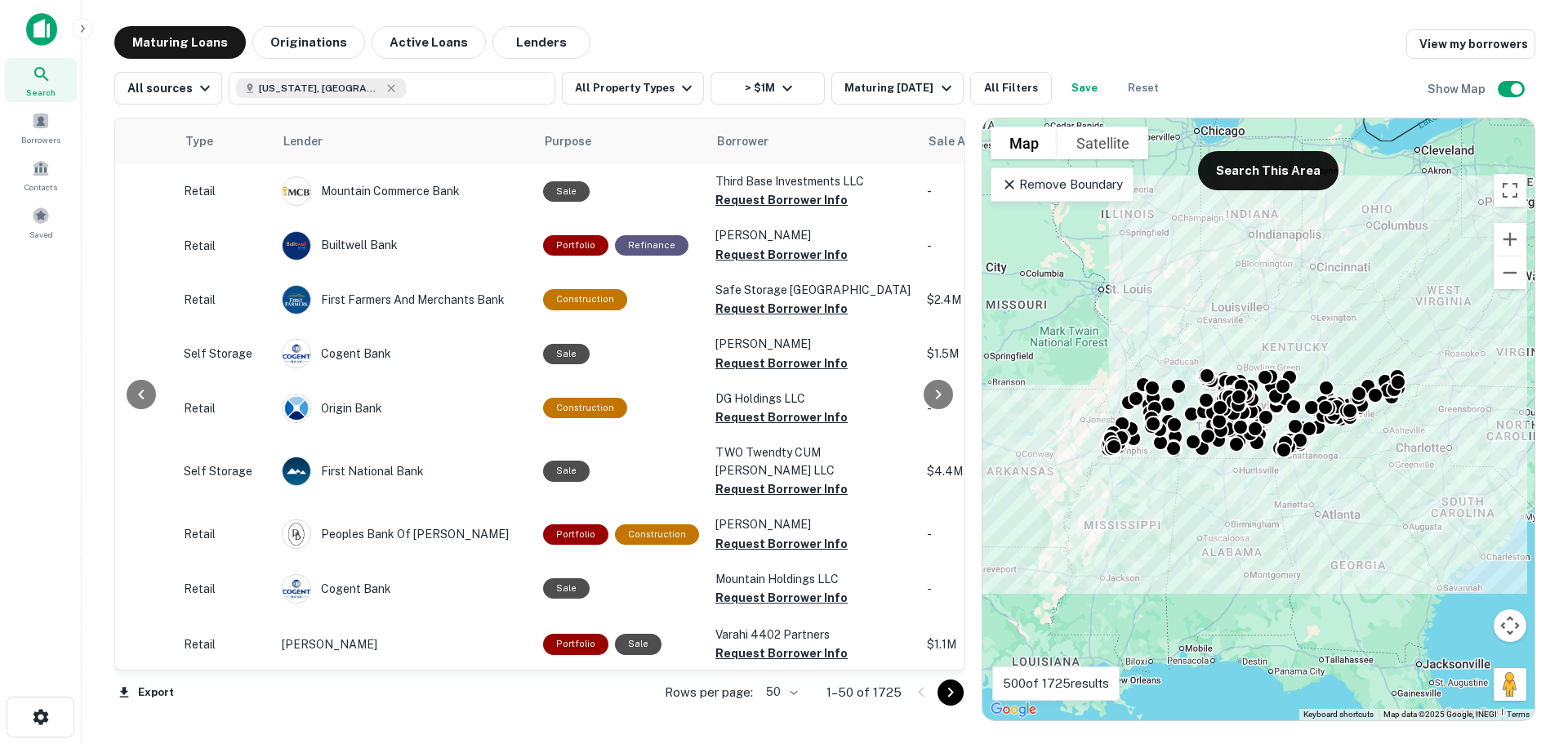
scroll to position [0, 573]
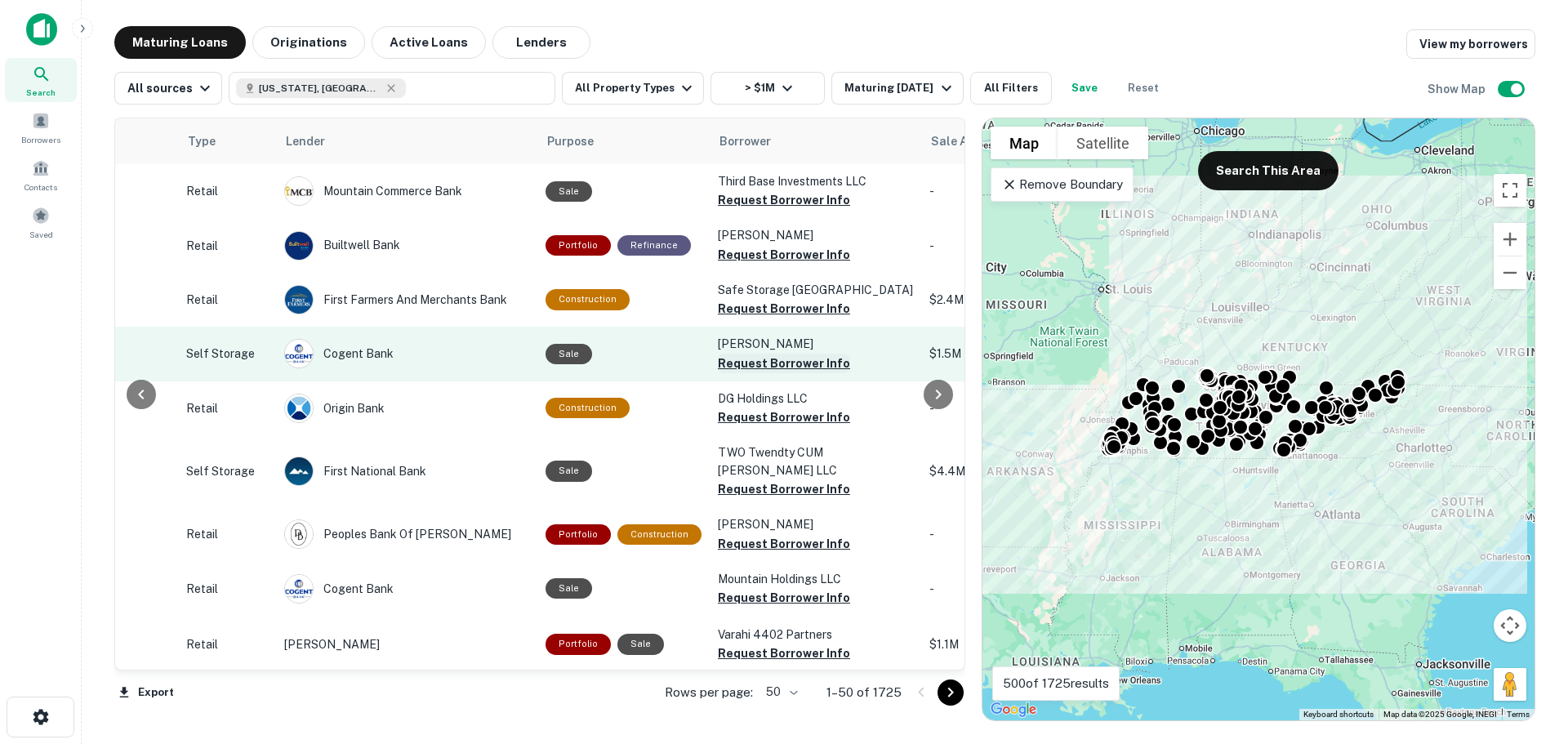
click at [742, 371] on button "Request Borrower Info" at bounding box center [784, 364] width 132 height 20
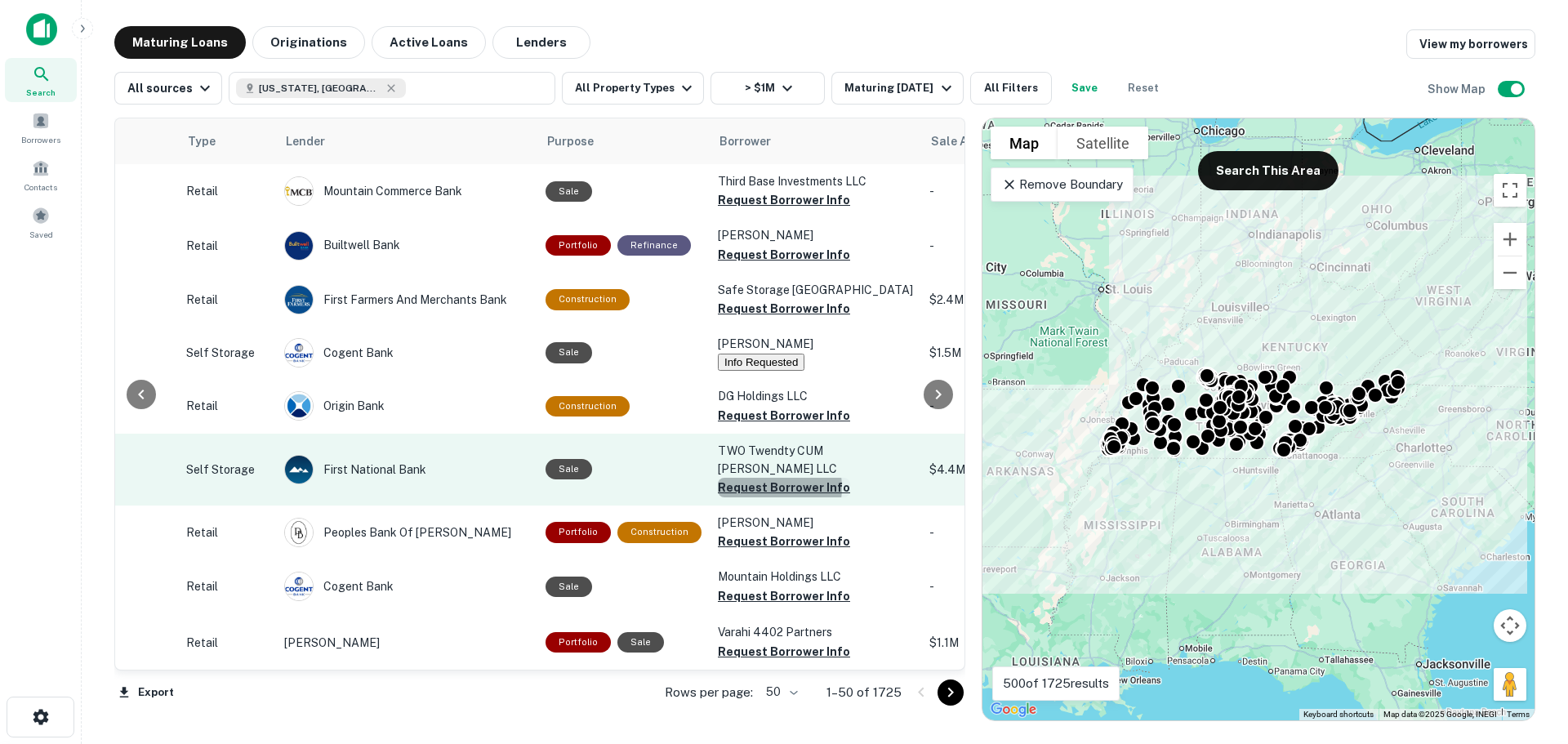
click at [758, 497] on button "Request Borrower Info" at bounding box center [784, 488] width 132 height 20
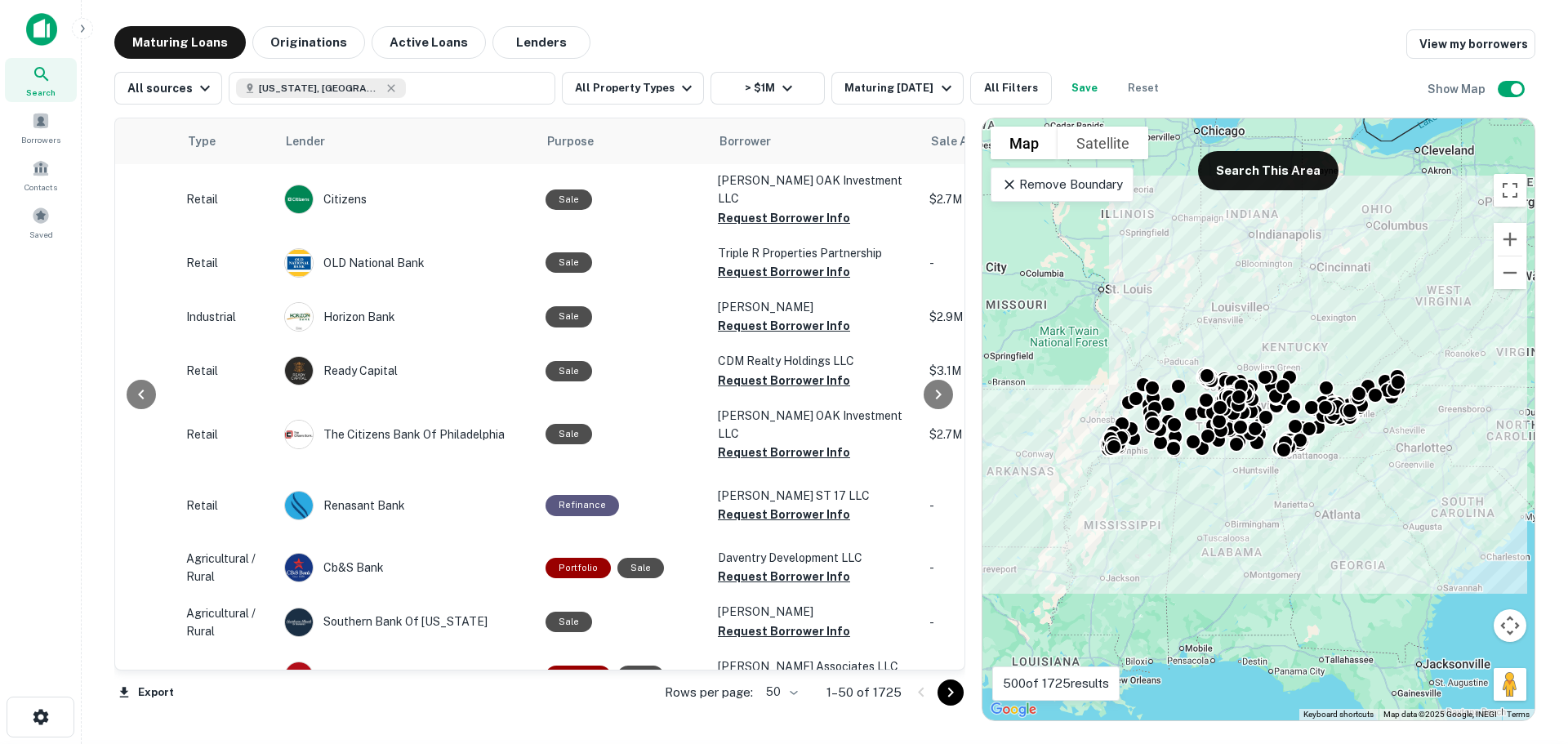
scroll to position [980, 573]
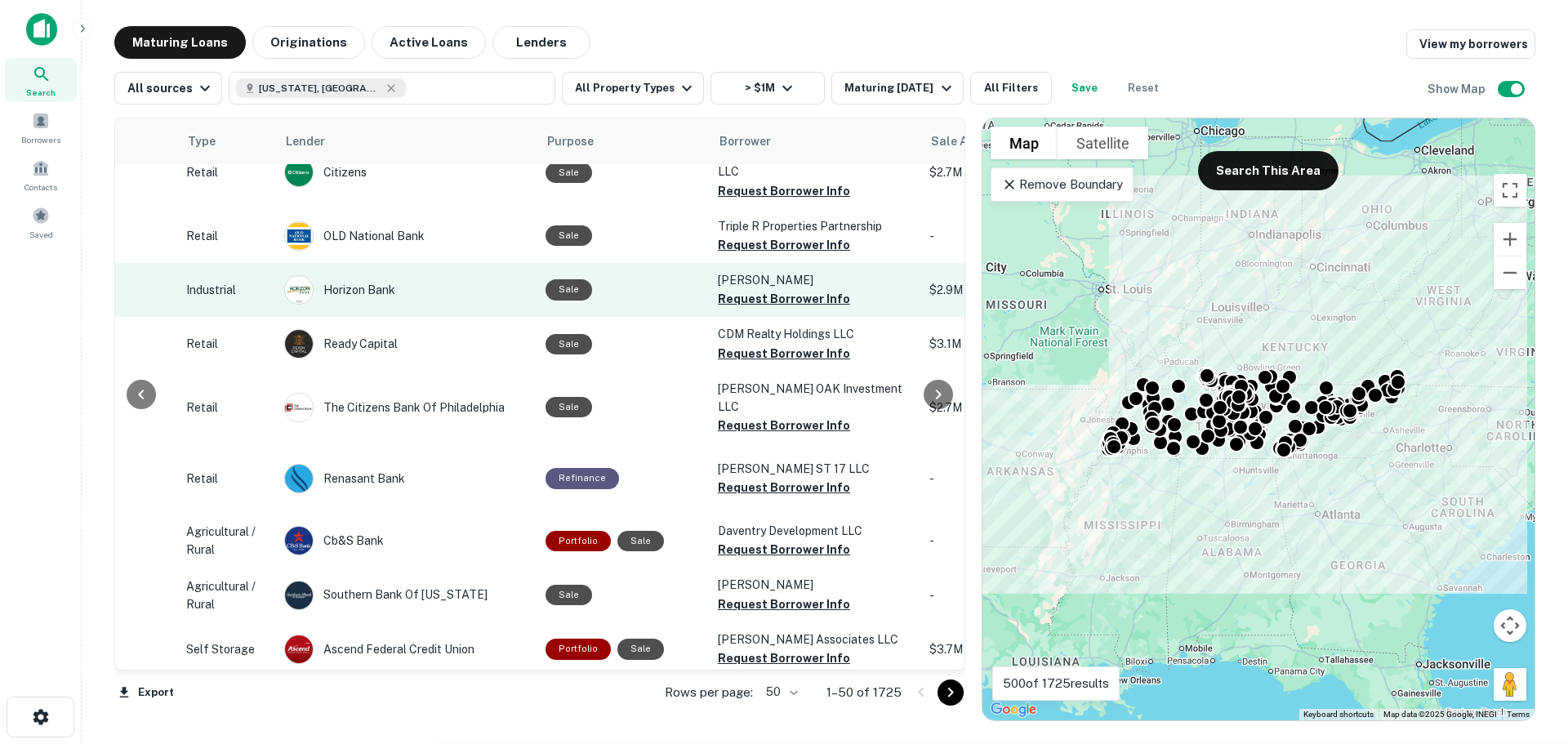
click at [757, 317] on td "[PERSON_NAME] Request Borrower Info" at bounding box center [816, 290] width 212 height 54
click at [747, 309] on button "Request Borrower Info" at bounding box center [784, 299] width 132 height 20
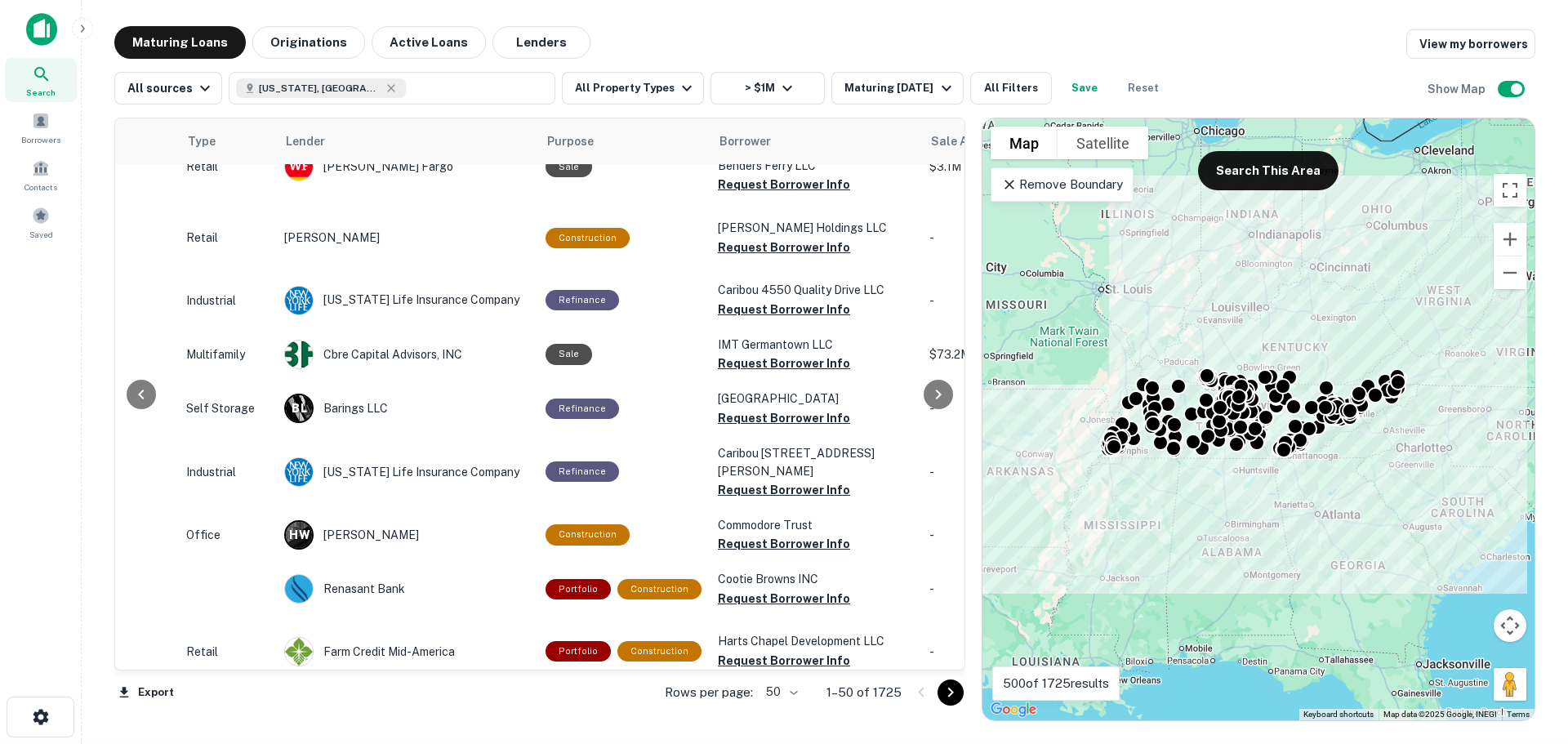
scroll to position [1879, 573]
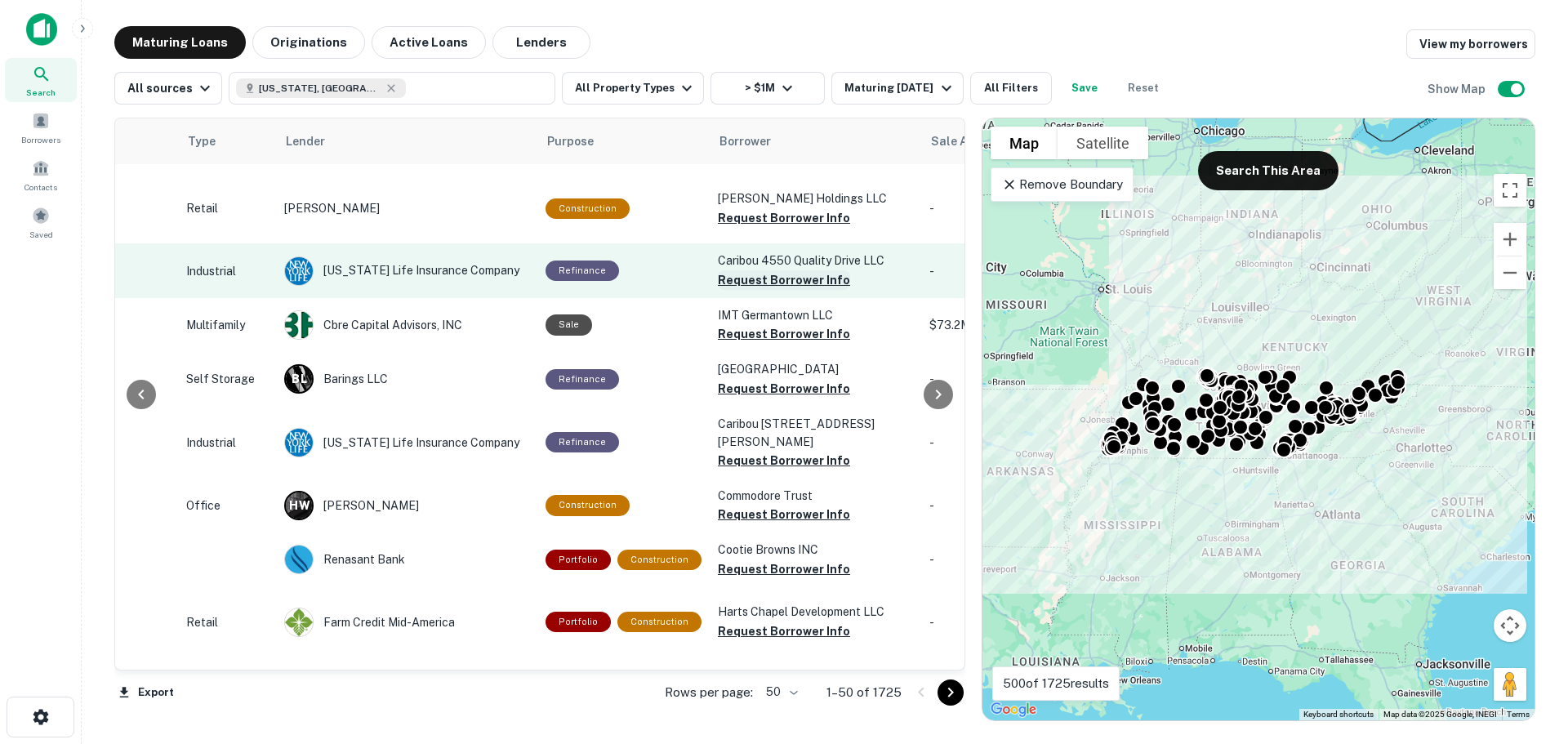
click at [734, 290] on button "Request Borrower Info" at bounding box center [784, 280] width 132 height 20
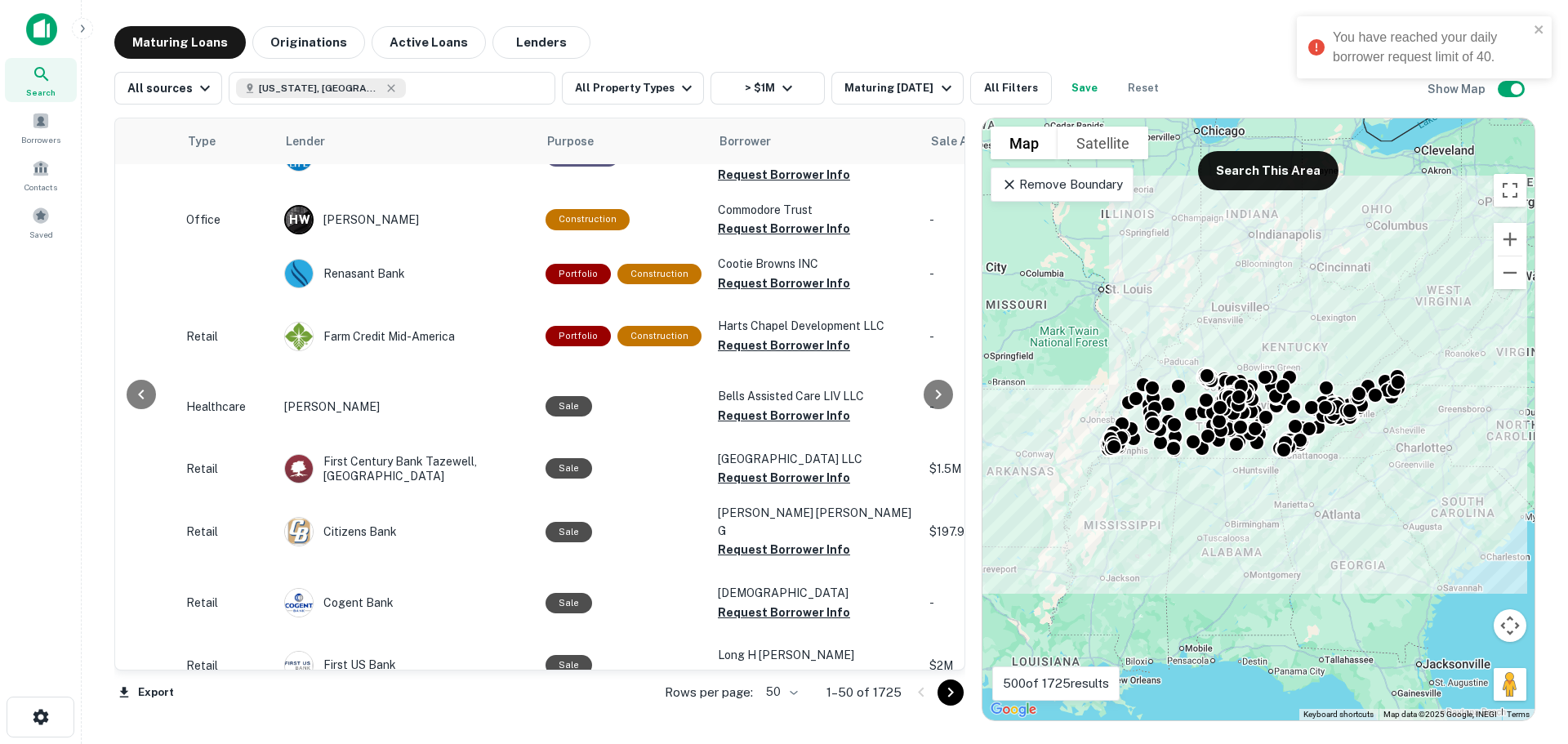
scroll to position [2205, 573]
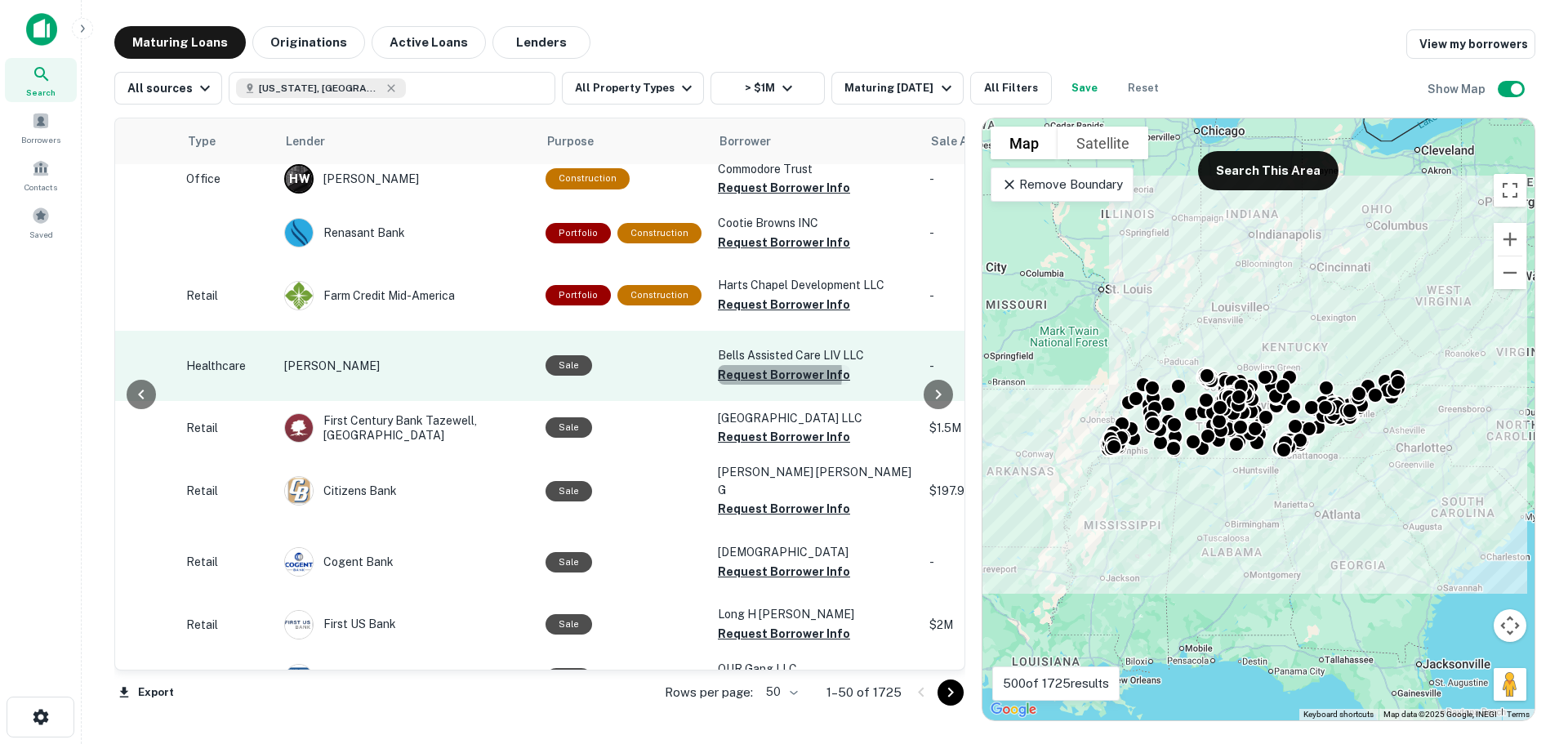
click at [734, 385] on button "Request Borrower Info" at bounding box center [784, 375] width 132 height 20
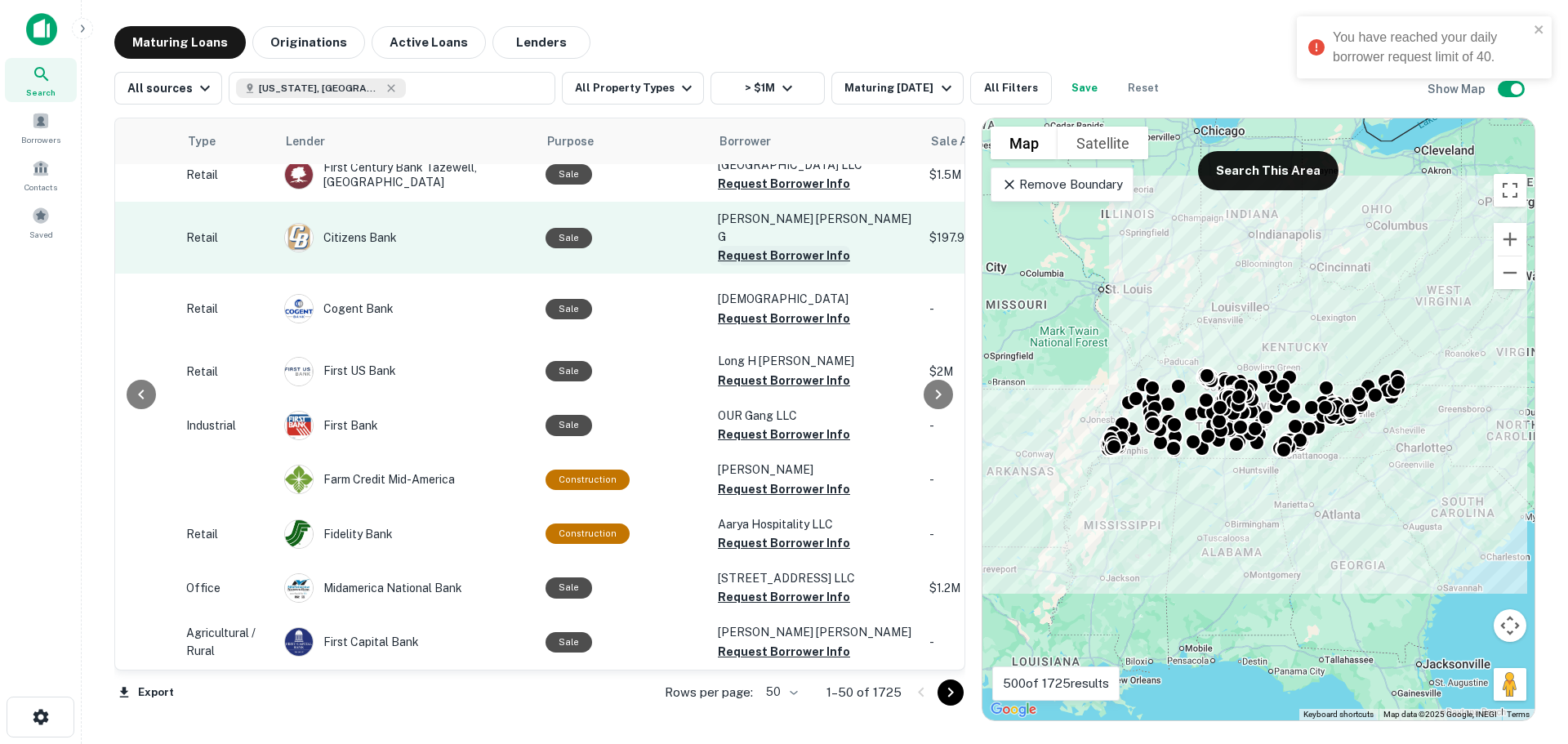
scroll to position [2631, 573]
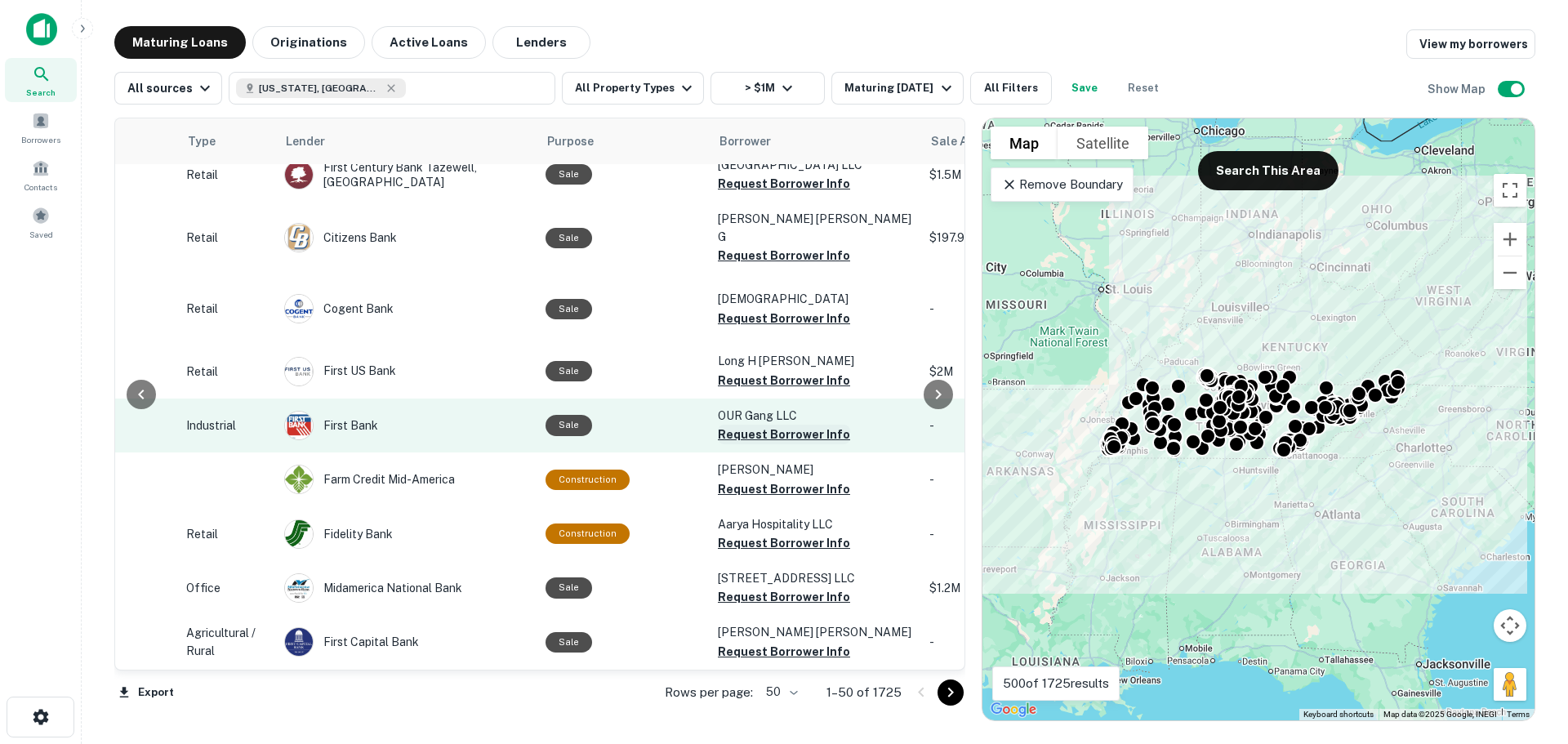
click at [746, 425] on button "Request Borrower Info" at bounding box center [784, 435] width 132 height 20
